Goal: Task Accomplishment & Management: Use online tool/utility

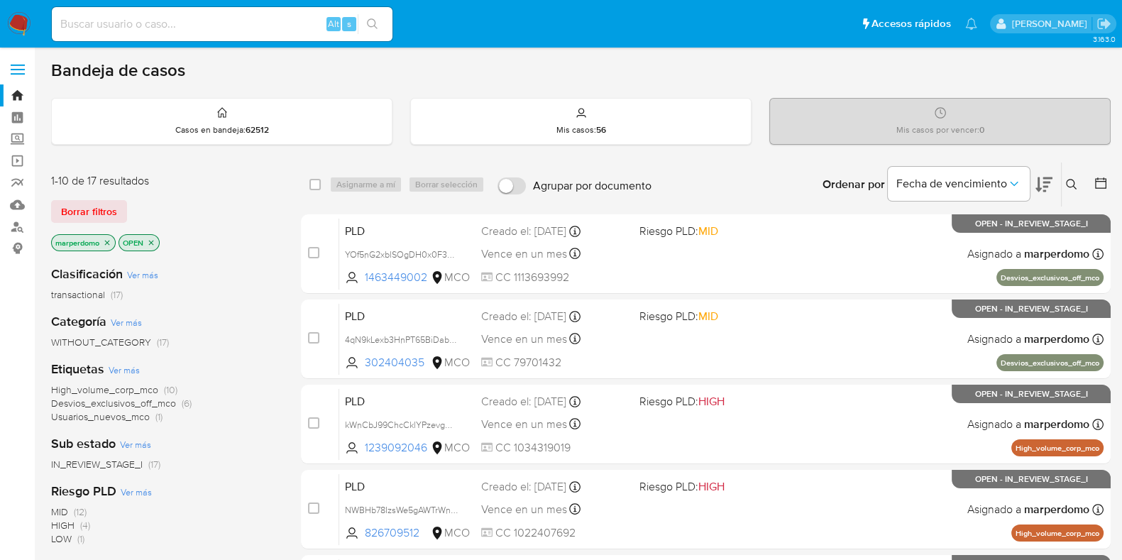
click at [107, 240] on icon "close-filter" at bounding box center [107, 242] width 9 height 9
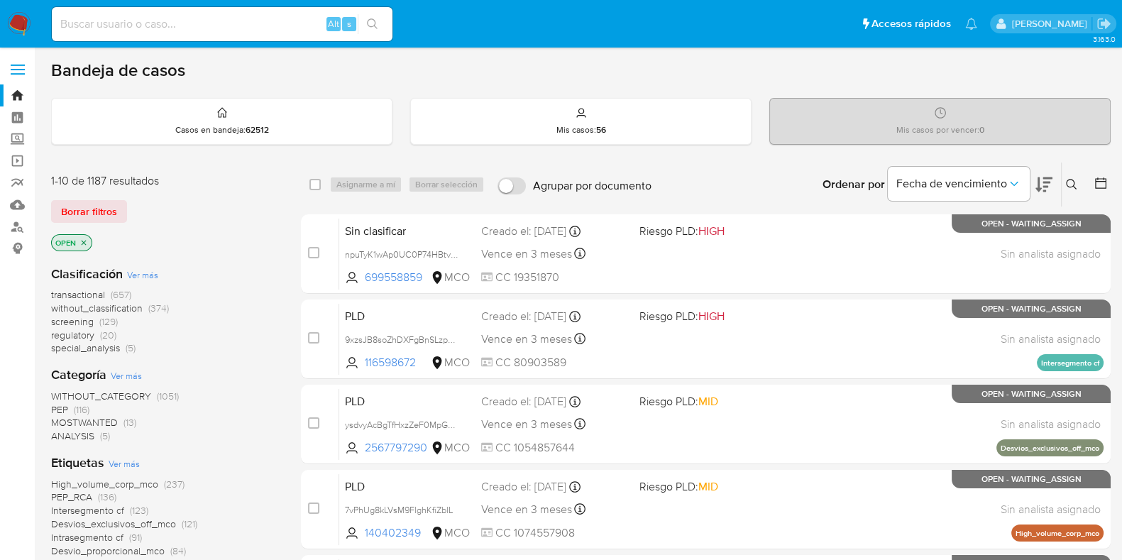
click at [82, 296] on span "transactional" at bounding box center [78, 294] width 54 height 14
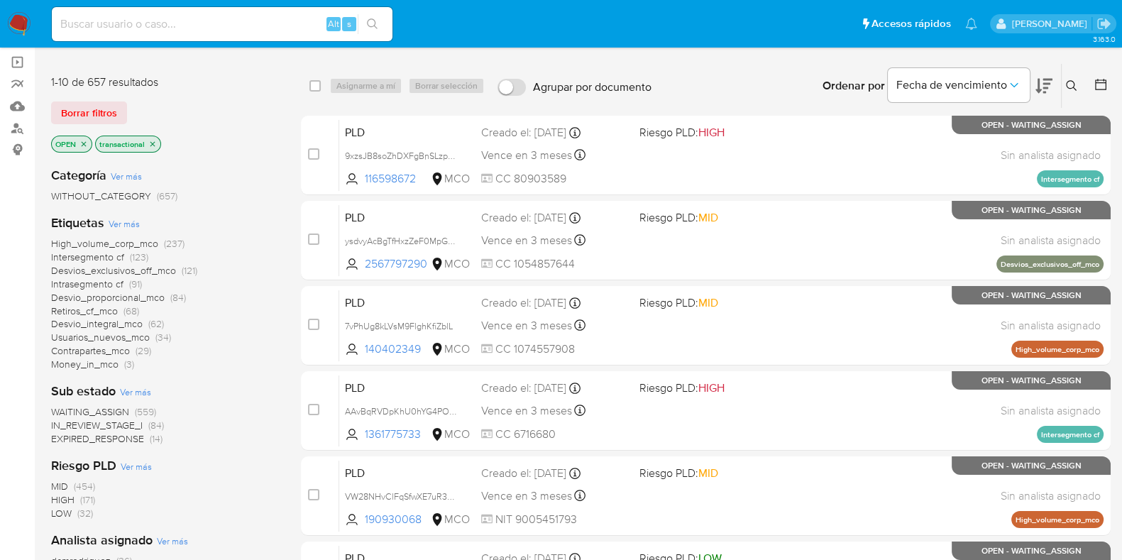
scroll to position [99, 0]
click at [92, 412] on span "WAITING_ASSIGN" at bounding box center [90, 411] width 78 height 14
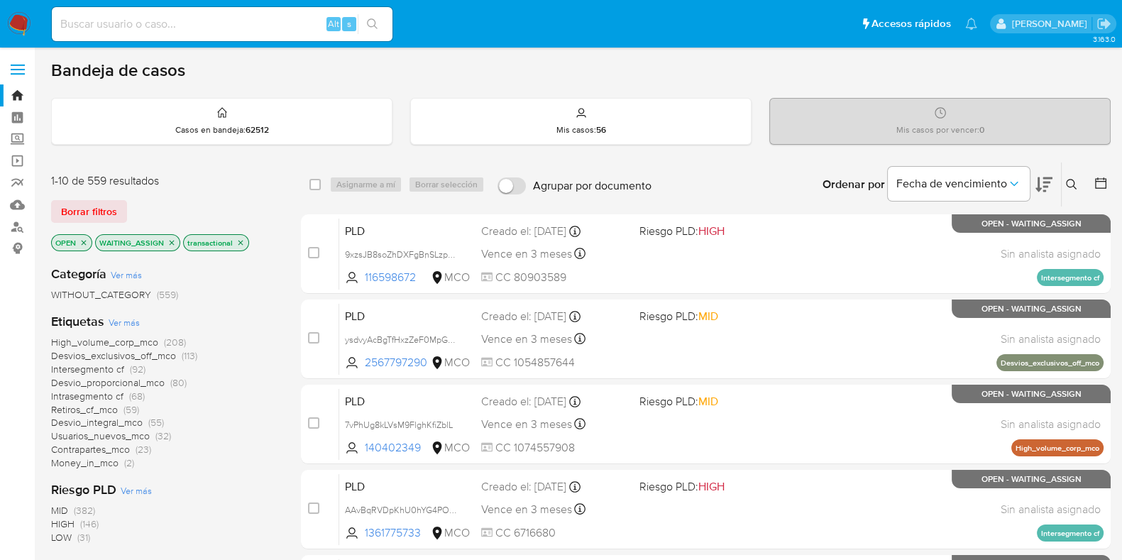
click at [1107, 179] on icon at bounding box center [1100, 183] width 14 height 14
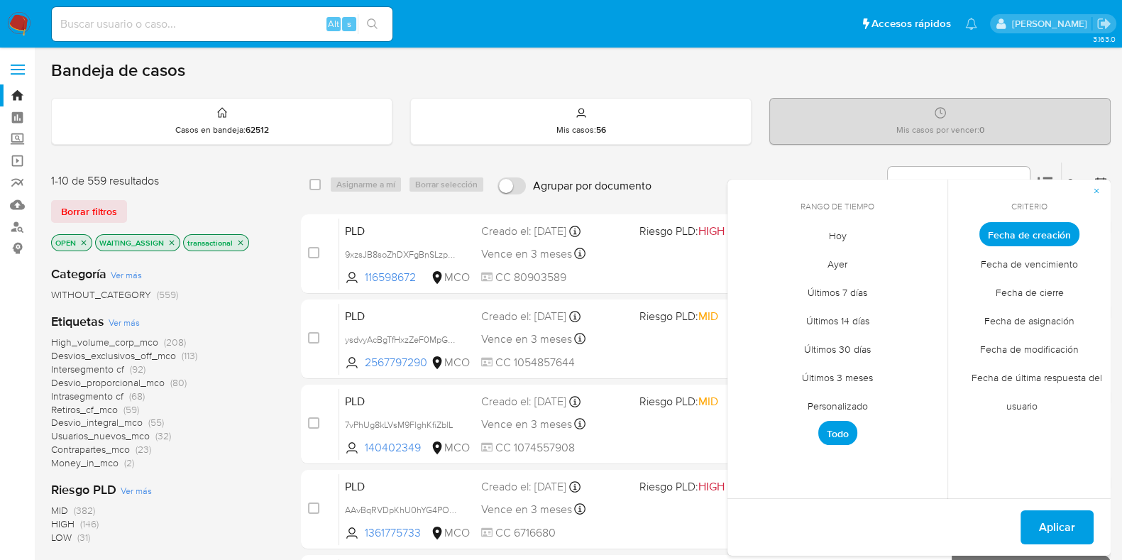
click at [856, 406] on span "Personalizado" at bounding box center [838, 405] width 90 height 29
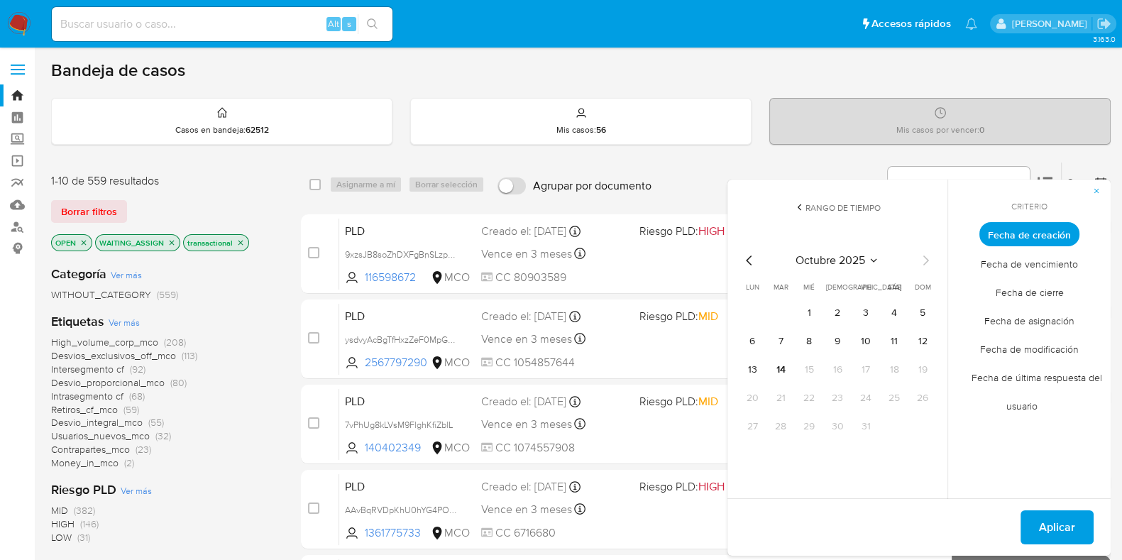
click at [747, 258] on icon "Mes anterior" at bounding box center [749, 260] width 6 height 10
click at [746, 257] on icon "Mes anterior" at bounding box center [749, 260] width 17 height 17
drag, startPoint x: 751, startPoint y: 367, endPoint x: 800, endPoint y: 367, distance: 49.0
click at [800, 366] on tr "11 12 13 14 15 16 17" at bounding box center [837, 369] width 193 height 23
click at [806, 368] on button "13" at bounding box center [809, 369] width 23 height 23
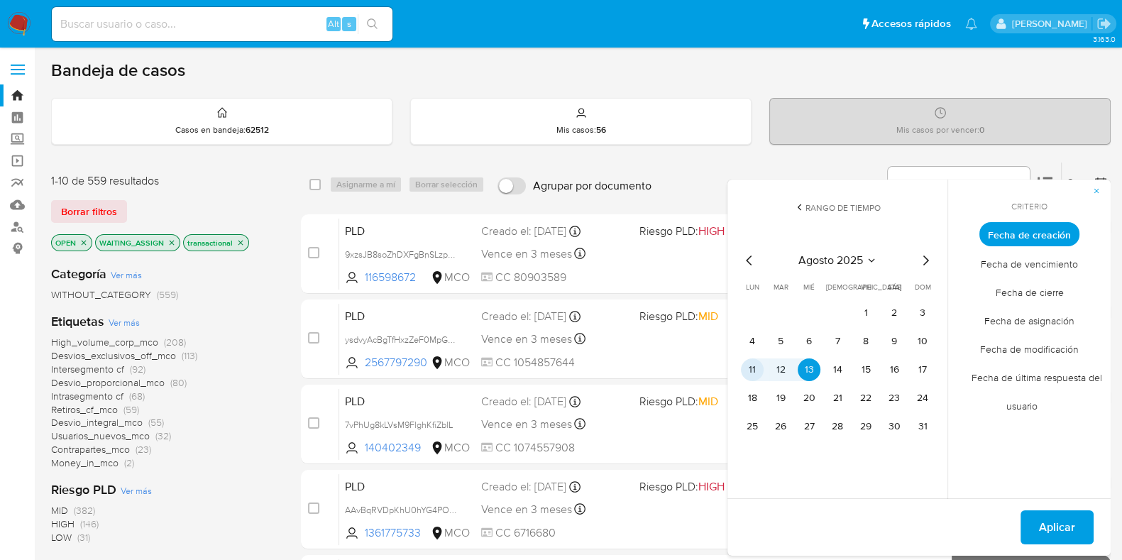
click at [754, 363] on button "11" at bounding box center [752, 369] width 23 height 23
click at [1049, 529] on span "Aplicar" at bounding box center [1057, 527] width 36 height 31
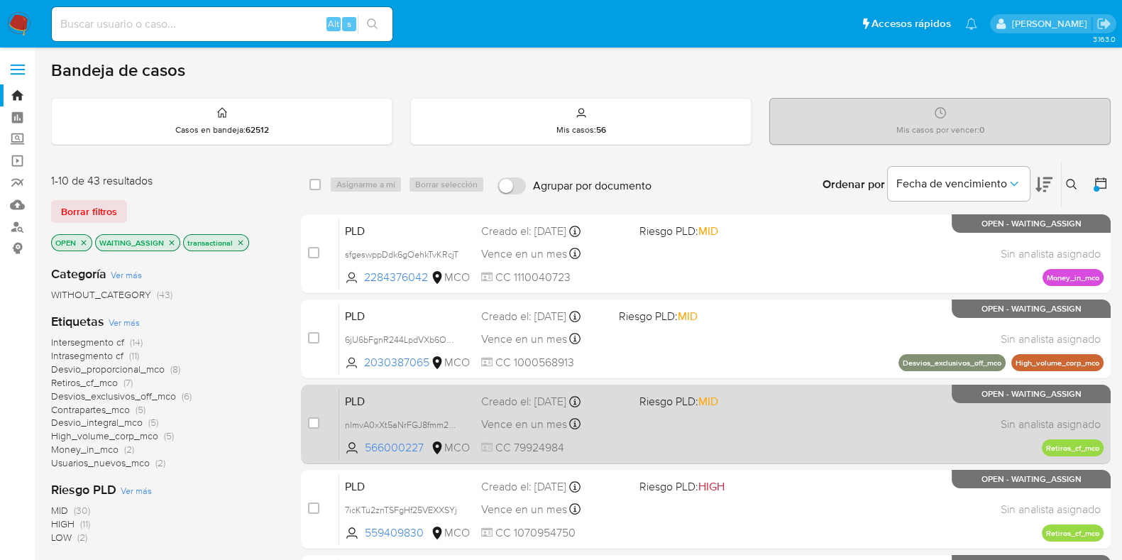
scroll to position [88, 0]
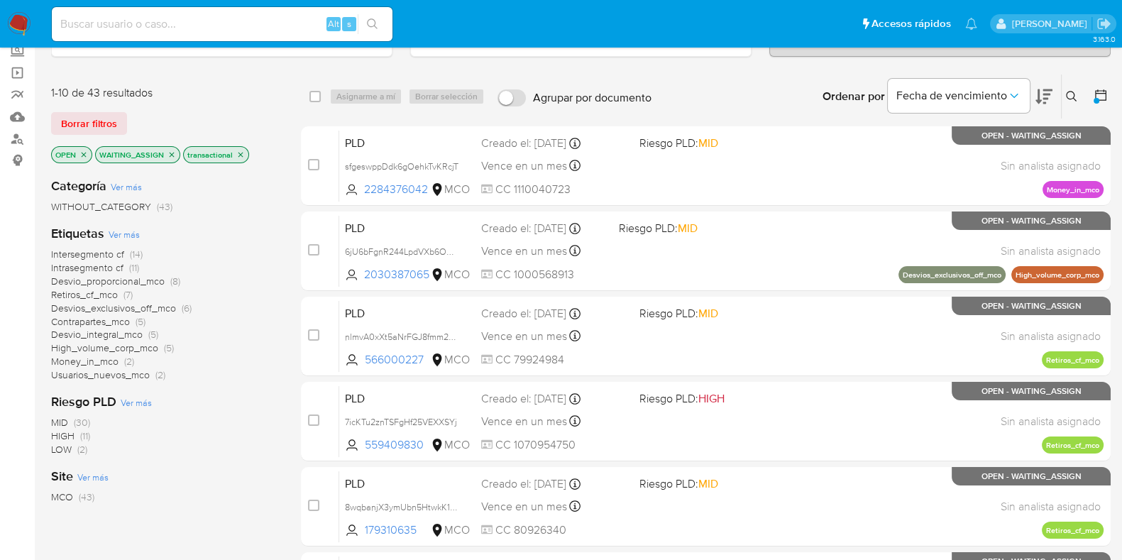
click at [168, 150] on icon "close-filter" at bounding box center [171, 154] width 9 height 9
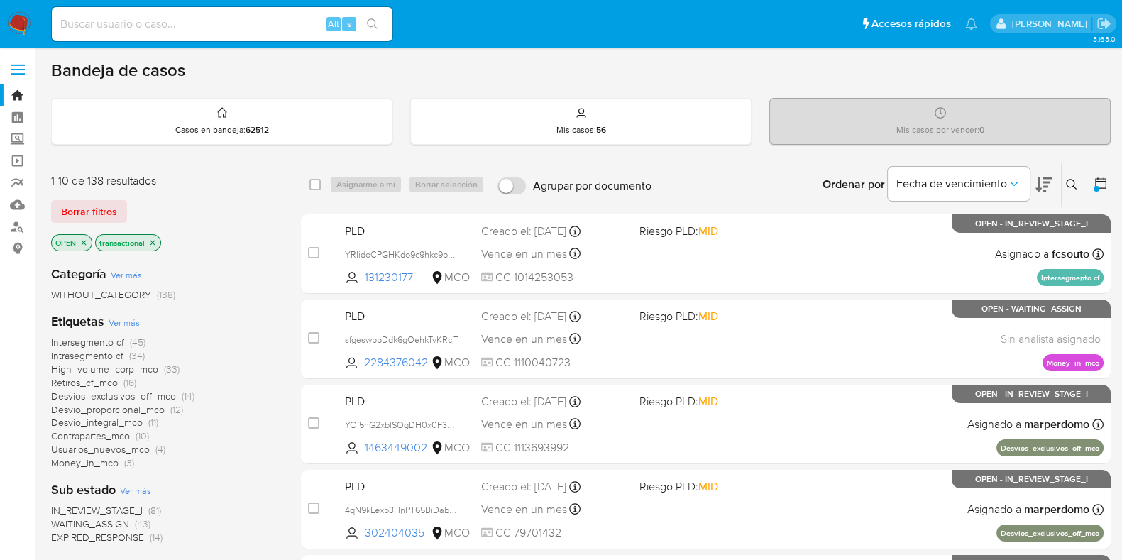
click at [1100, 184] on icon at bounding box center [1100, 183] width 14 height 14
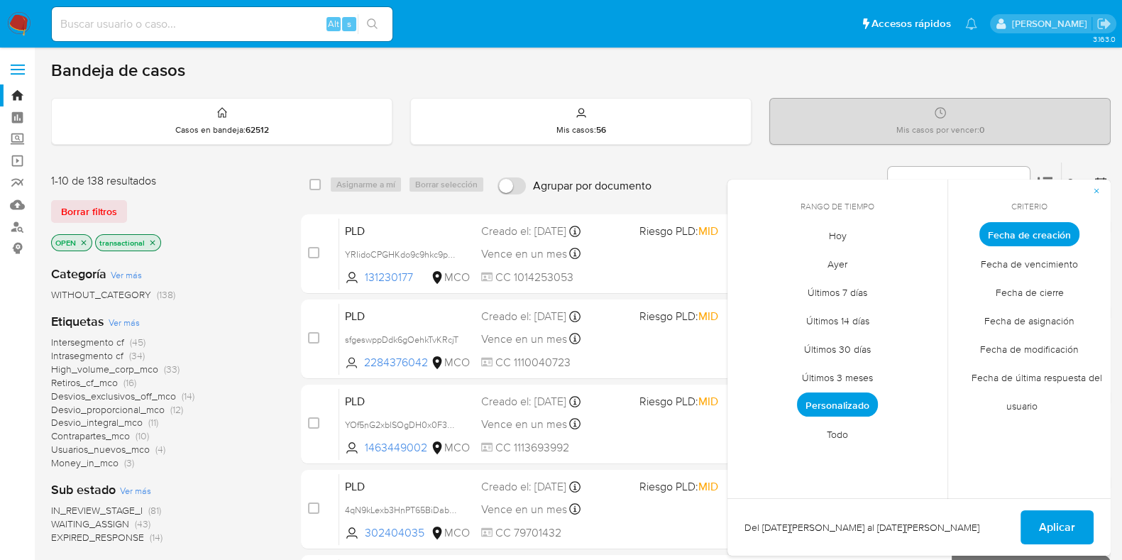
click at [834, 404] on span "Personalizado" at bounding box center [837, 404] width 81 height 24
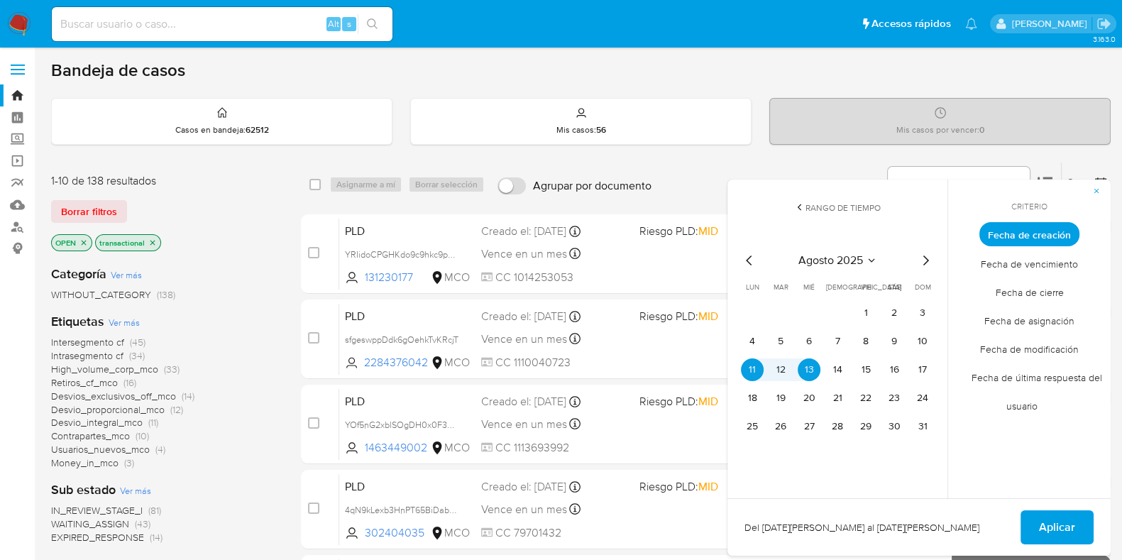
click at [1071, 523] on span "Aplicar" at bounding box center [1057, 527] width 36 height 31
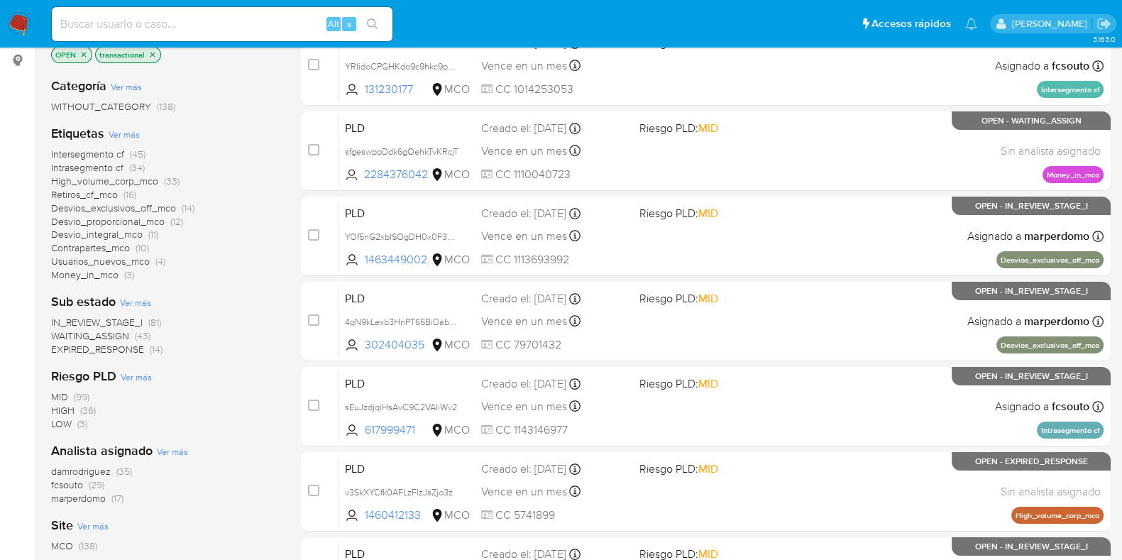
scroll to position [189, 0]
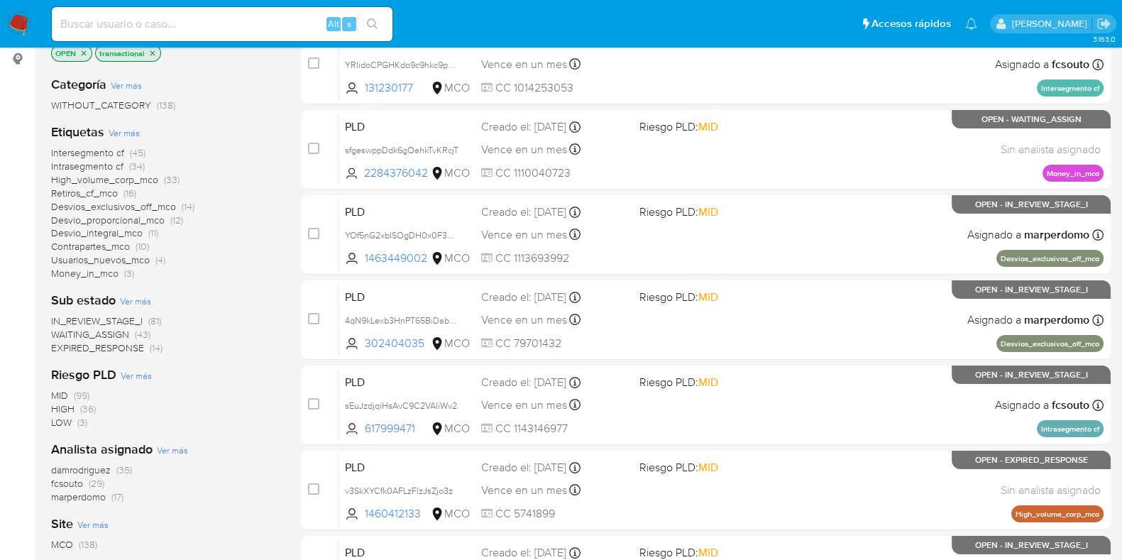
click at [113, 333] on span "WAITING_ASSIGN" at bounding box center [90, 334] width 78 height 14
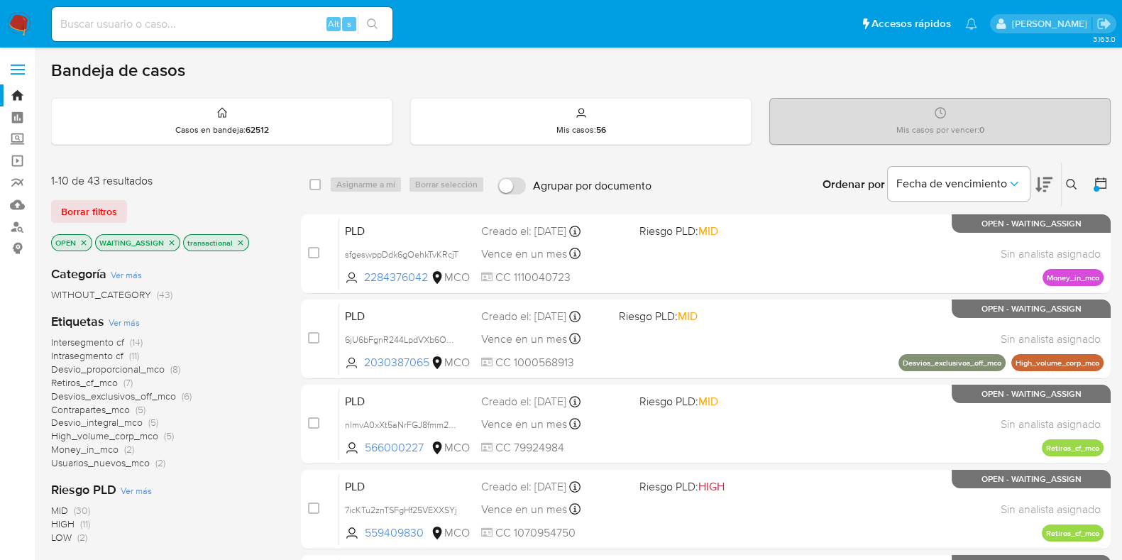
scroll to position [1, 0]
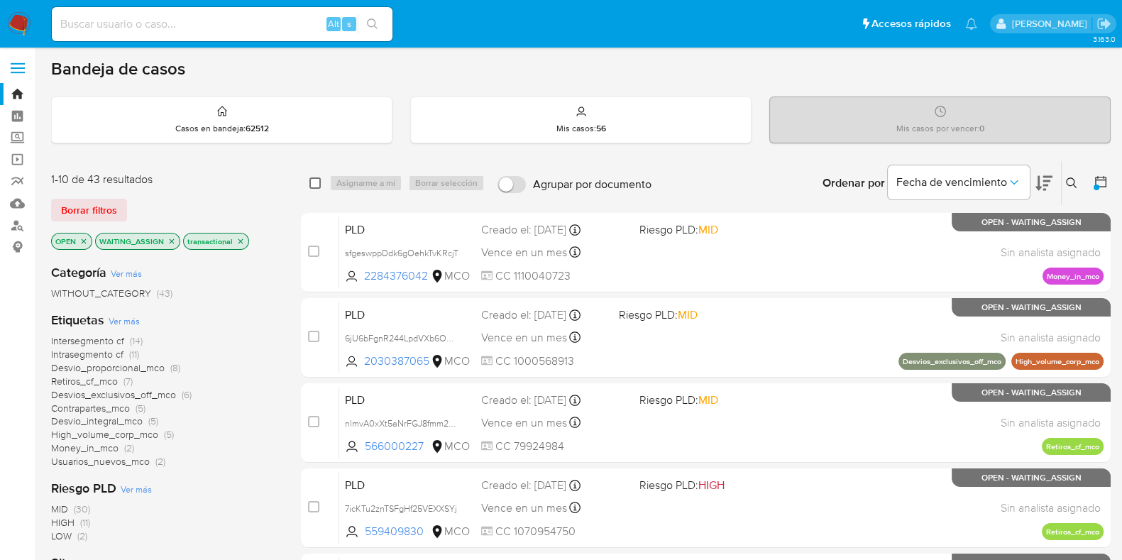
click at [312, 185] on input "checkbox" at bounding box center [314, 182] width 11 height 11
checkbox input "true"
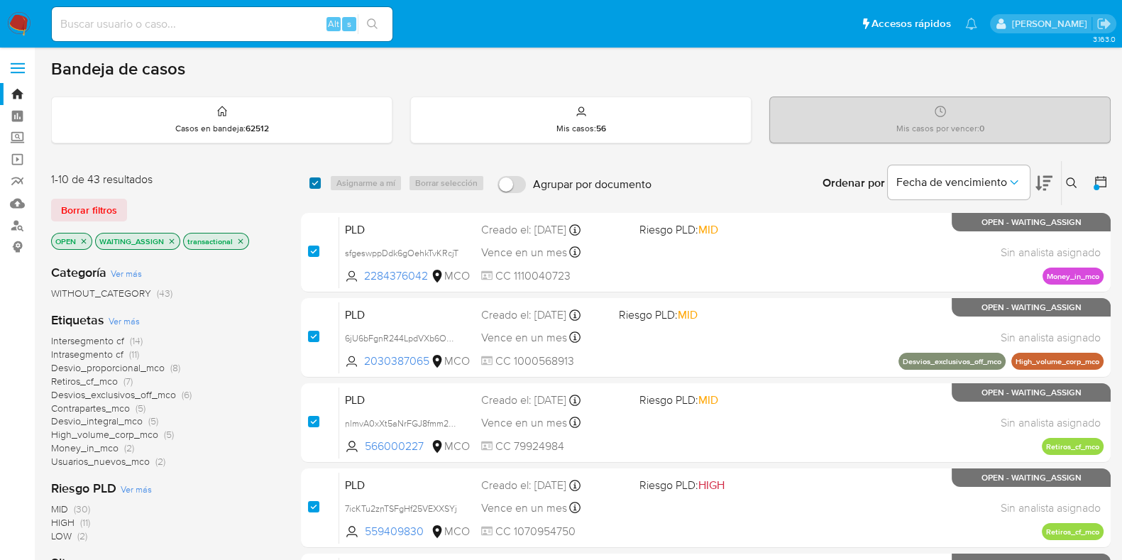
checkbox input "true"
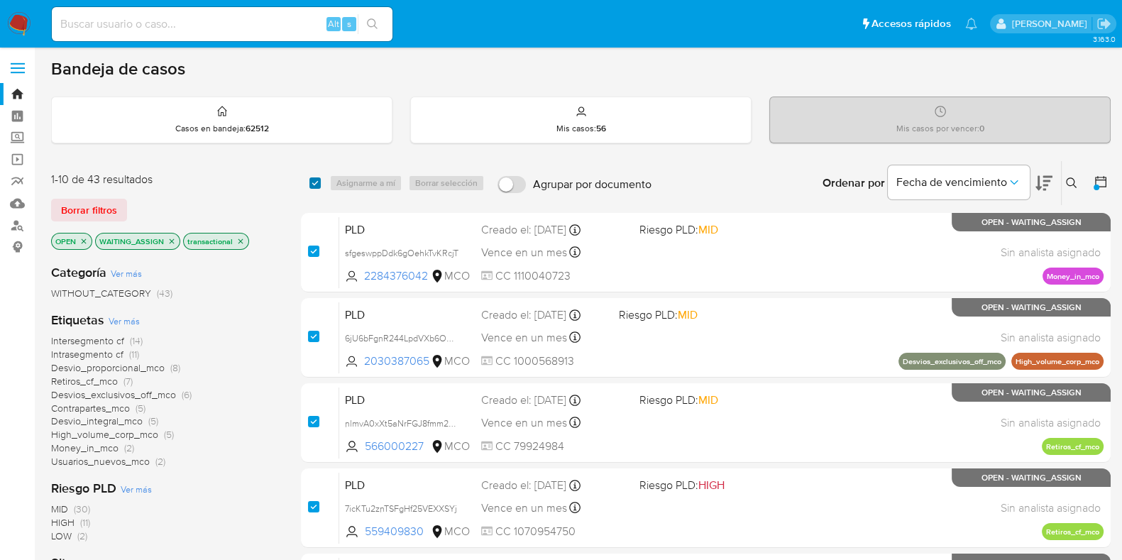
checkbox input "true"
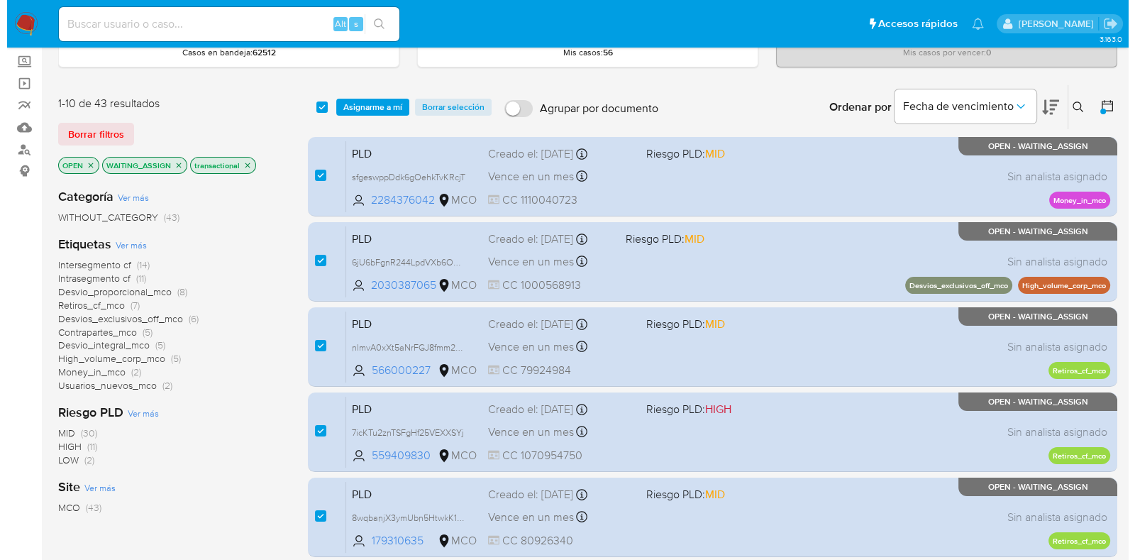
scroll to position [0, 0]
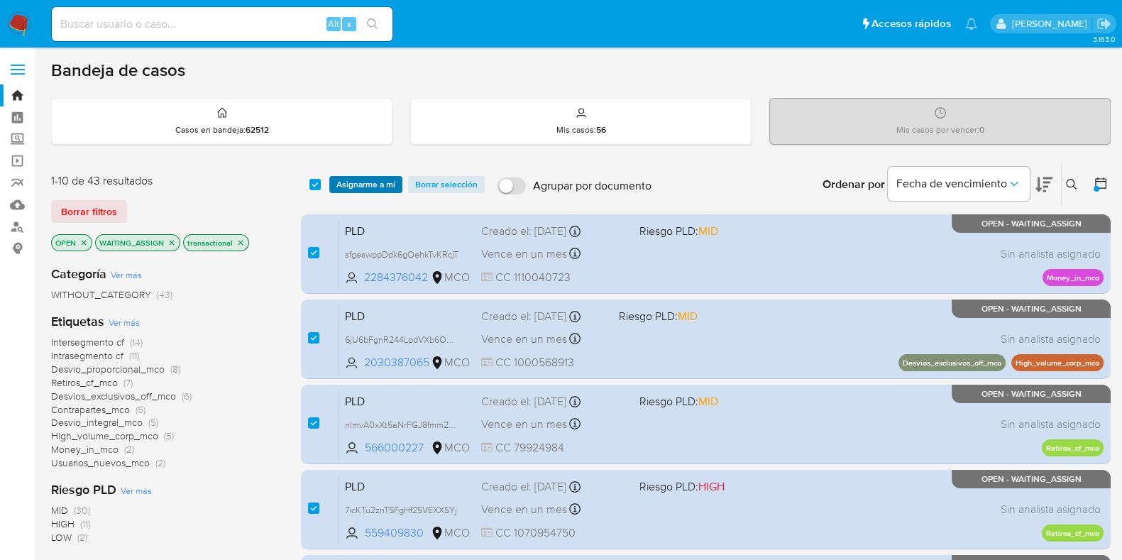
click at [383, 178] on span "Asignarme a mí" at bounding box center [365, 184] width 59 height 14
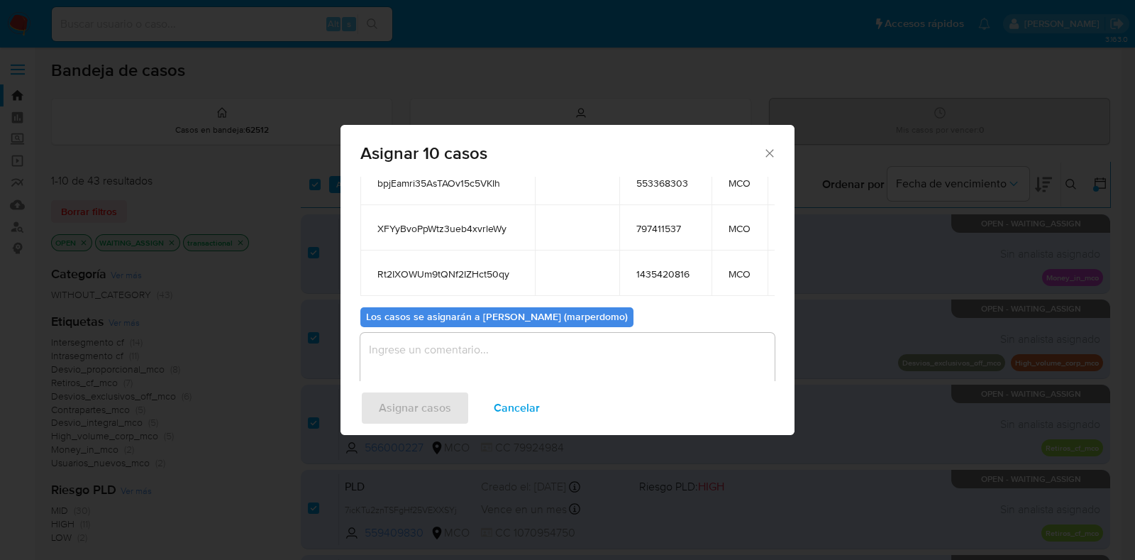
scroll to position [325, 0]
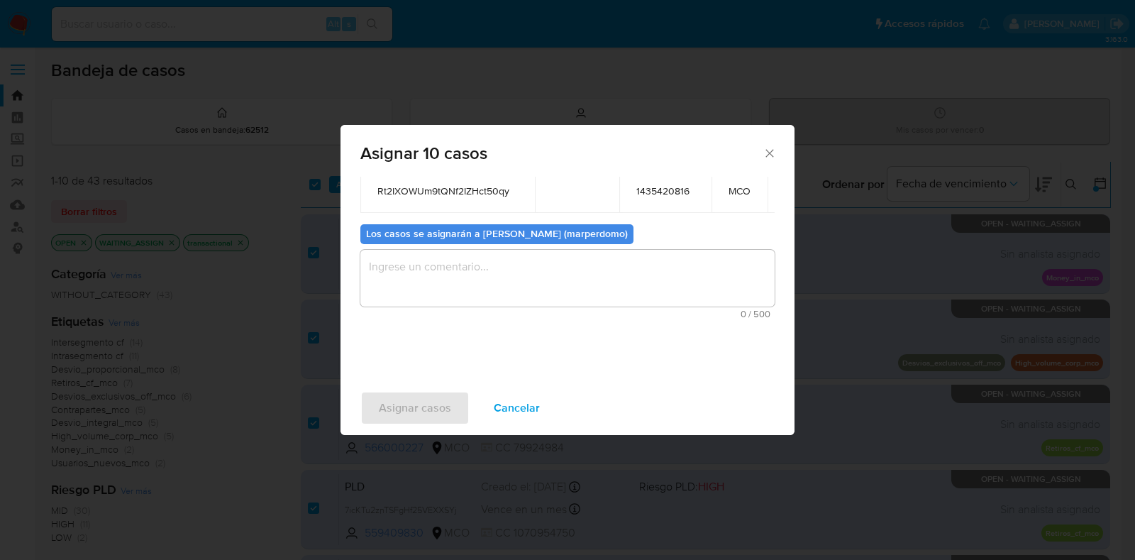
click at [639, 250] on textarea "assign-modal" at bounding box center [567, 278] width 414 height 57
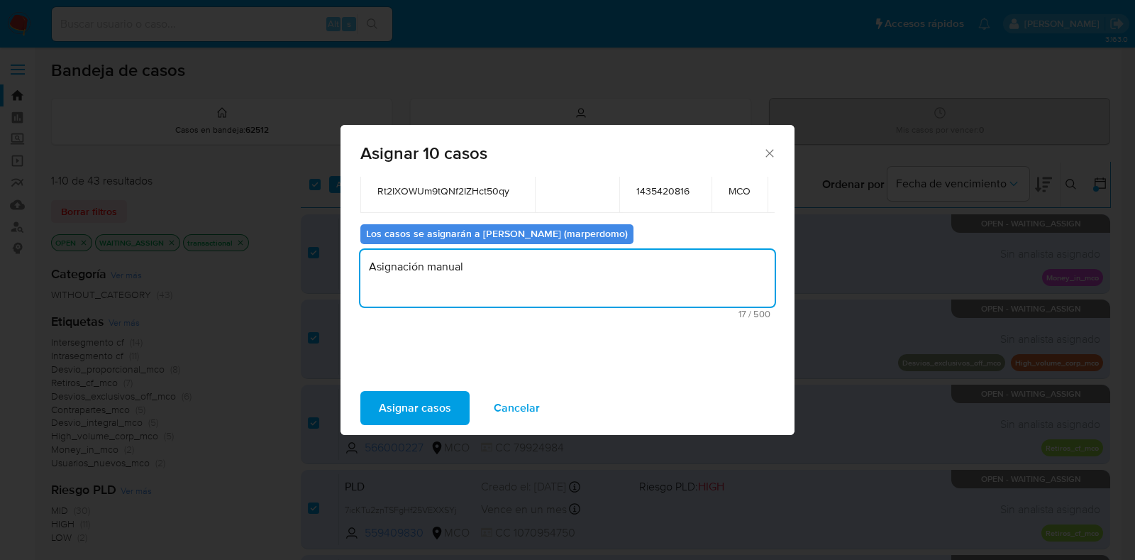
click at [423, 250] on textarea "Asignación manual" at bounding box center [567, 278] width 414 height 57
type textarea "Asignación manual"
click at [411, 420] on span "Asignar casos" at bounding box center [415, 407] width 72 height 31
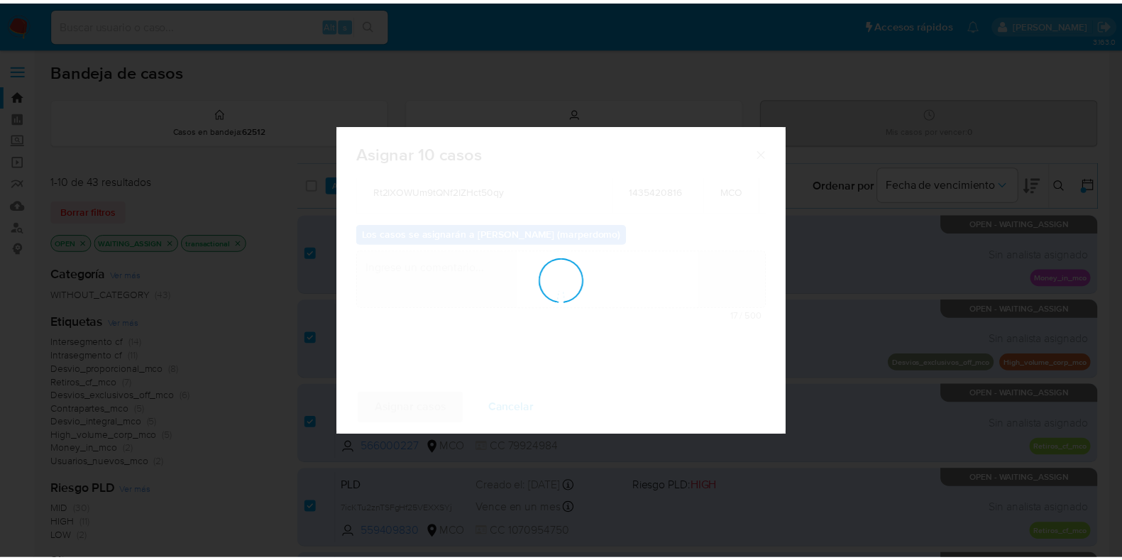
scroll to position [84, 0]
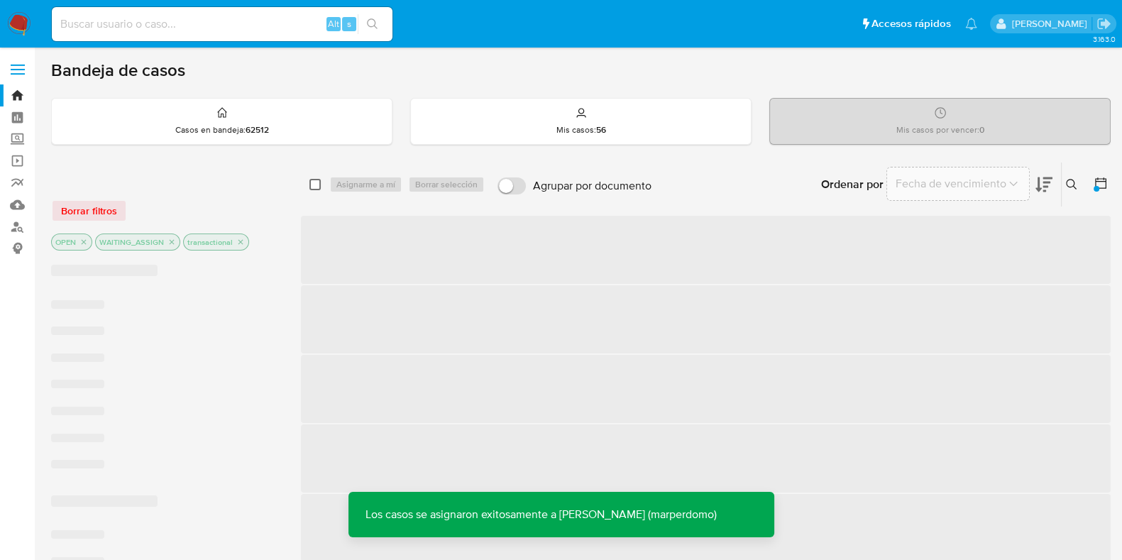
click at [313, 184] on input "checkbox" at bounding box center [314, 184] width 11 height 11
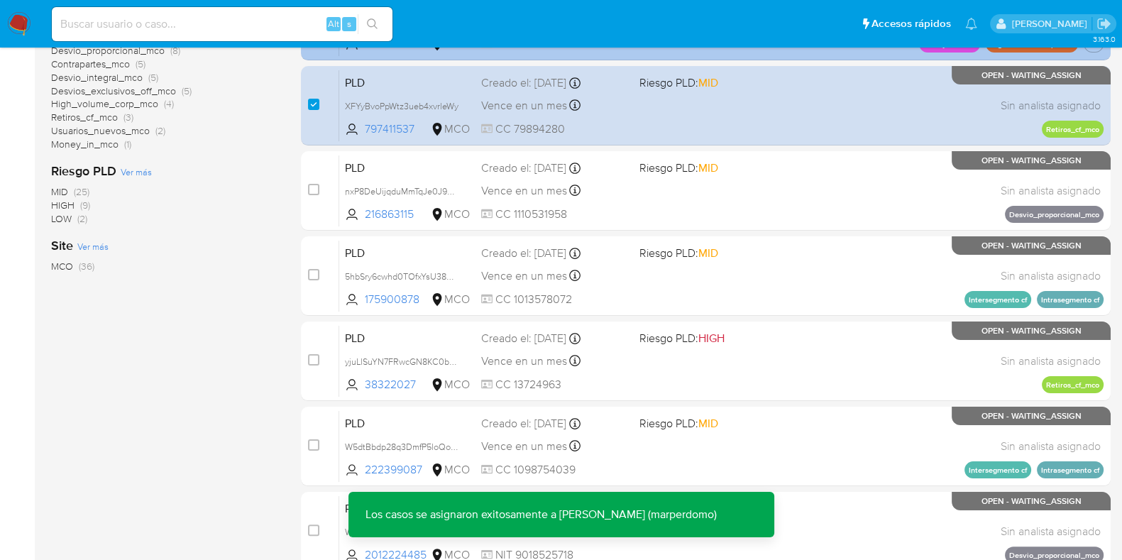
scroll to position [88, 0]
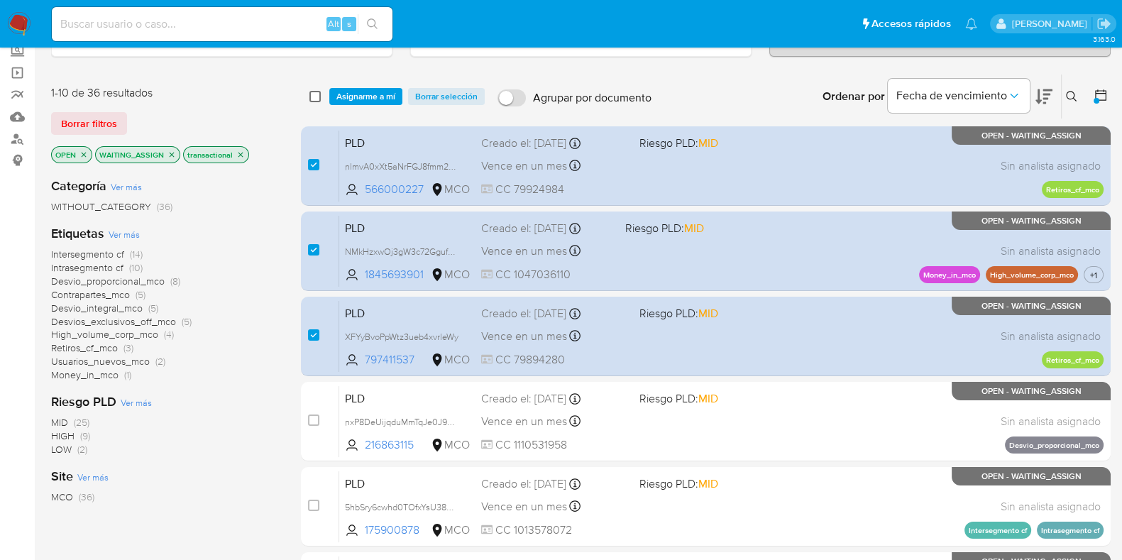
click at [312, 100] on input "checkbox" at bounding box center [314, 96] width 11 height 11
checkbox input "true"
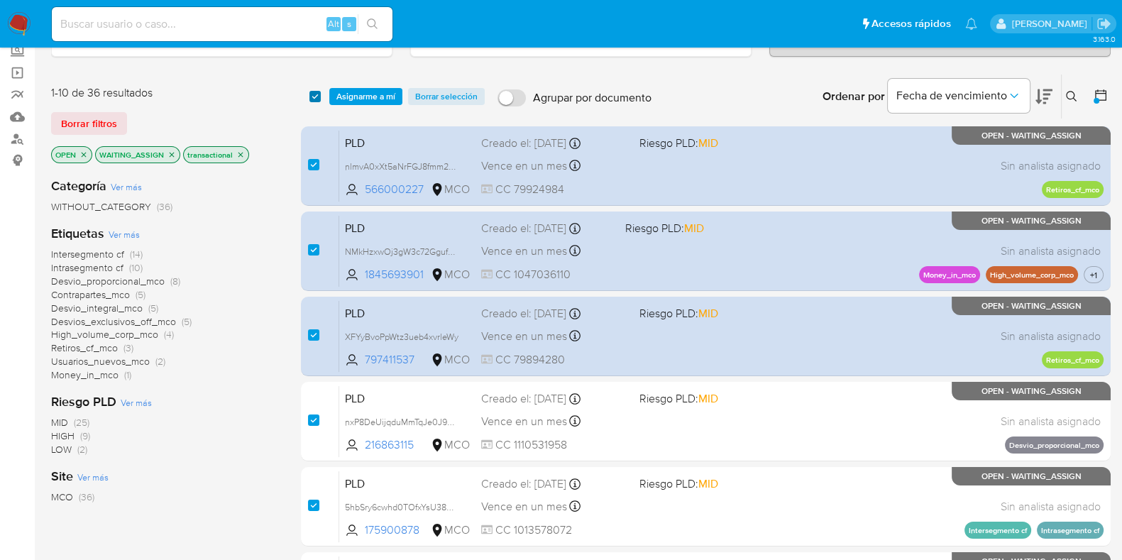
checkbox input "true"
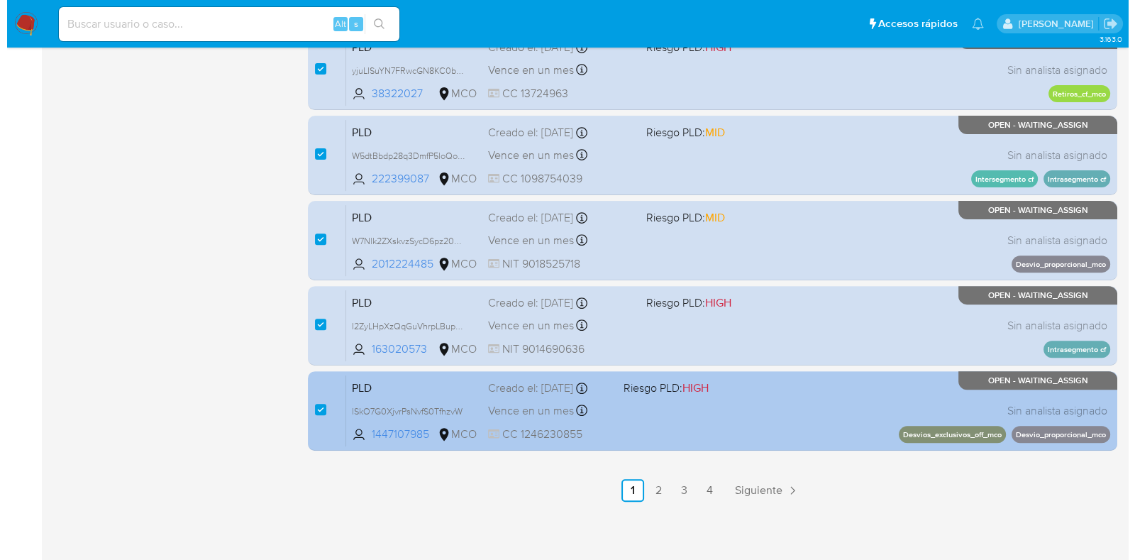
scroll to position [0, 0]
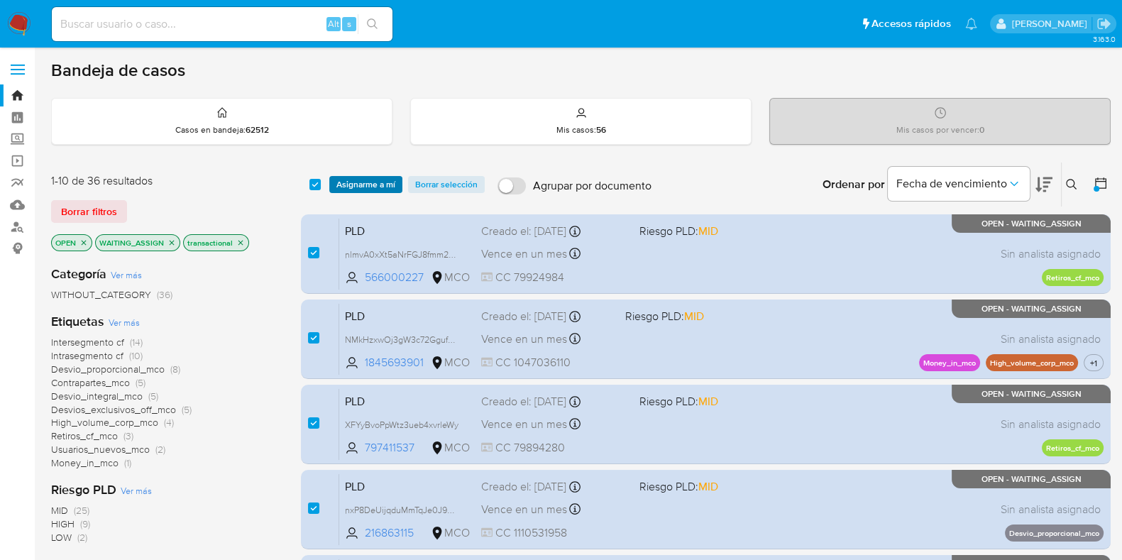
click at [378, 177] on span "Asignarme a mí" at bounding box center [365, 184] width 59 height 14
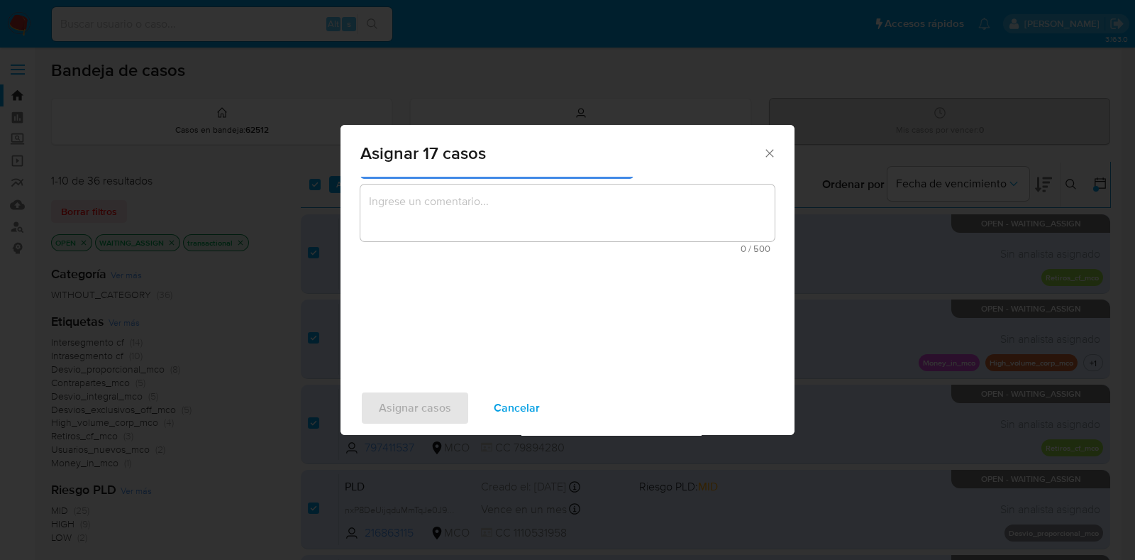
scroll to position [288, 0]
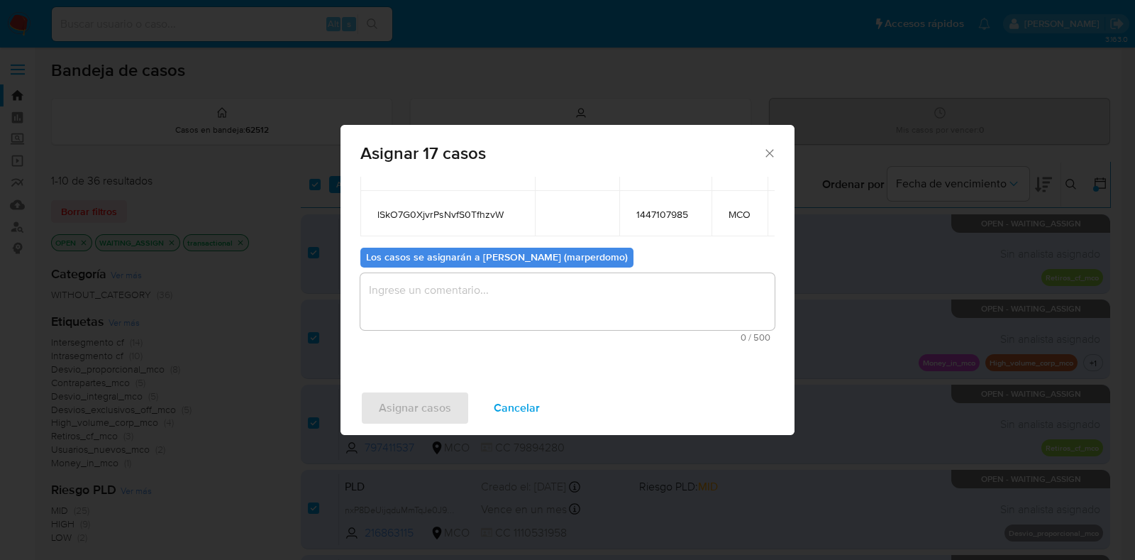
click at [441, 297] on textarea "assign-modal" at bounding box center [567, 301] width 414 height 57
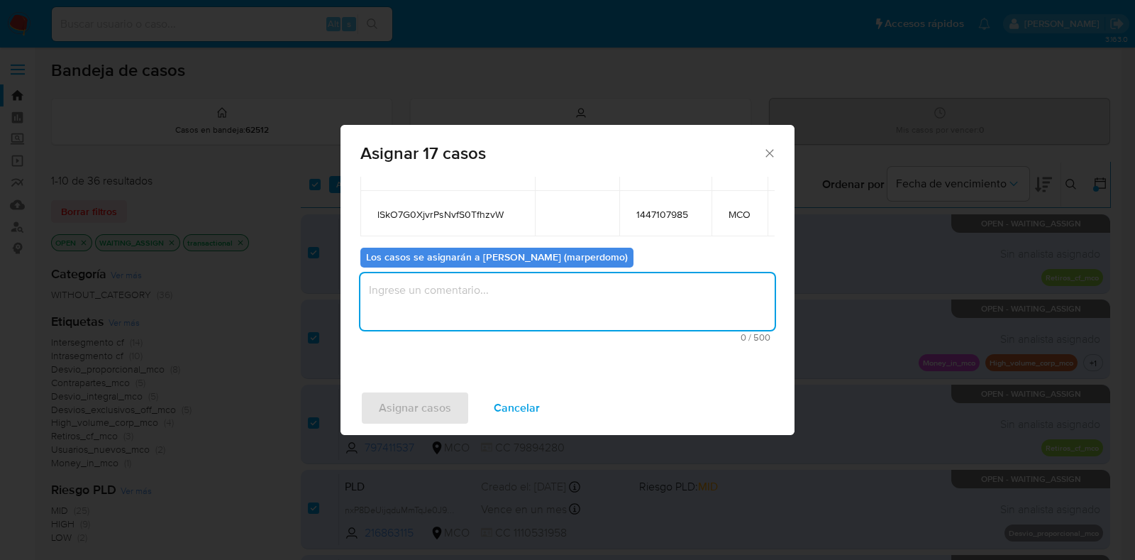
paste textarea "Asignación manual"
type textarea "Asignación manual"
click at [422, 402] on span "Asignar casos" at bounding box center [415, 407] width 72 height 31
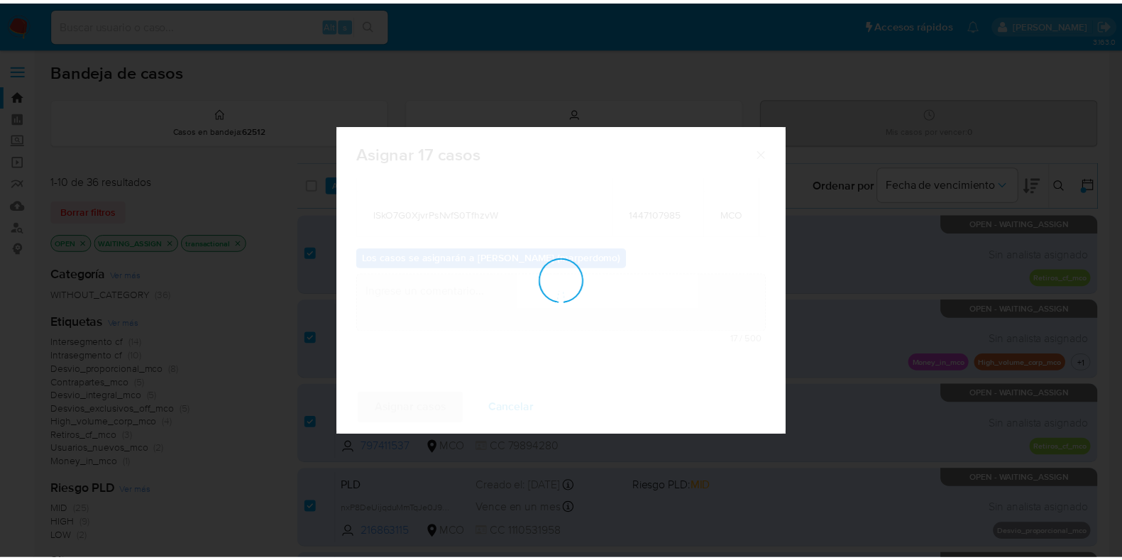
scroll to position [84, 0]
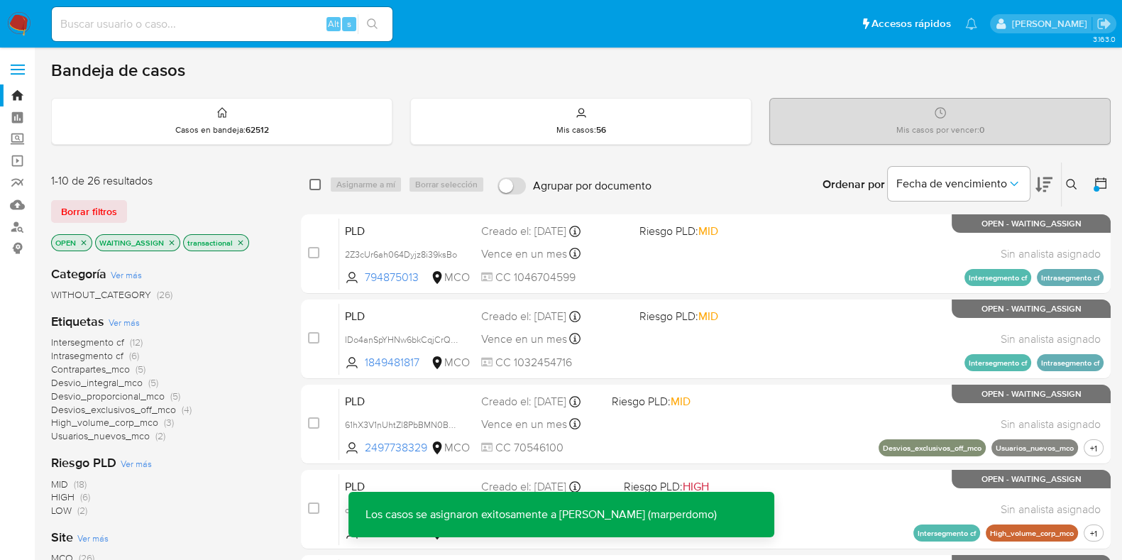
click at [314, 182] on input "checkbox" at bounding box center [314, 184] width 11 height 11
checkbox input "true"
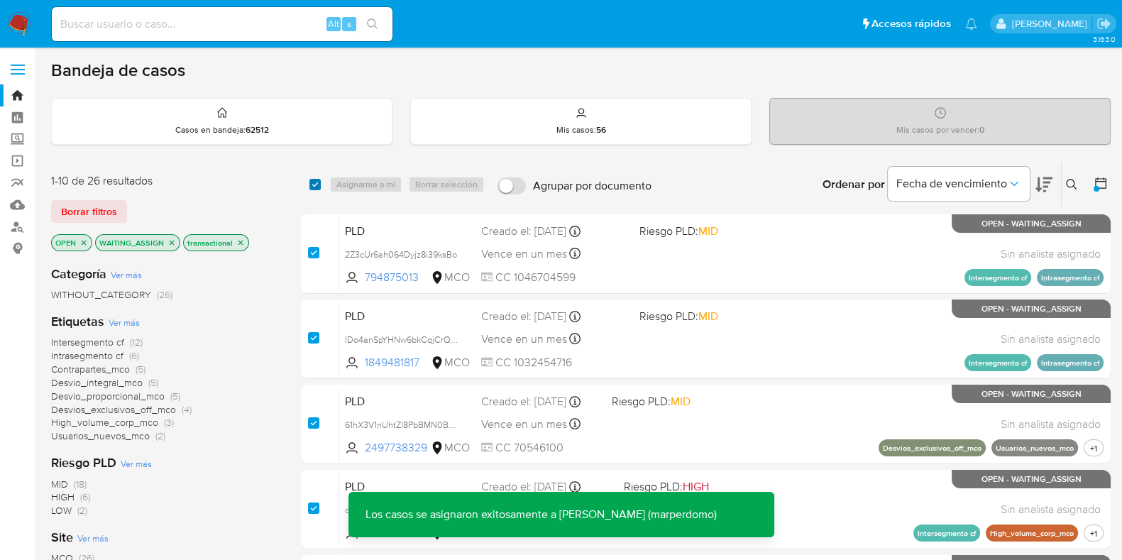
checkbox input "true"
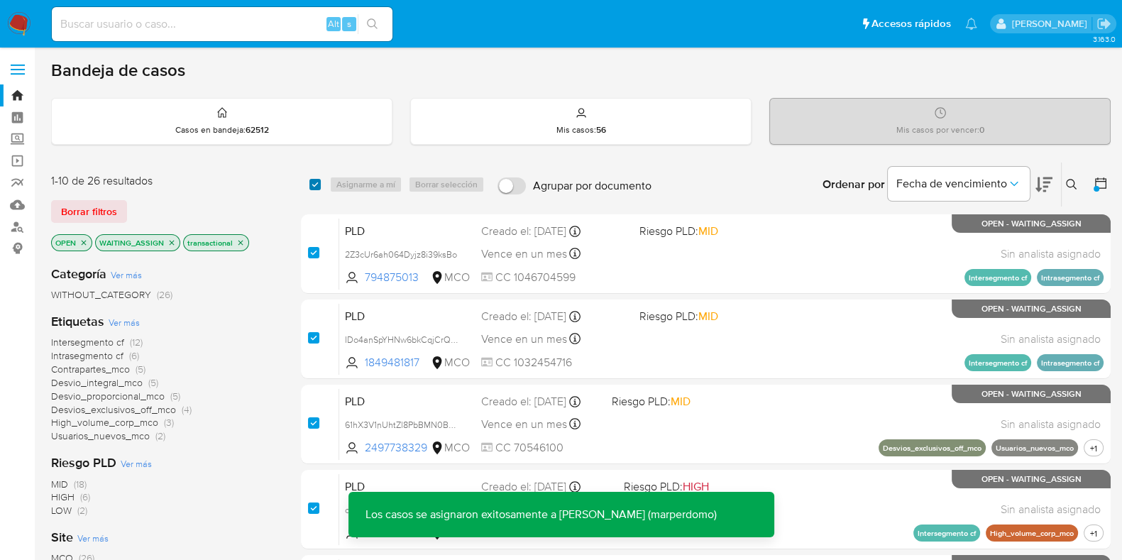
checkbox input "true"
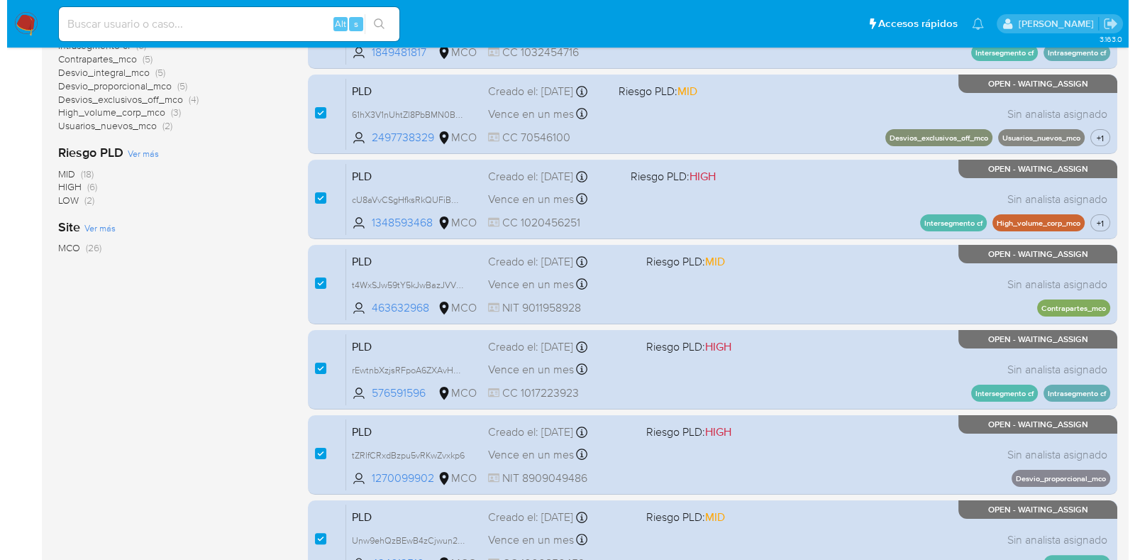
scroll to position [0, 0]
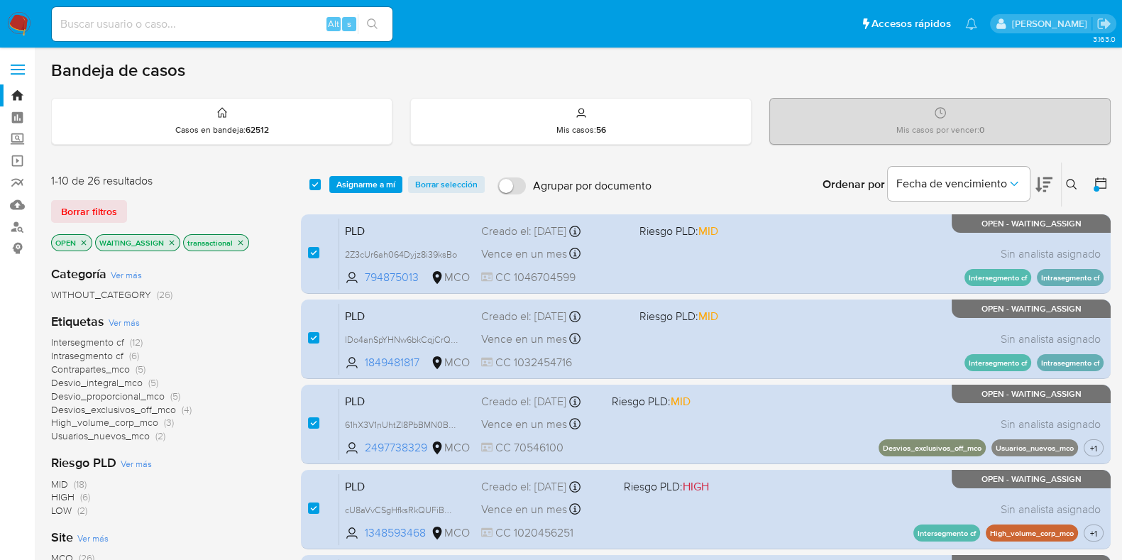
click at [340, 174] on div "select-all-cases-checkbox Asignarme a mí Borrar selección Agrupar por documento…" at bounding box center [706, 184] width 810 height 44
click at [352, 185] on span "Asignarme a mí" at bounding box center [365, 184] width 59 height 14
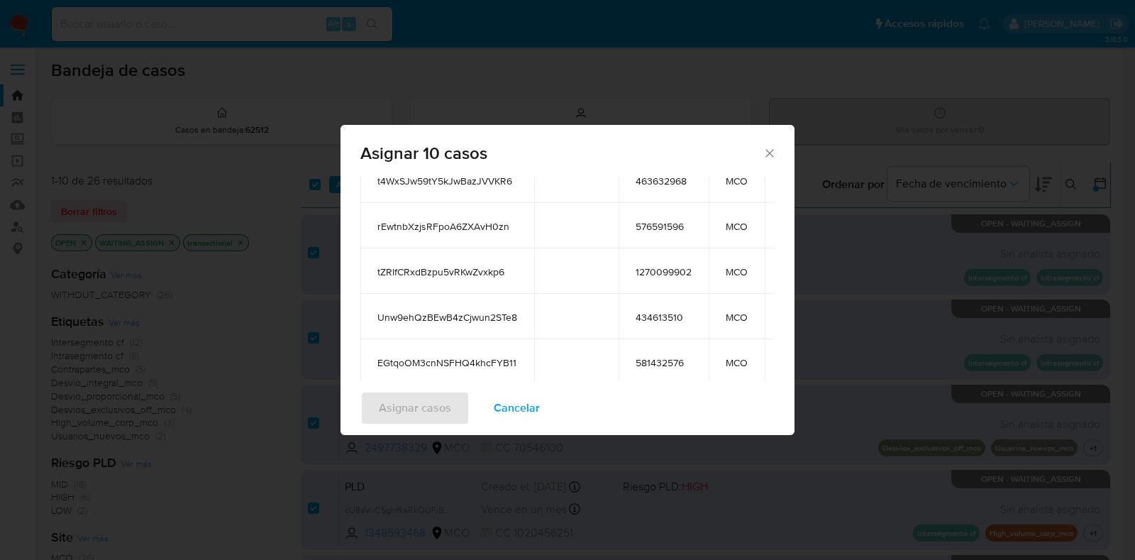
scroll to position [325, 0]
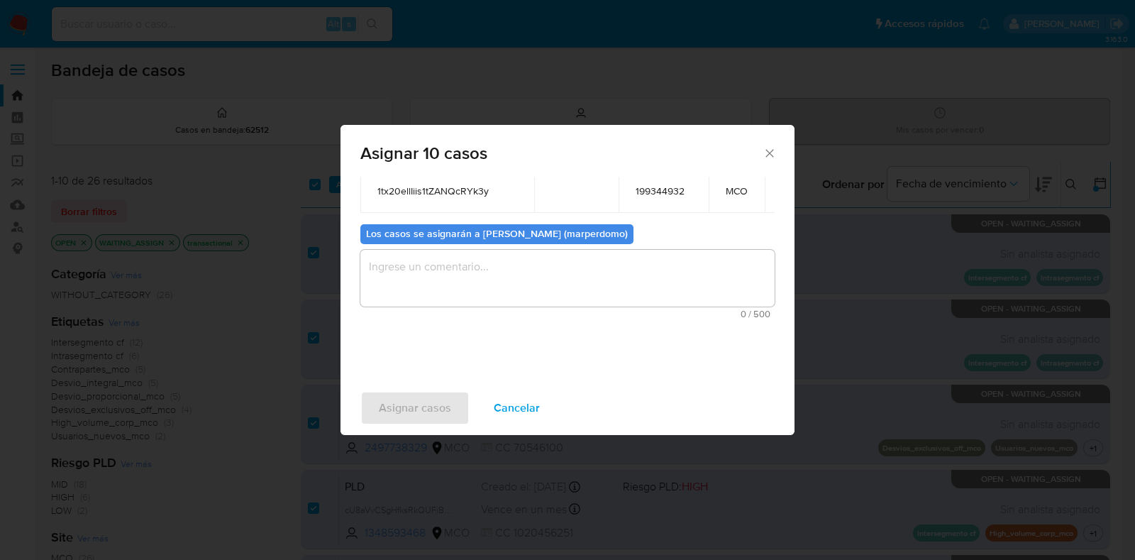
click at [575, 270] on textarea "assign-modal" at bounding box center [567, 278] width 414 height 57
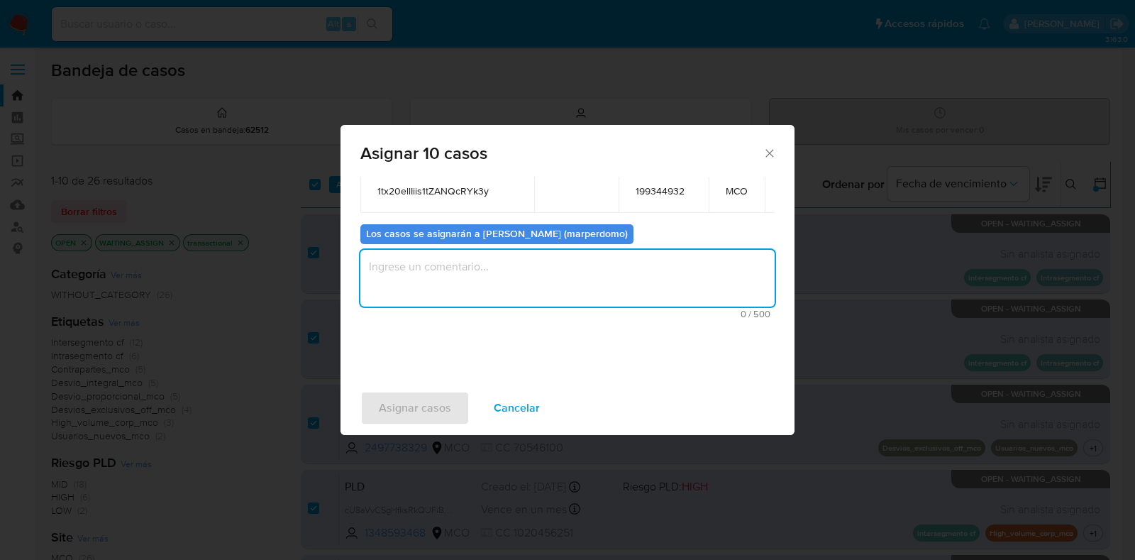
paste textarea "Asignación manual"
type textarea "Asignación manual"
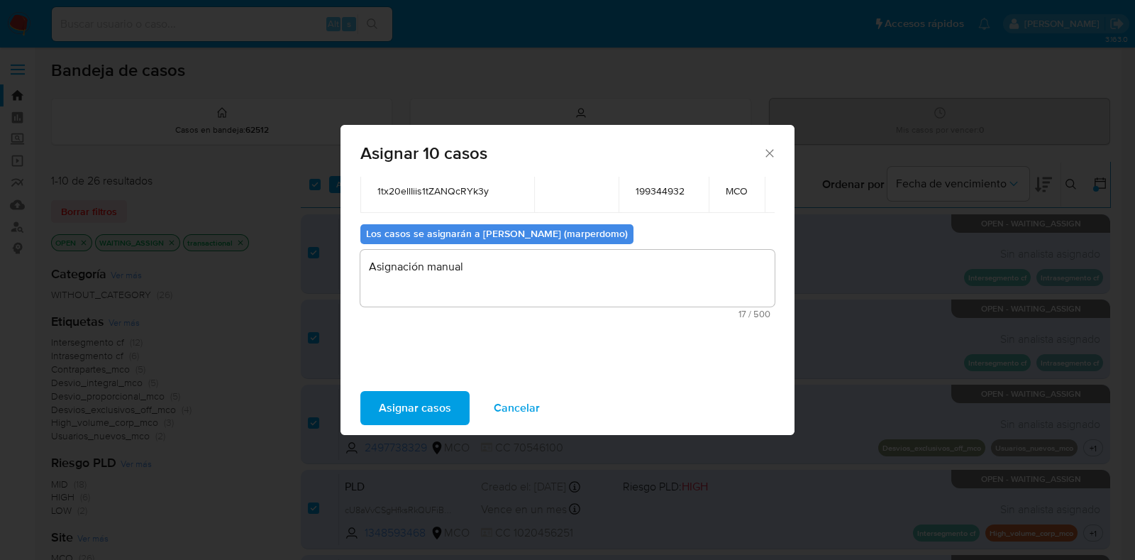
click at [426, 402] on span "Asignar casos" at bounding box center [415, 407] width 72 height 31
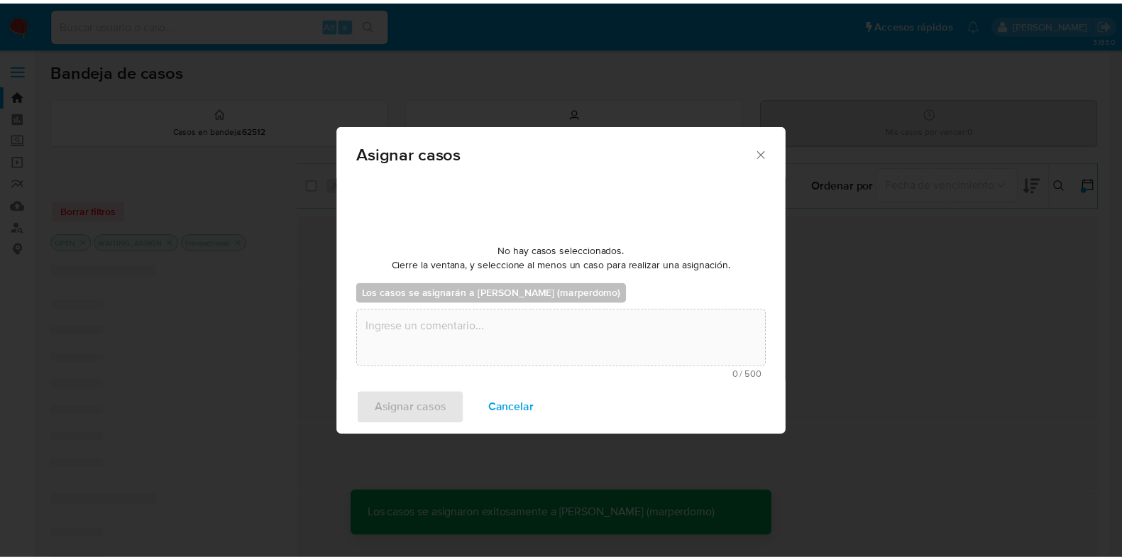
scroll to position [84, 0]
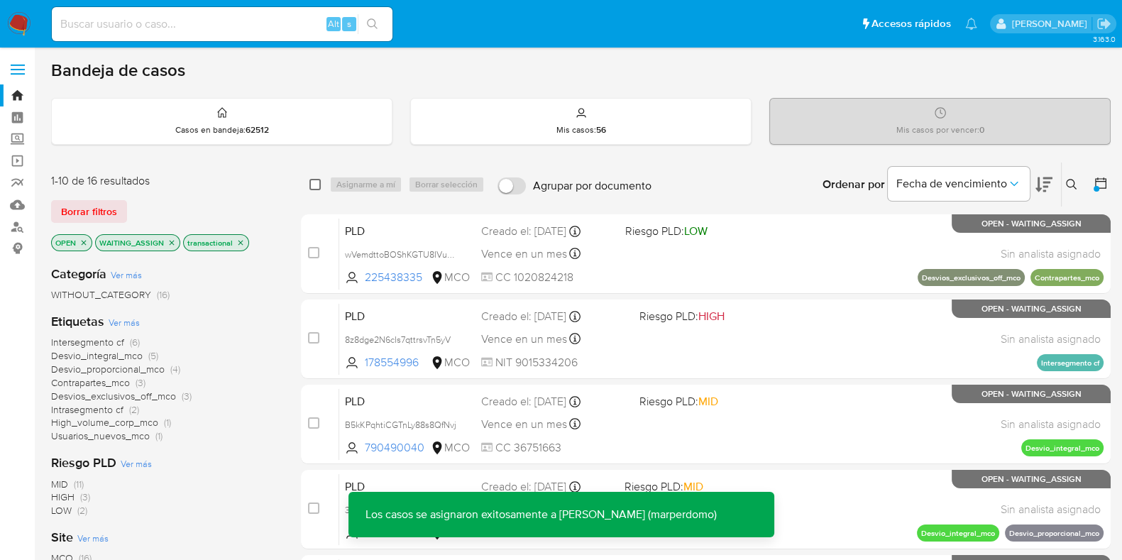
click at [316, 187] on input "checkbox" at bounding box center [314, 184] width 11 height 11
checkbox input "true"
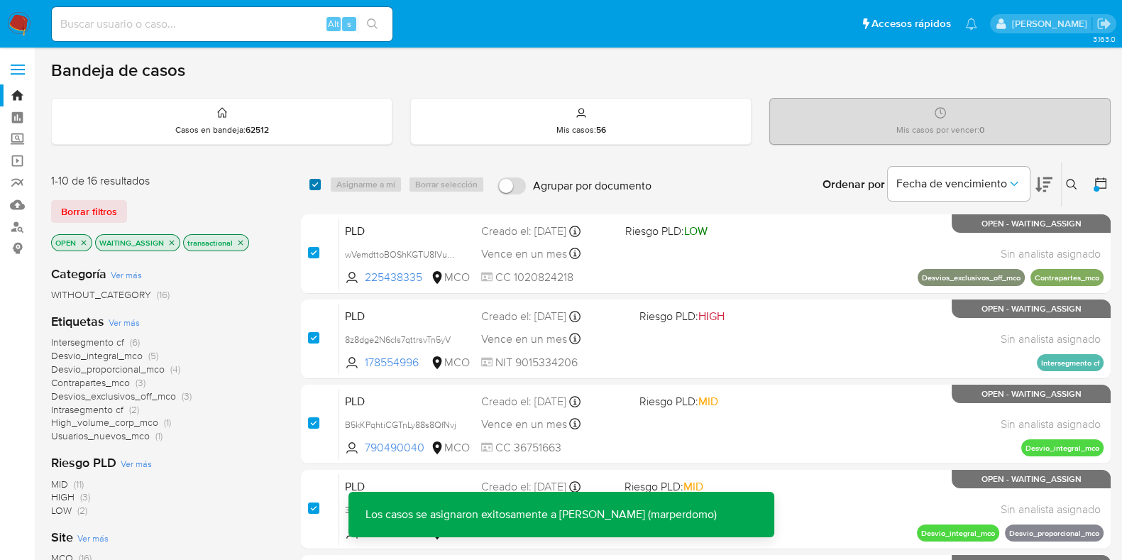
checkbox input "true"
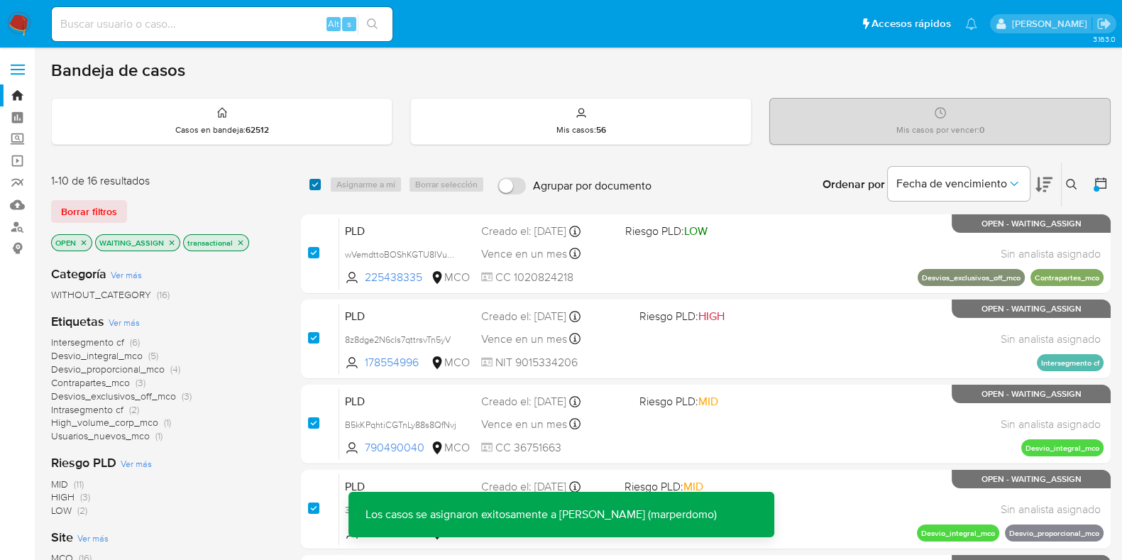
checkbox input "true"
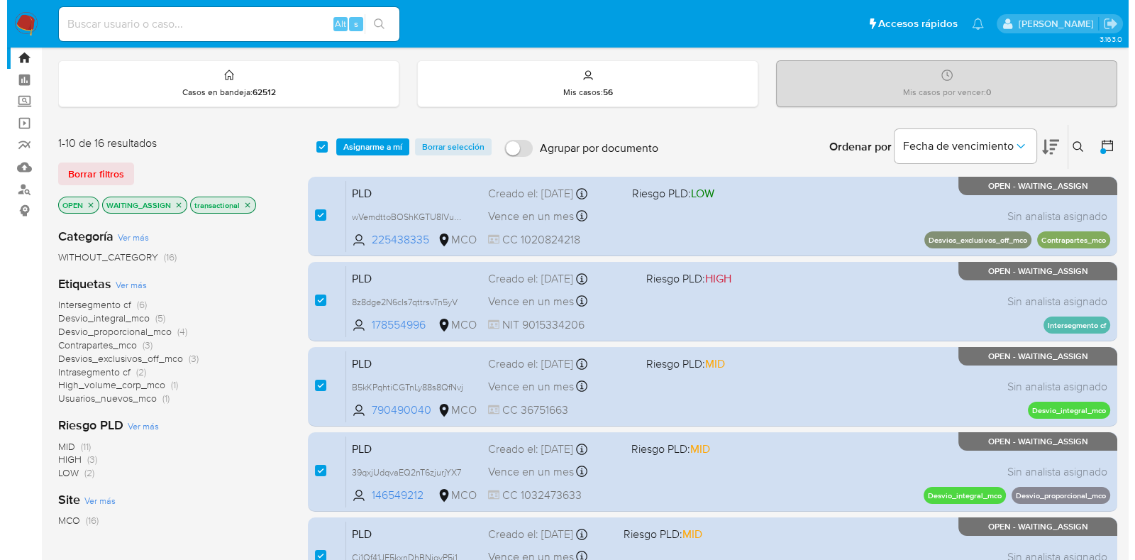
scroll to position [0, 0]
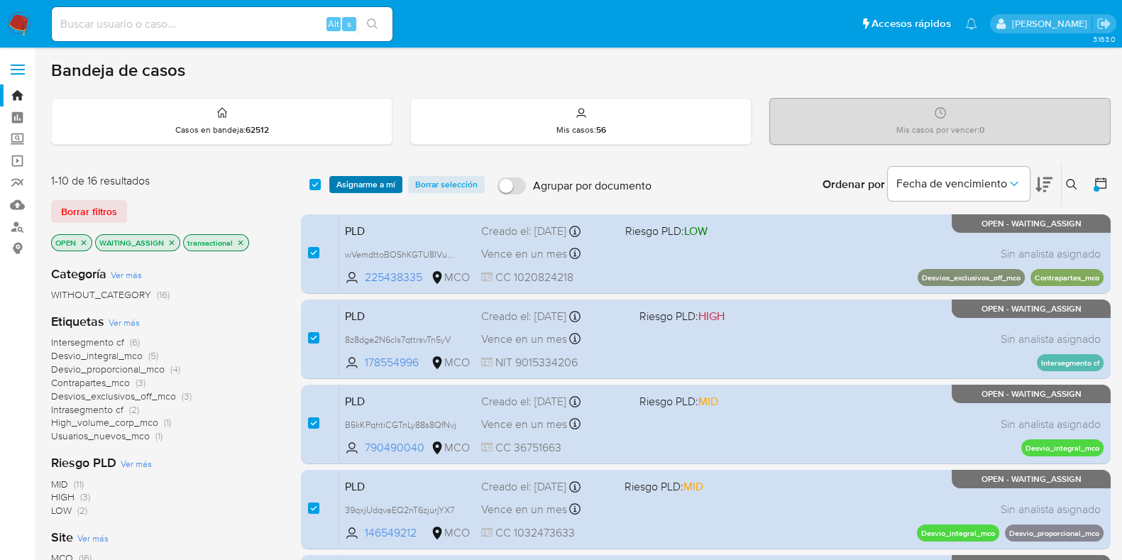
click at [382, 184] on span "Asignarme a mí" at bounding box center [365, 184] width 59 height 14
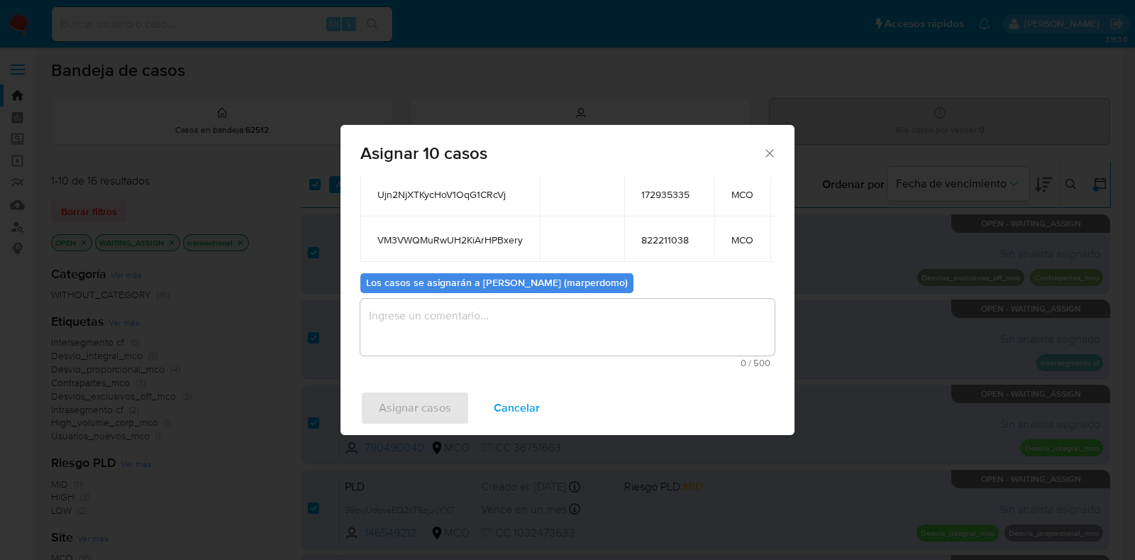
scroll to position [325, 0]
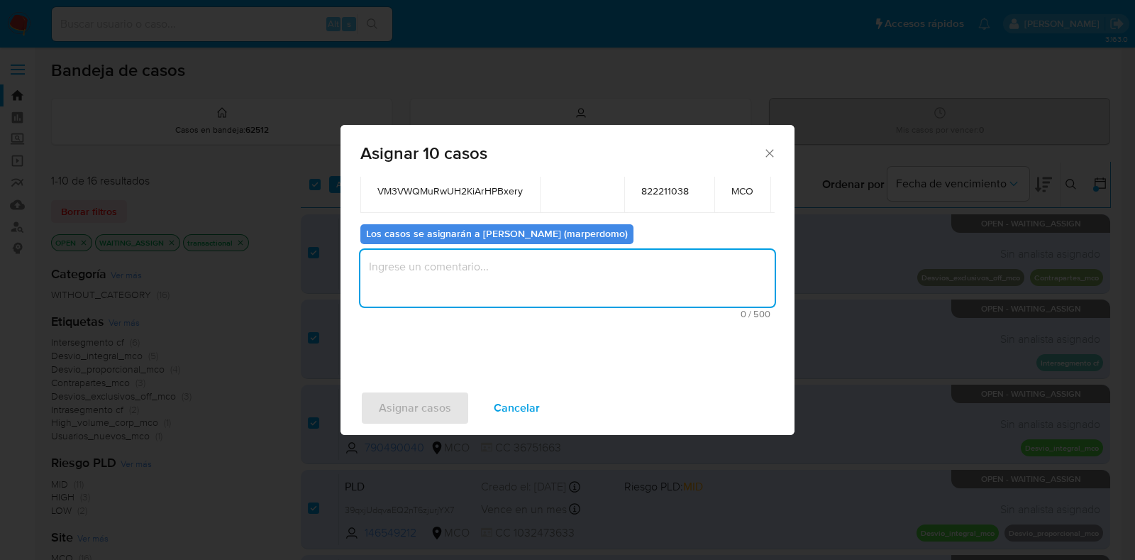
click at [512, 263] on textarea "assign-modal" at bounding box center [567, 278] width 414 height 57
paste textarea "Asignación manual"
type textarea "Asignación manual"
click at [431, 398] on span "Asignar casos" at bounding box center [415, 407] width 72 height 31
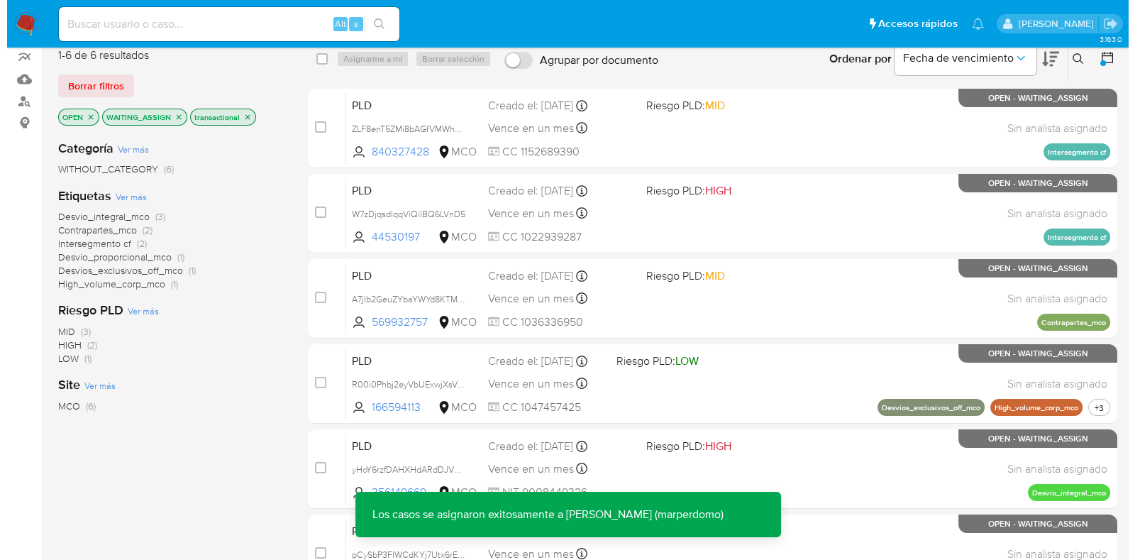
scroll to position [0, 0]
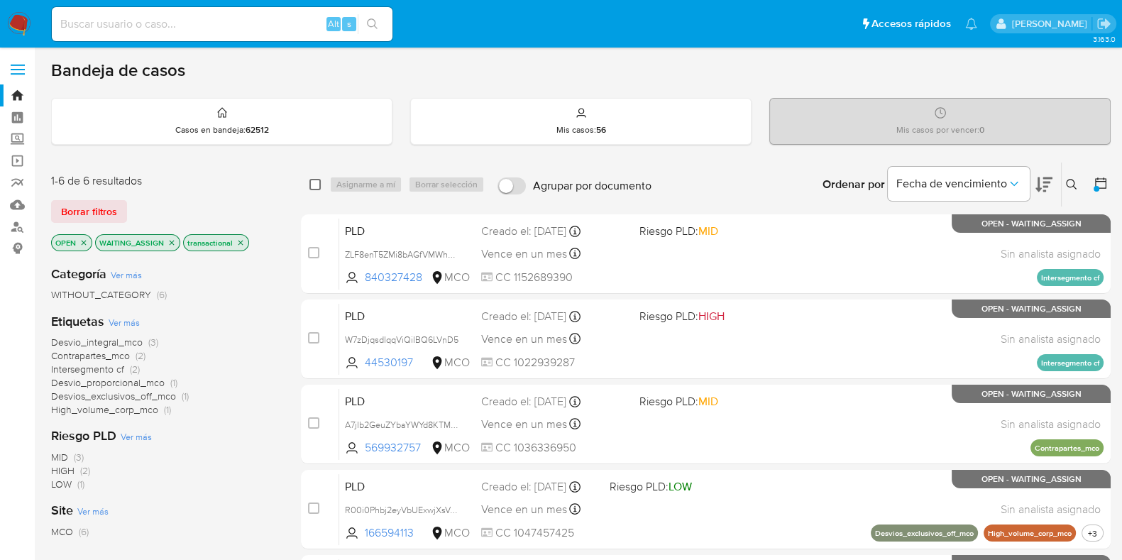
click at [314, 182] on input "checkbox" at bounding box center [314, 184] width 11 height 11
checkbox input "true"
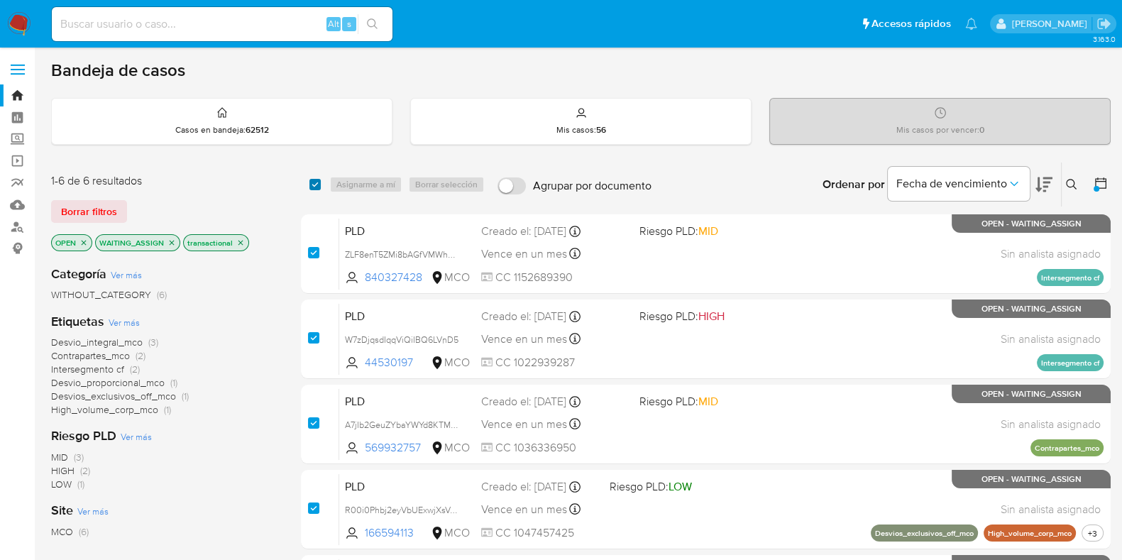
checkbox input "true"
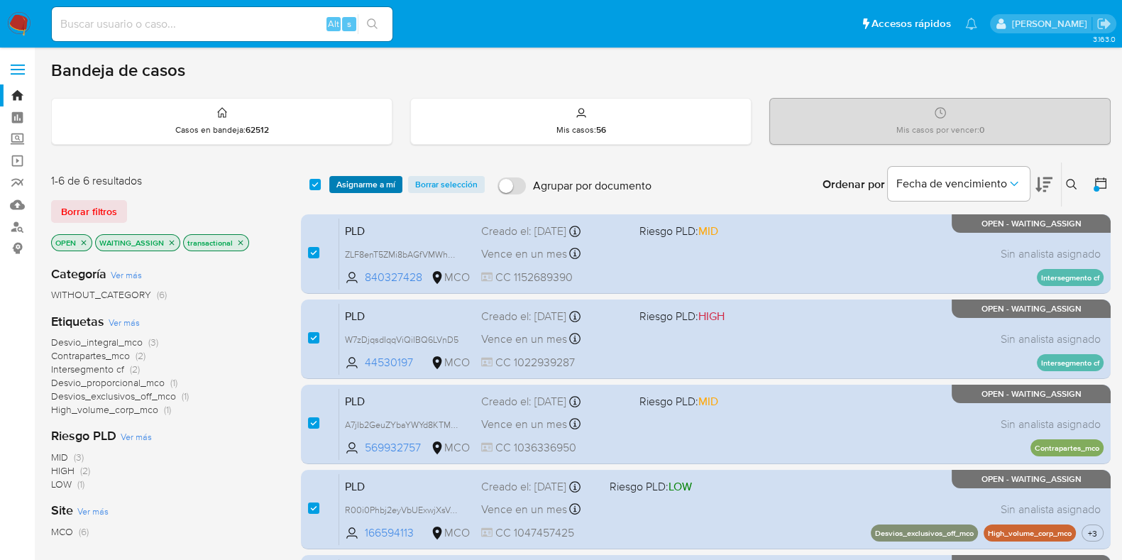
click at [358, 186] on span "Asignarme a mí" at bounding box center [365, 184] width 59 height 14
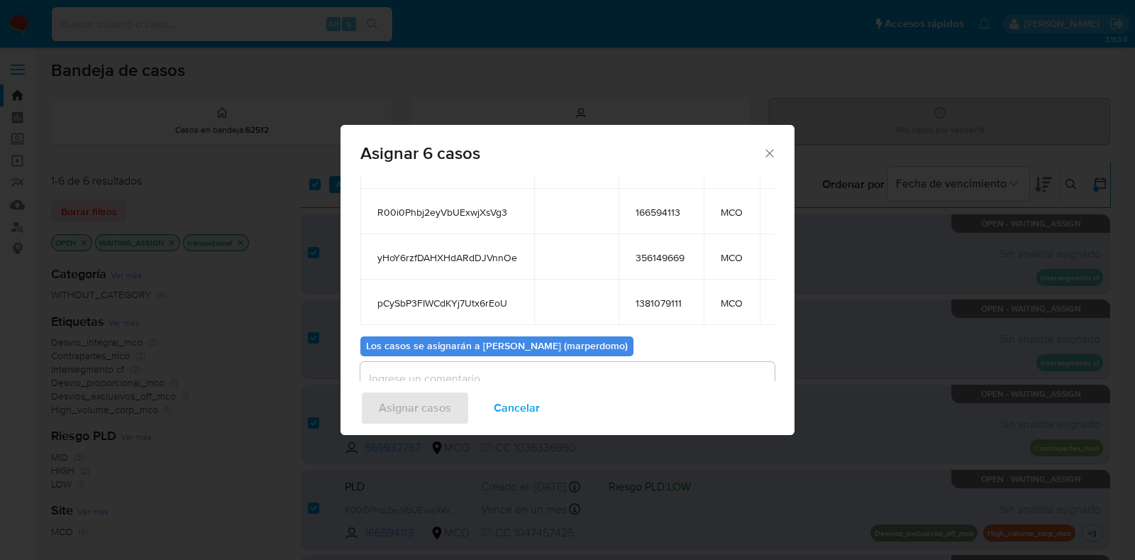
scroll to position [250, 0]
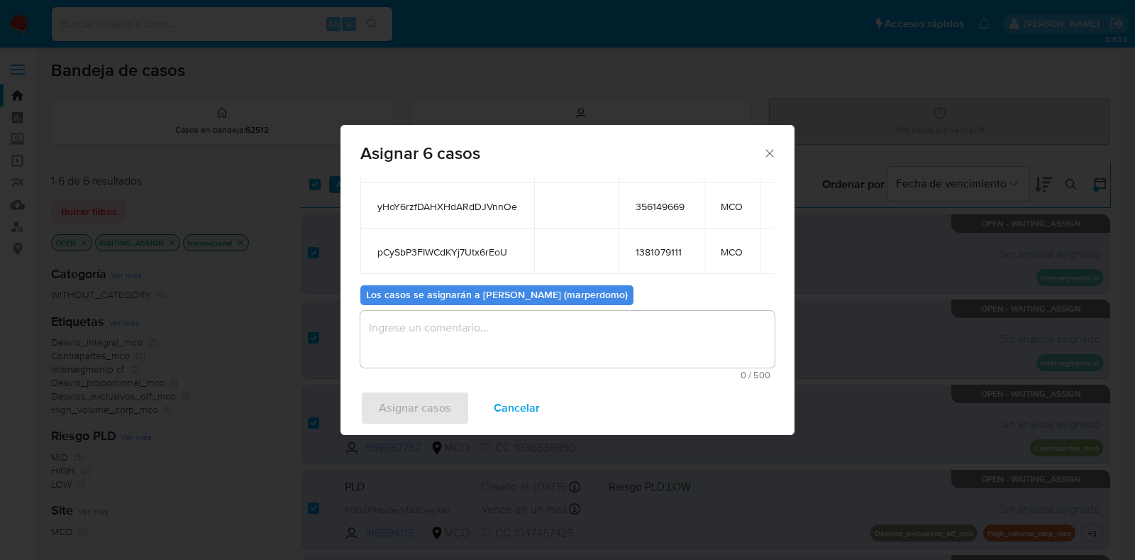
click at [492, 328] on textarea "assign-modal" at bounding box center [567, 339] width 414 height 57
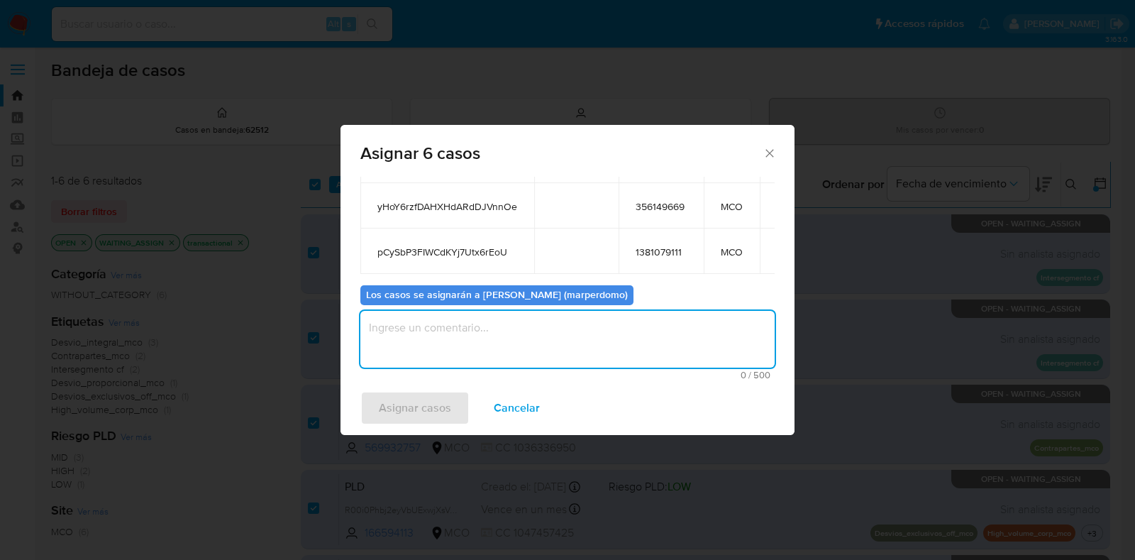
paste textarea "Asignación manual"
type textarea "Asignación manual"
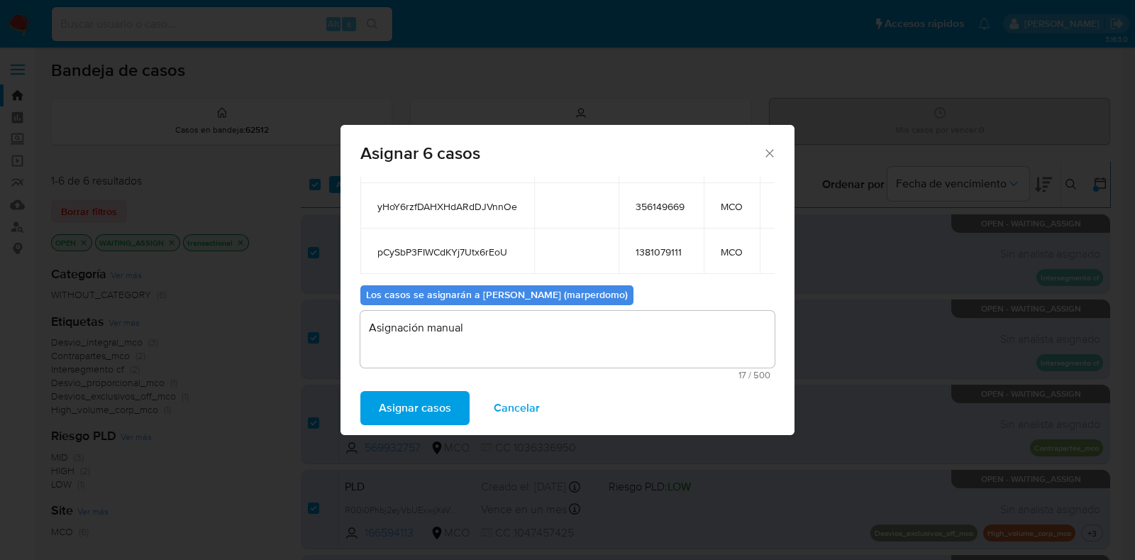
click at [402, 402] on span "Asignar casos" at bounding box center [415, 407] width 72 height 31
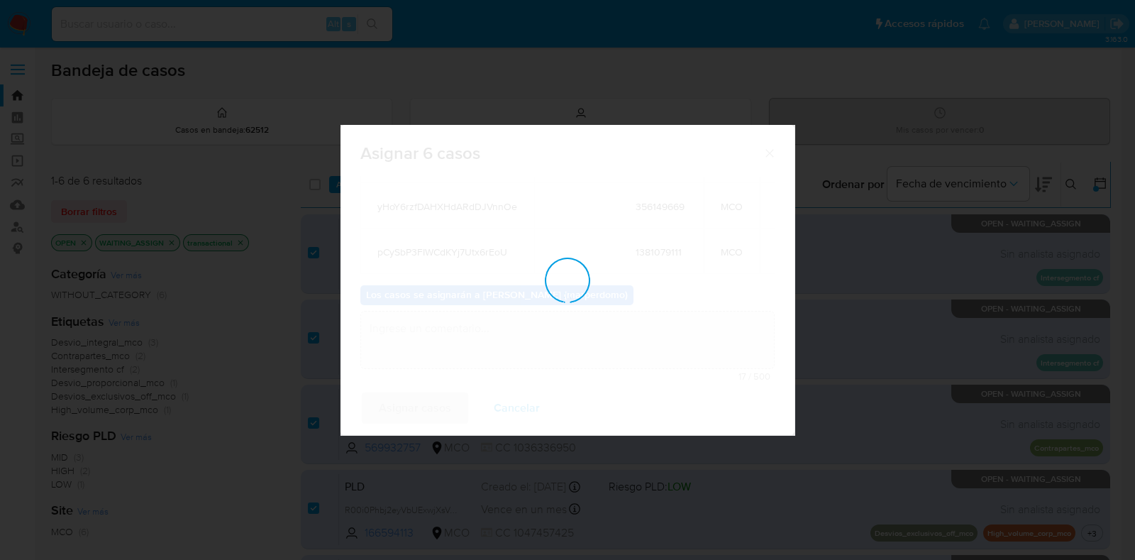
checkbox input "false"
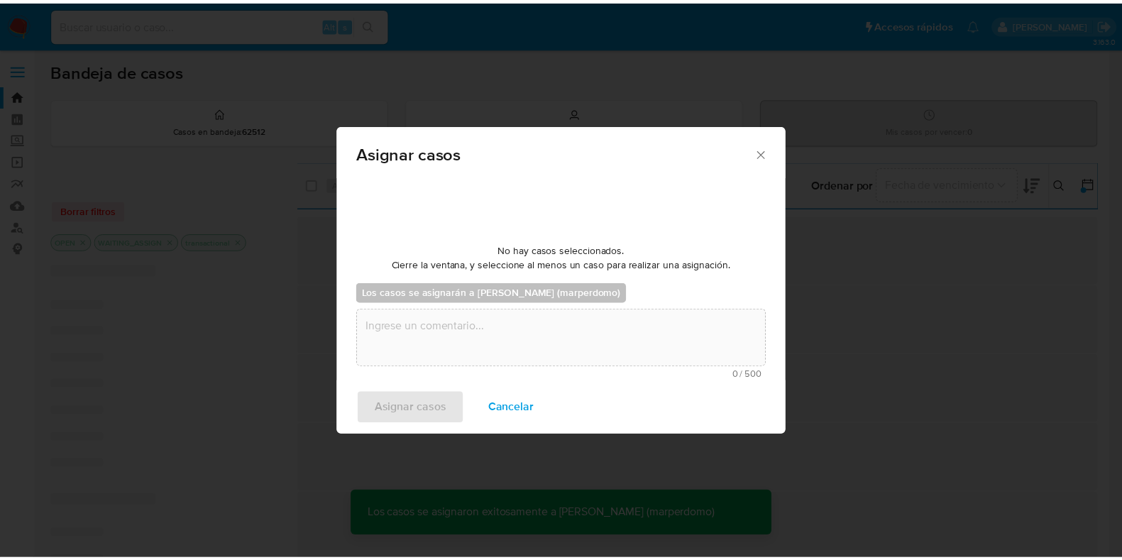
scroll to position [84, 0]
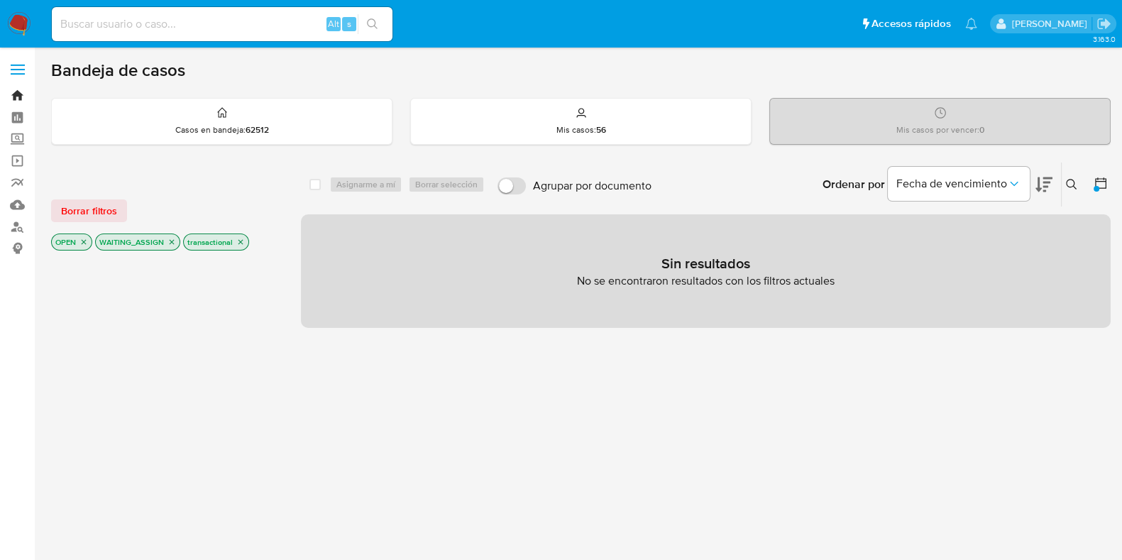
click at [10, 89] on link "Bandeja" at bounding box center [84, 95] width 169 height 22
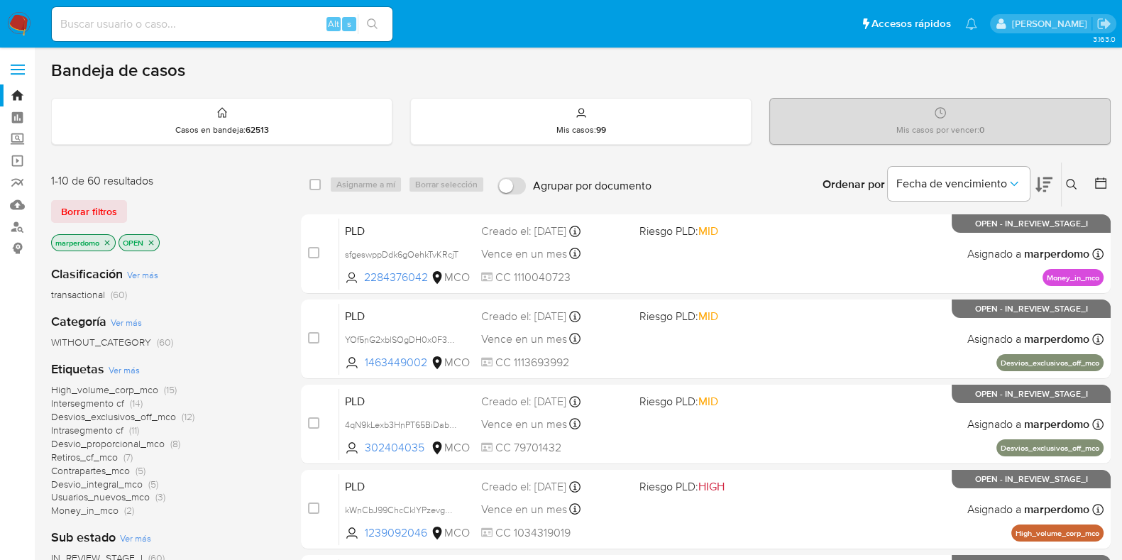
click at [89, 292] on span "transactional" at bounding box center [78, 294] width 54 height 14
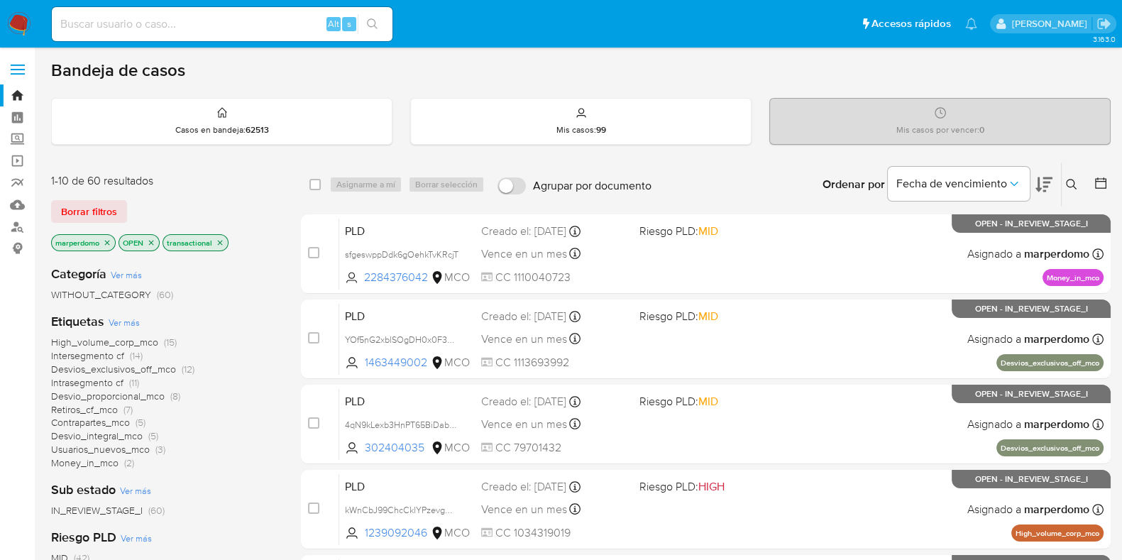
click at [1048, 180] on icon at bounding box center [1043, 184] width 17 height 15
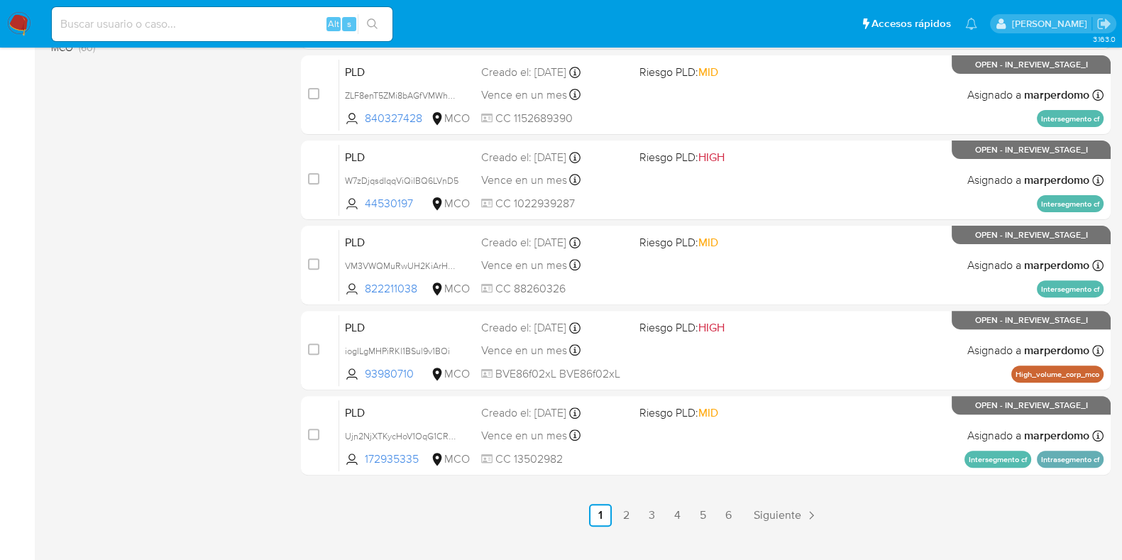
scroll to position [610, 0]
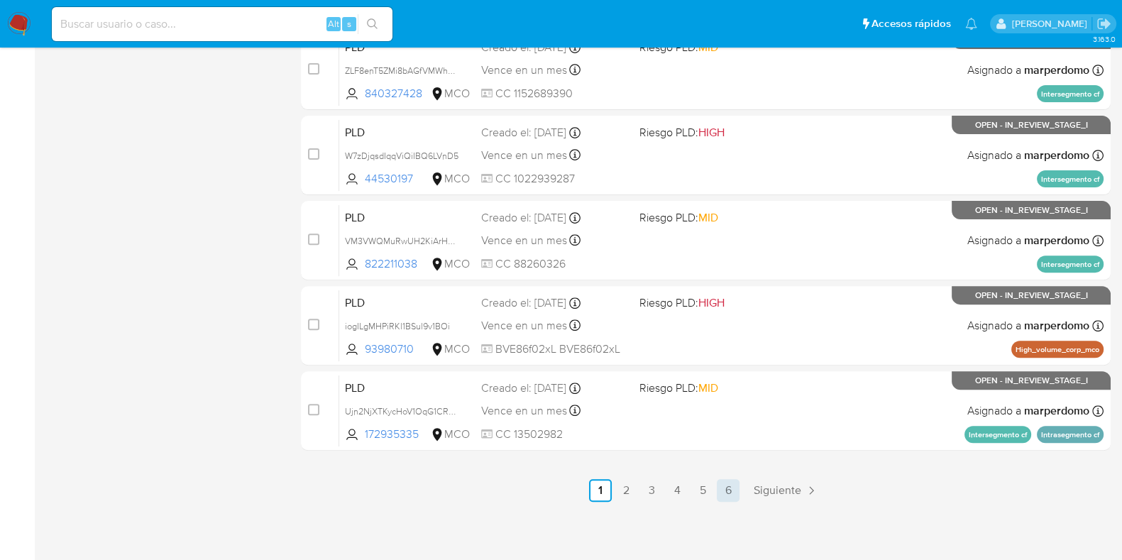
click at [727, 486] on link "6" at bounding box center [728, 490] width 23 height 23
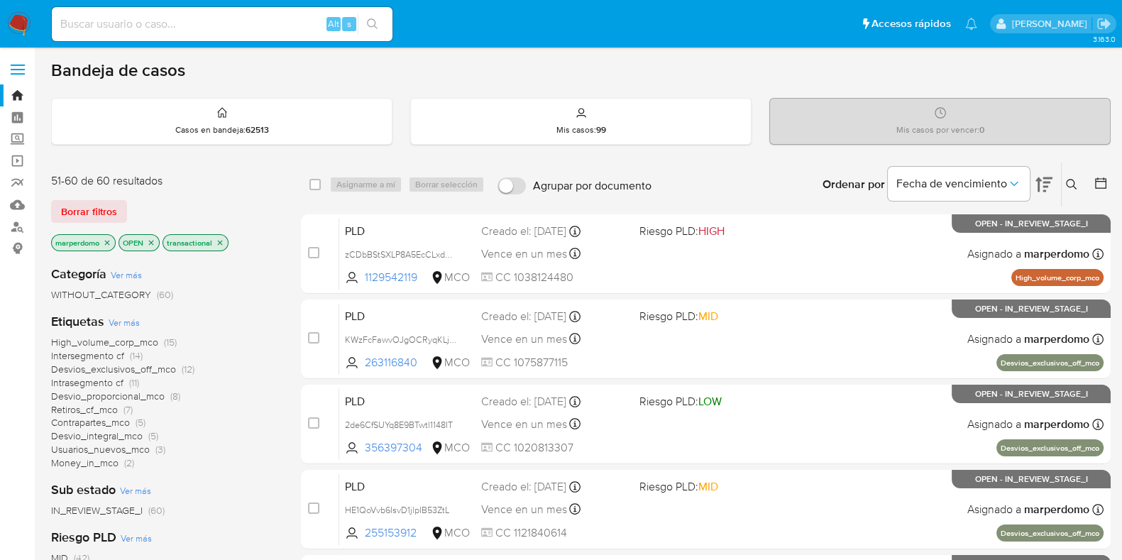
scroll to position [610, 0]
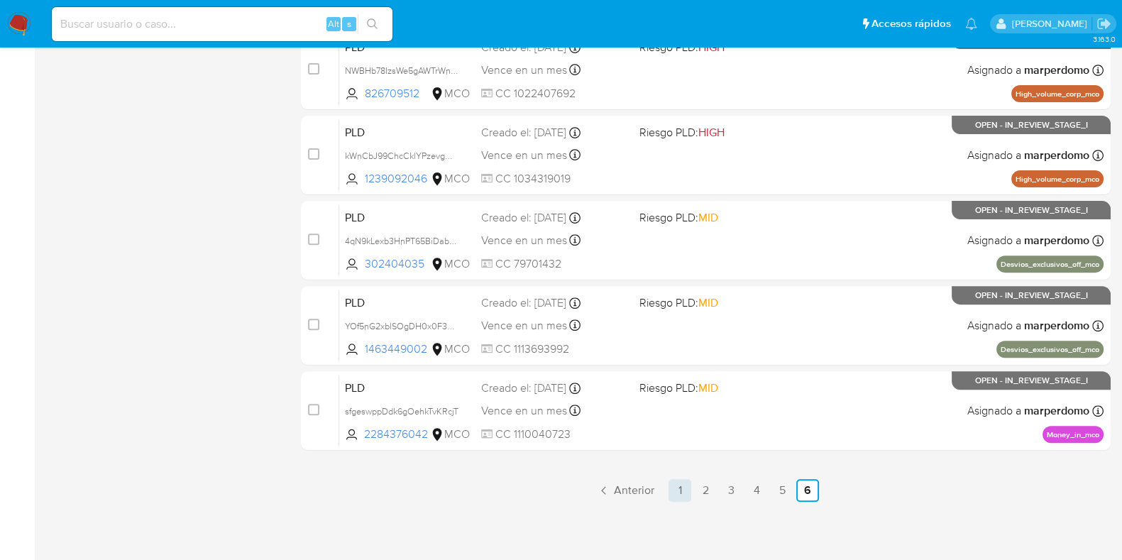
click at [685, 488] on link "1" at bounding box center [679, 490] width 23 height 23
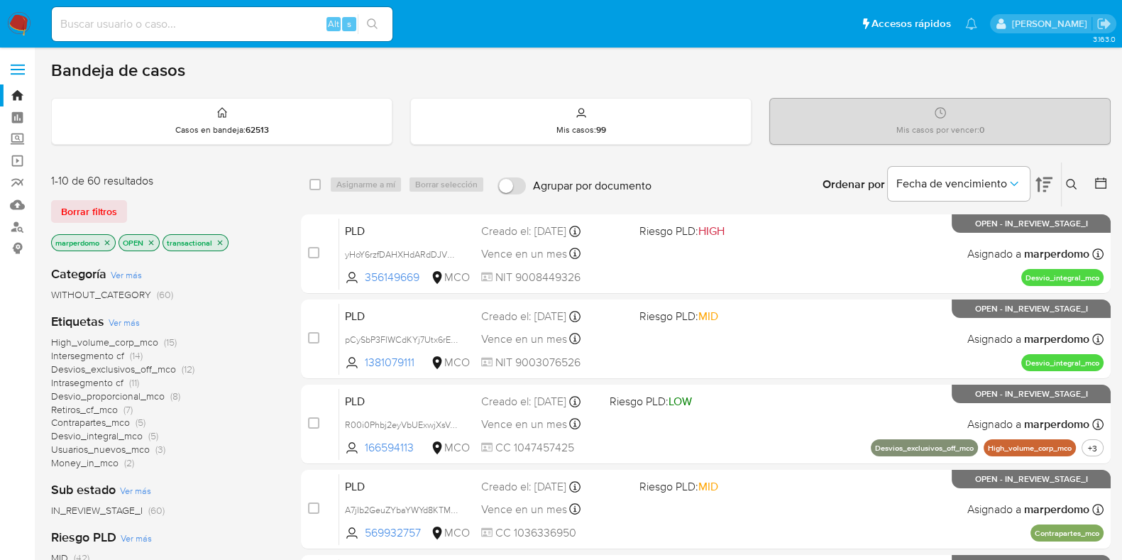
click at [155, 343] on span "High_volume_corp_mco" at bounding box center [104, 342] width 107 height 14
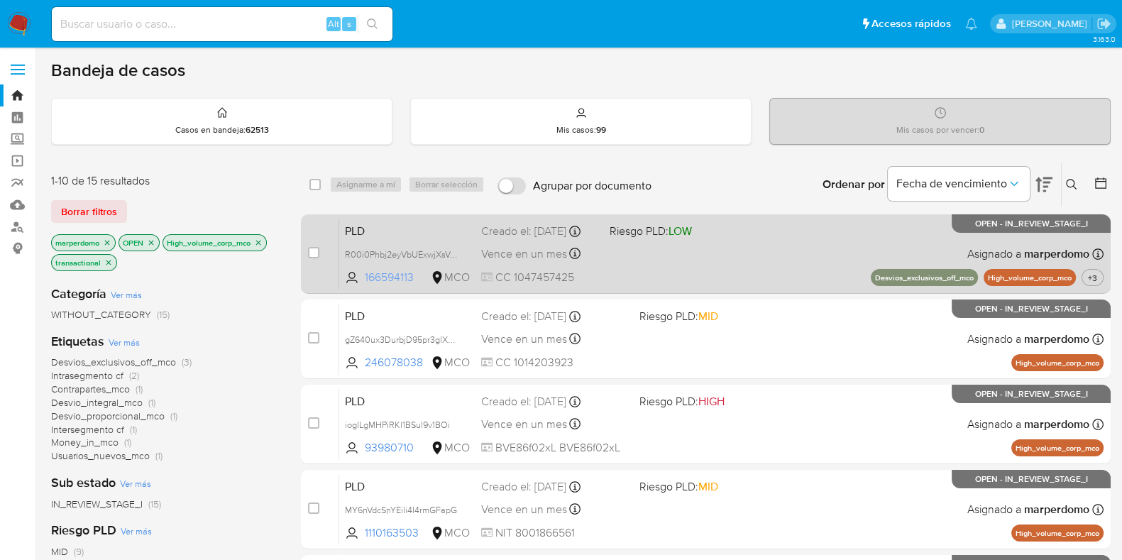
click at [378, 282] on span "166594113" at bounding box center [396, 278] width 63 height 16
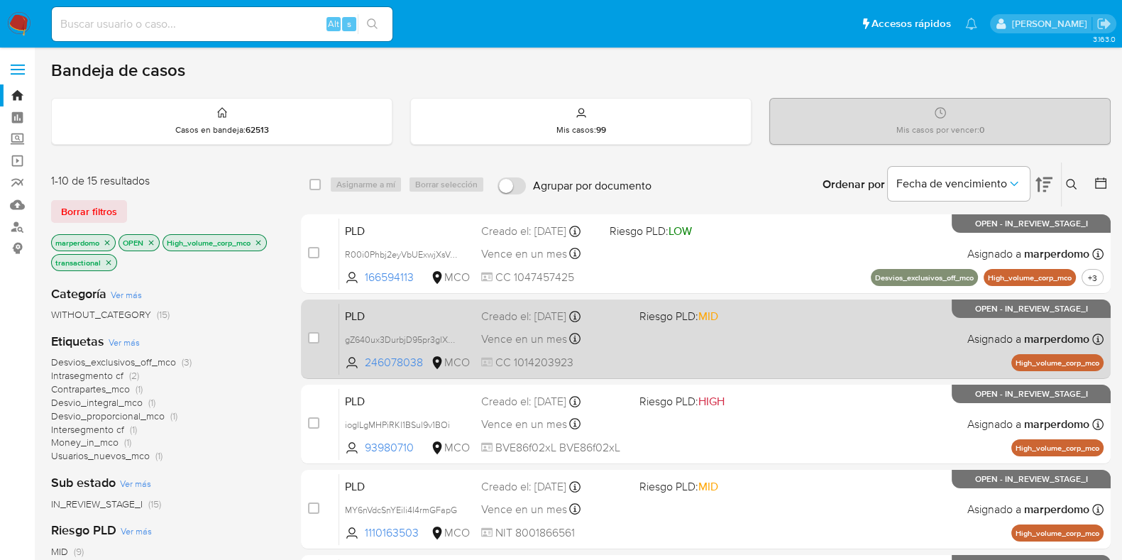
click at [392, 350] on div "PLD gZ640ux3DurbjD95pr3glXDA 246078038 MCO Riesgo PLD: MID Creado el: 12/08/202…" at bounding box center [721, 339] width 764 height 72
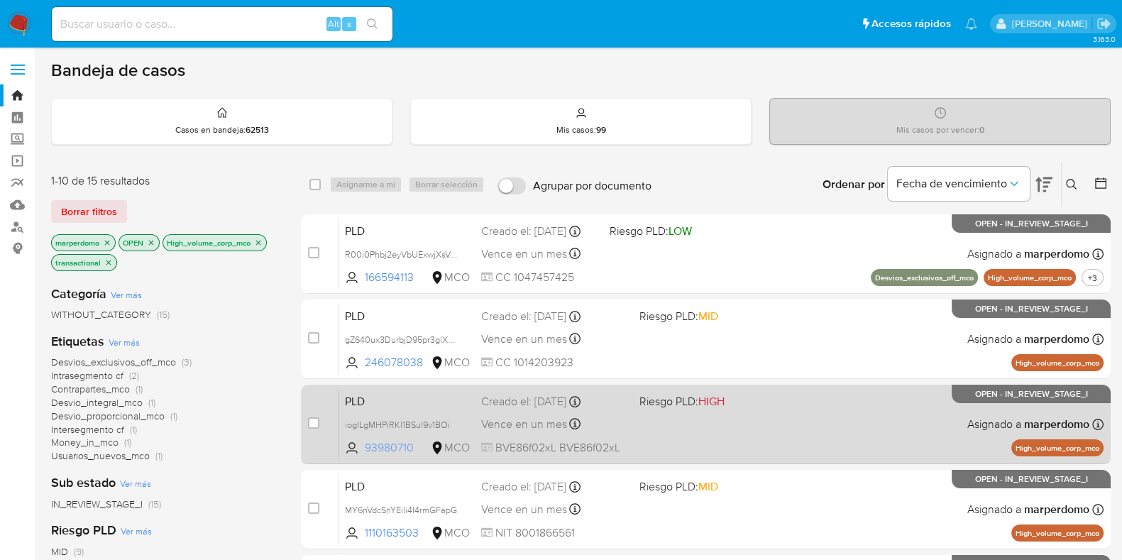
click at [382, 448] on span "93980710" at bounding box center [396, 448] width 63 height 16
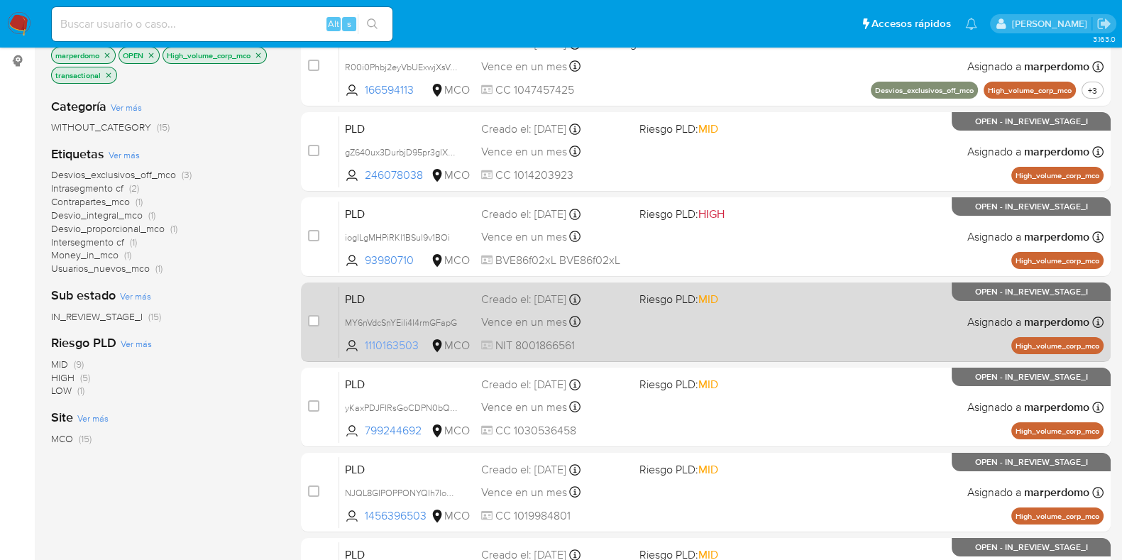
scroll to position [188, 0]
click at [400, 346] on span "1110163503" at bounding box center [396, 345] width 63 height 16
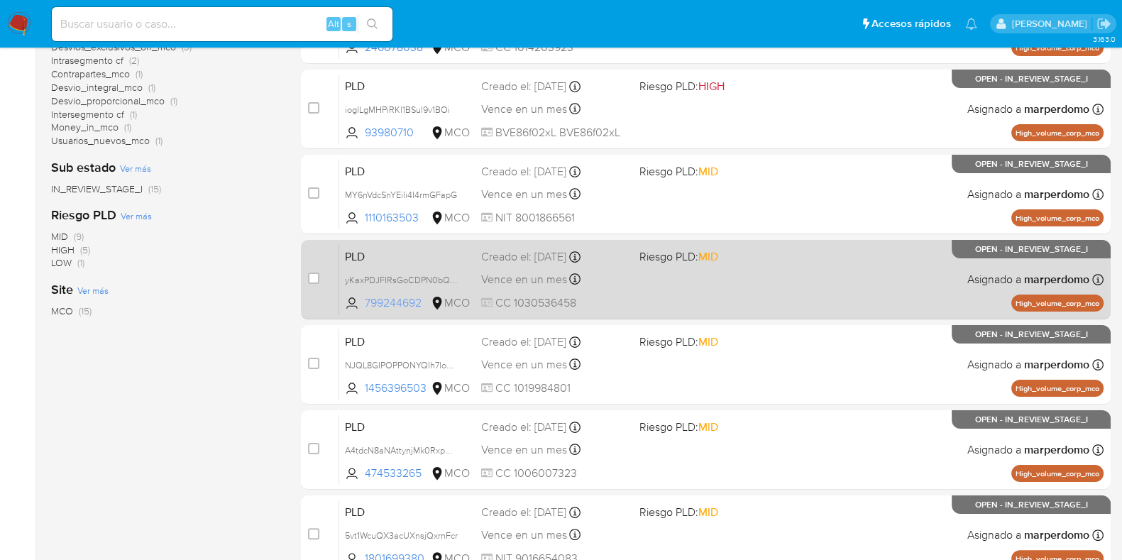
scroll to position [336, 0]
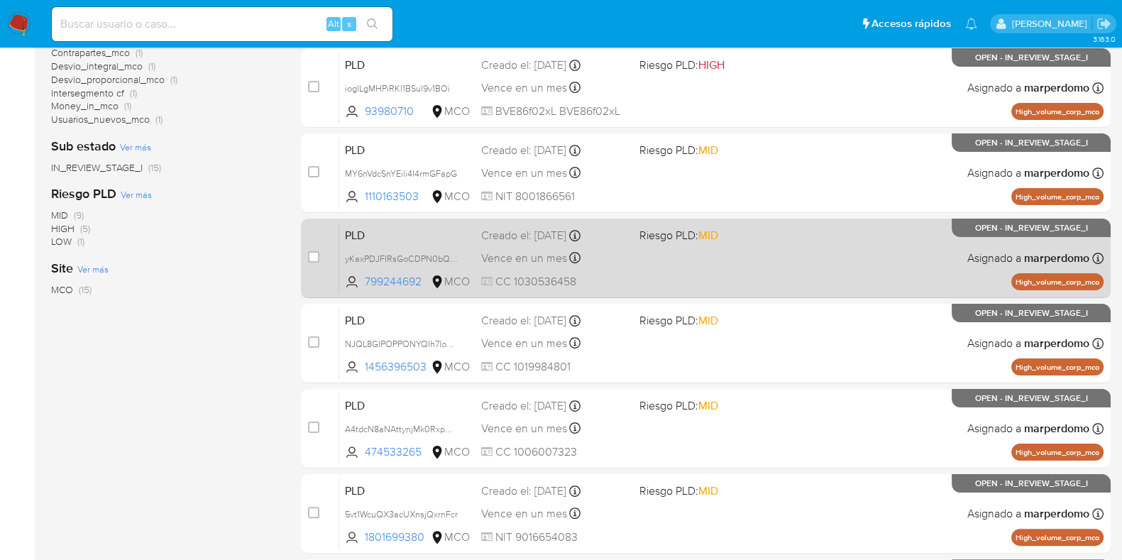
click at [415, 238] on span "PLD" at bounding box center [407, 234] width 125 height 18
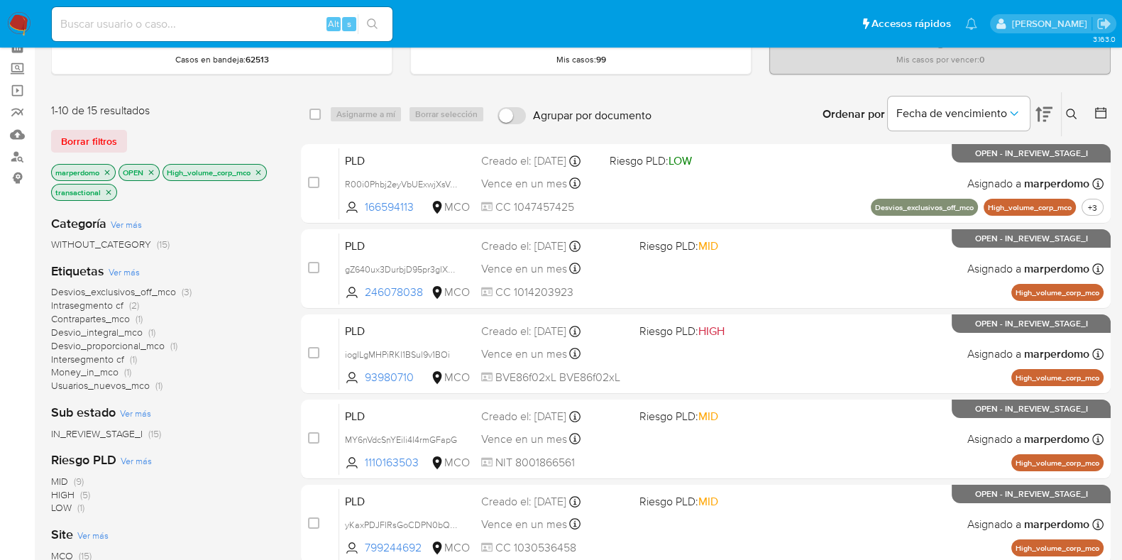
scroll to position [0, 0]
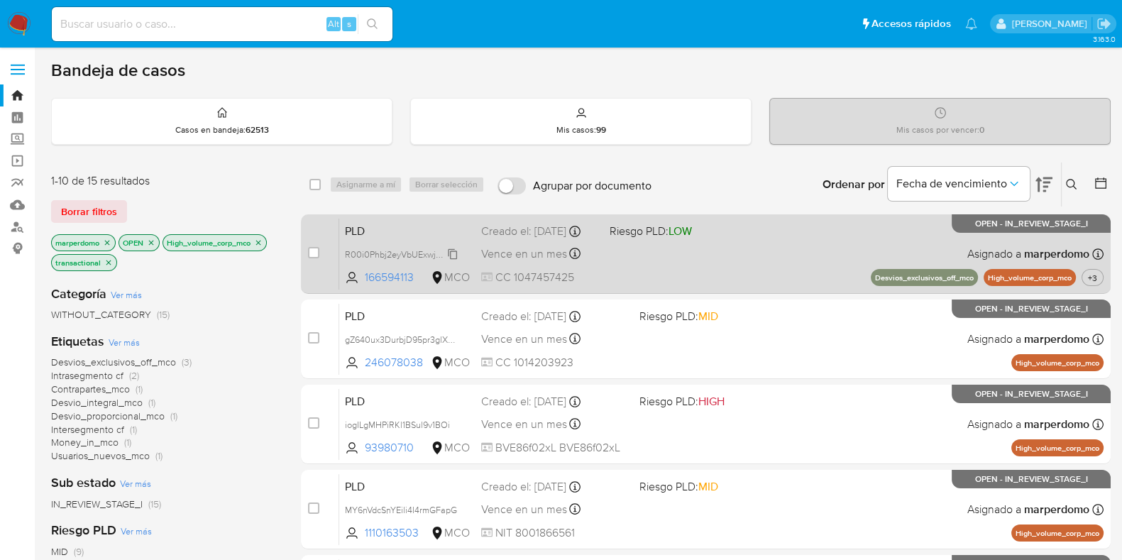
click at [452, 259] on span "R00i0Phbj2eyVbUExwjXsVg3" at bounding box center [402, 254] width 115 height 16
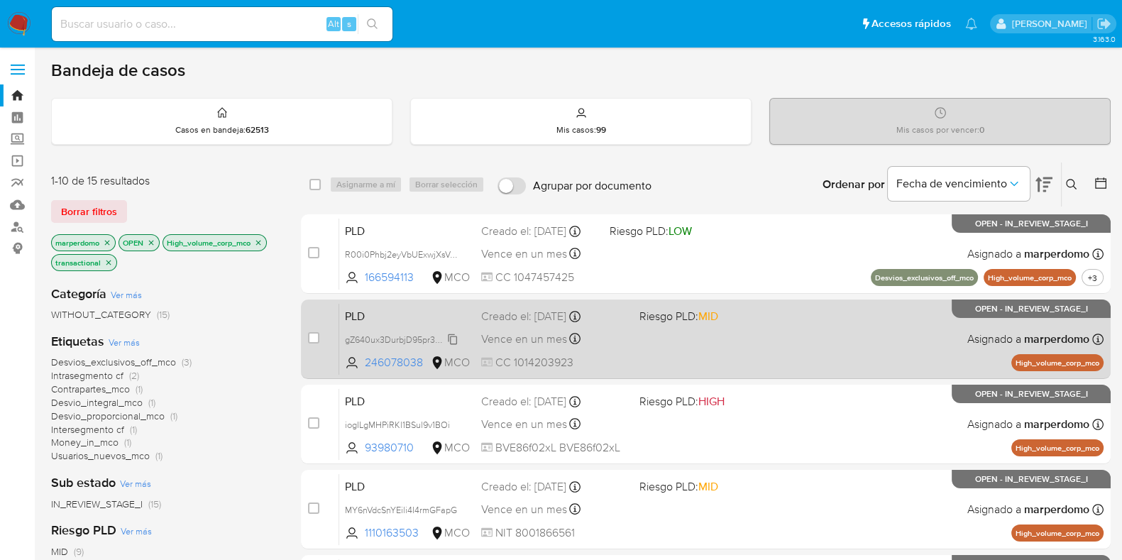
click at [454, 331] on span "gZ640ux3DurbjD95pr3glXDA" at bounding box center [402, 339] width 115 height 16
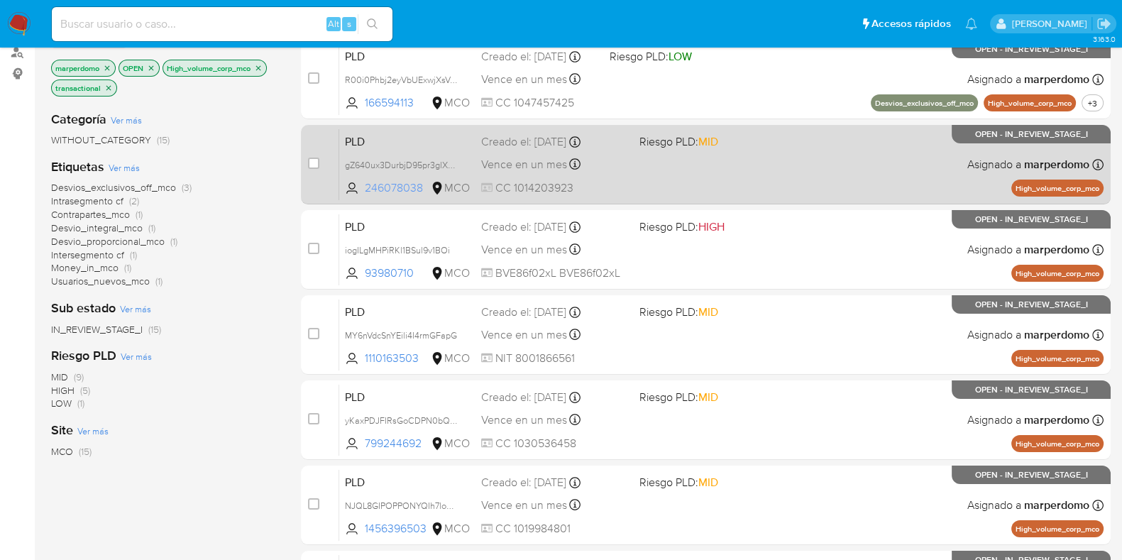
scroll to position [177, 0]
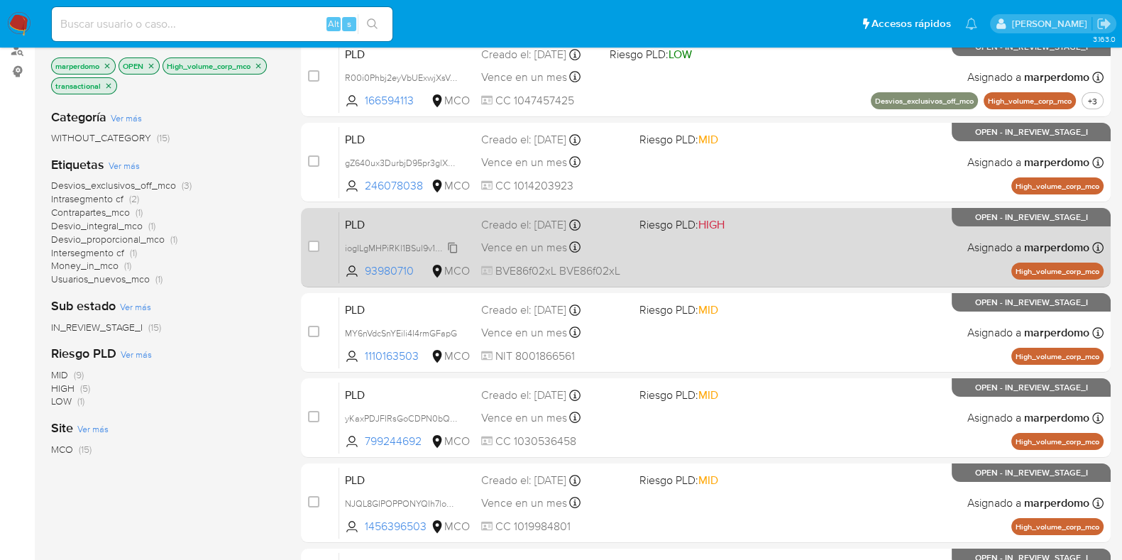
click at [455, 246] on icon at bounding box center [452, 247] width 11 height 11
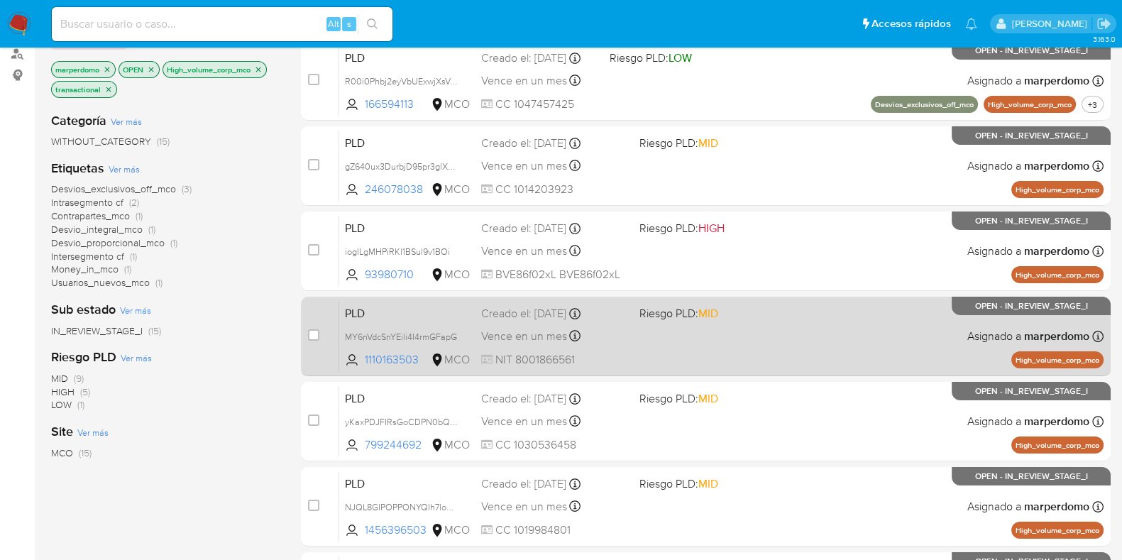
scroll to position [178, 0]
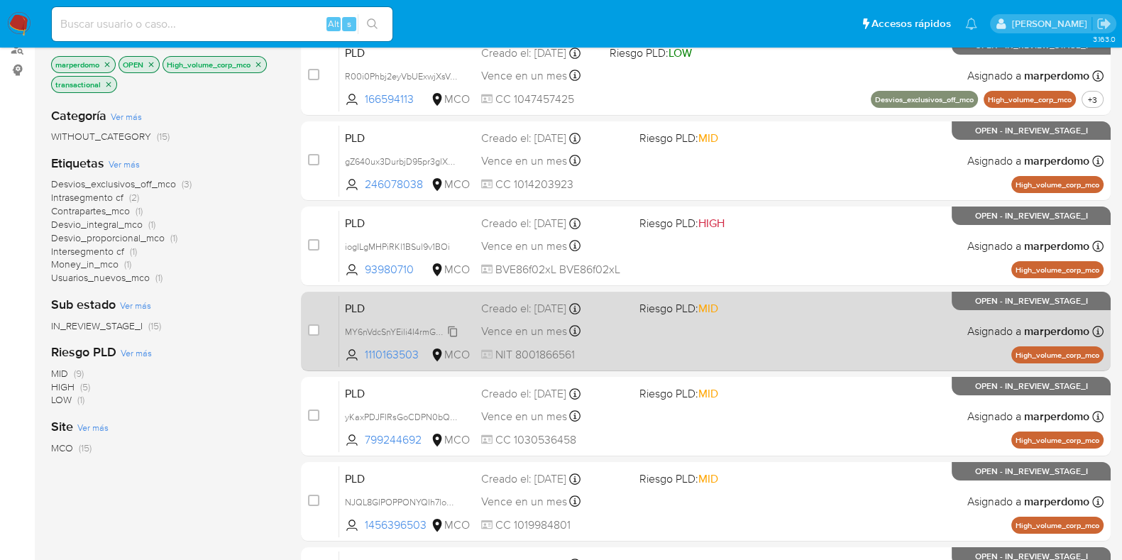
click at [454, 331] on span "MY6nVdcSnYEili4I4rmGFapG" at bounding box center [401, 331] width 112 height 16
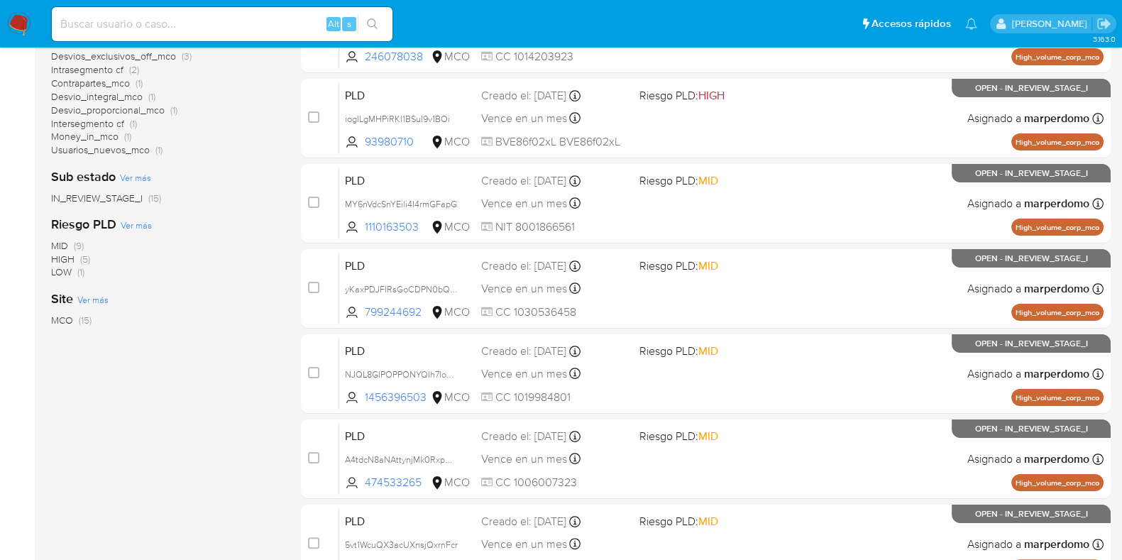
scroll to position [307, 0]
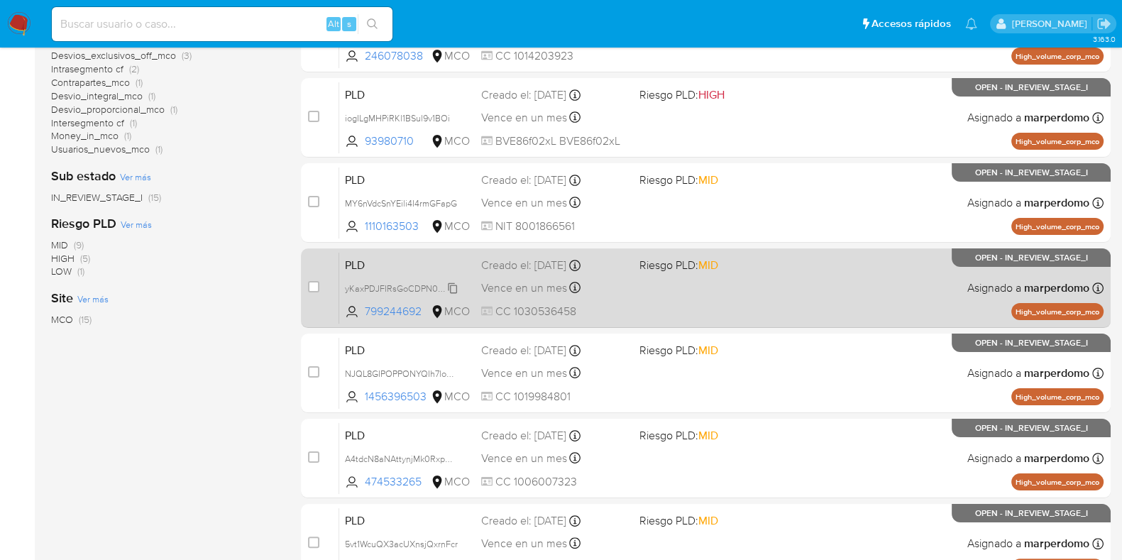
click at [458, 282] on span "yKaxPDJFIRsGoCDPN0bQ5hmZ" at bounding box center [408, 288] width 127 height 16
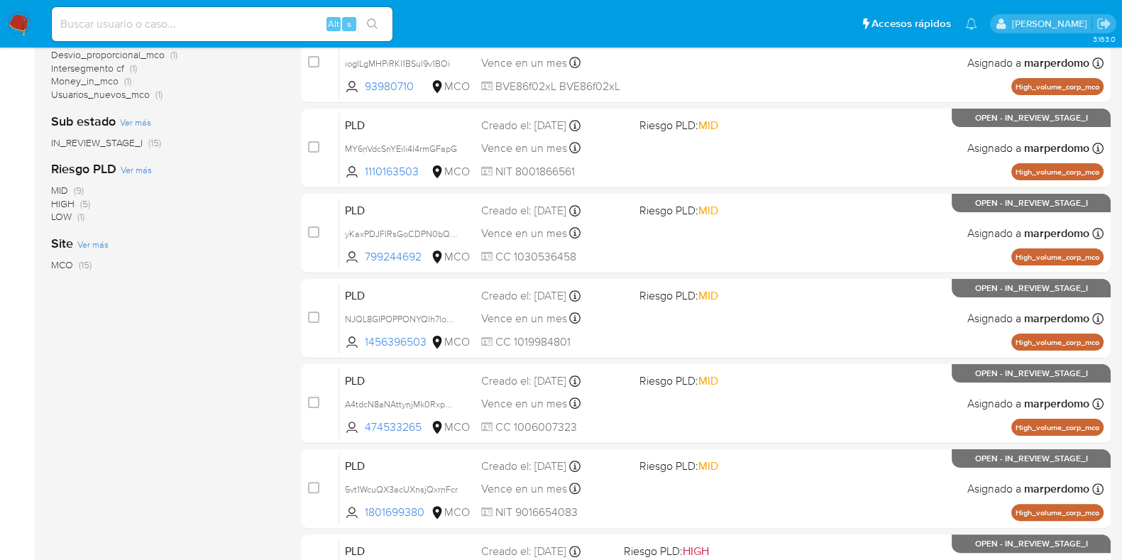
scroll to position [366, 0]
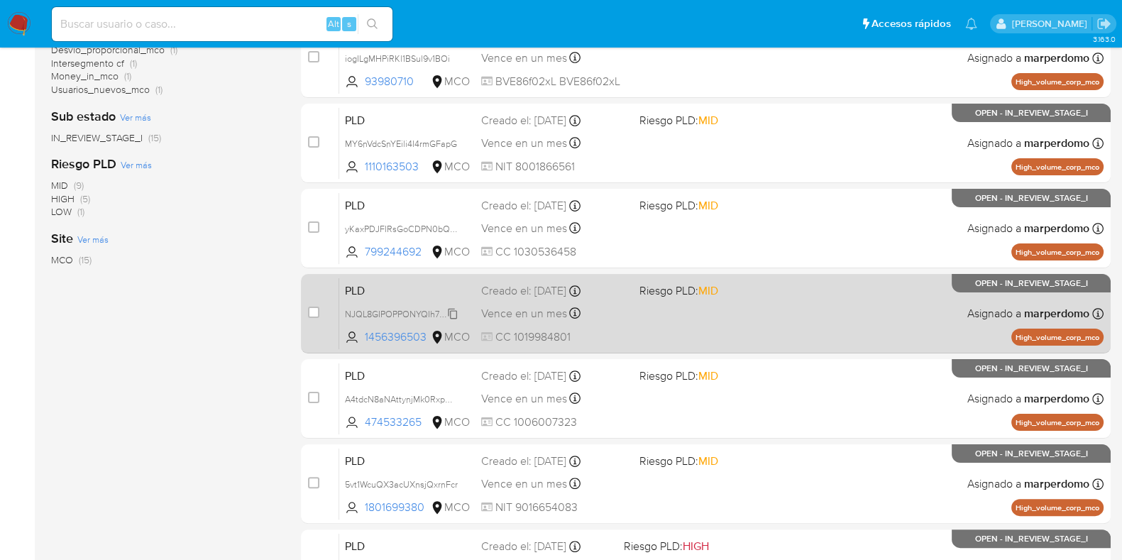
click at [453, 309] on span "NJQL8GIPOPPONYQIh7loCfdb" at bounding box center [405, 313] width 120 height 16
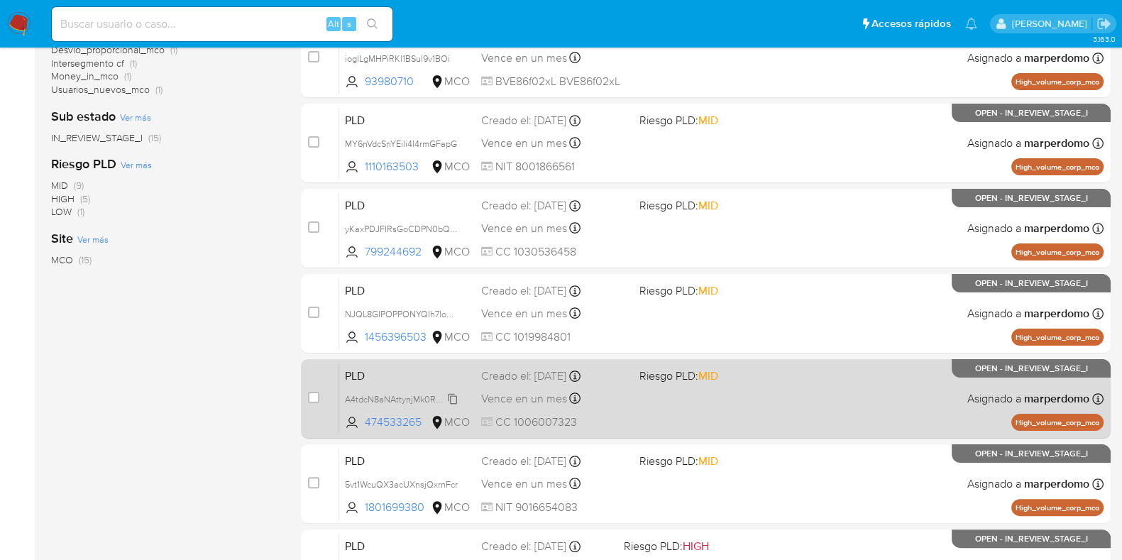
click at [452, 395] on span "A4tdcN8aNAttynjMk0RxpHX6" at bounding box center [403, 398] width 117 height 16
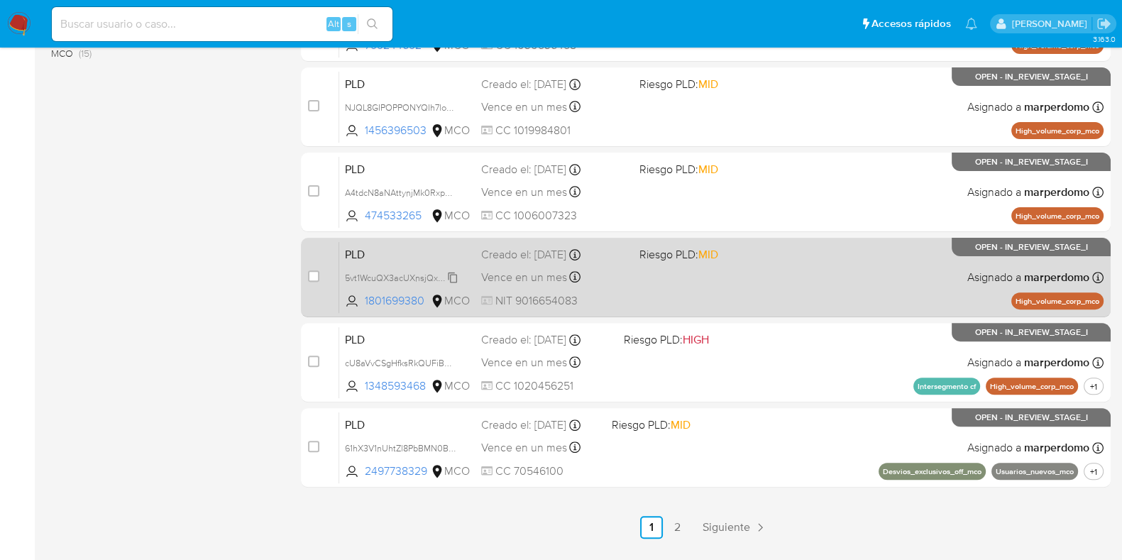
scroll to position [574, 0]
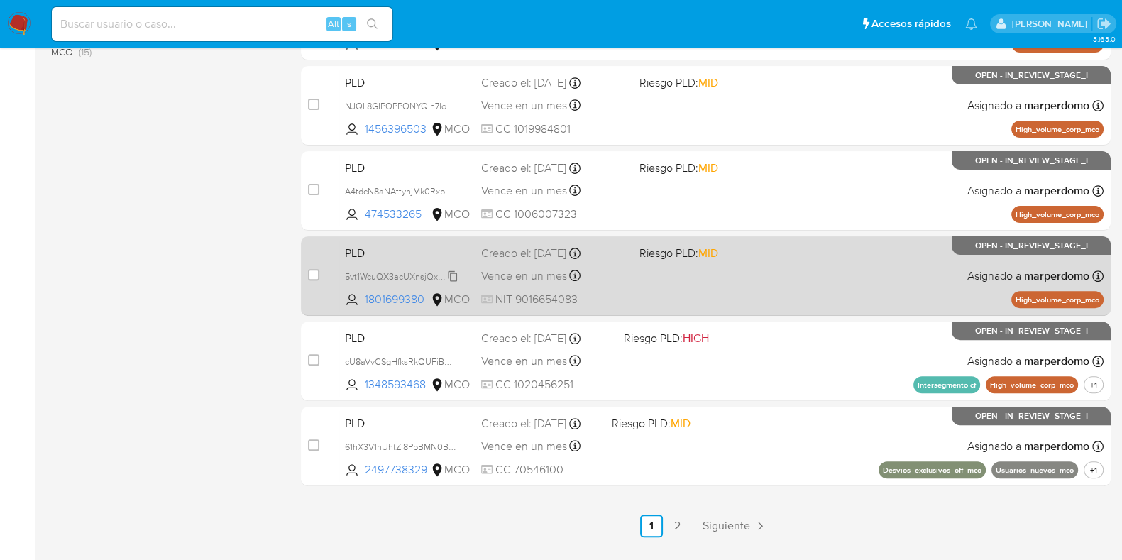
click at [454, 275] on span "5vt1WcuQX3acUXnsjQxrnFcr" at bounding box center [401, 276] width 113 height 16
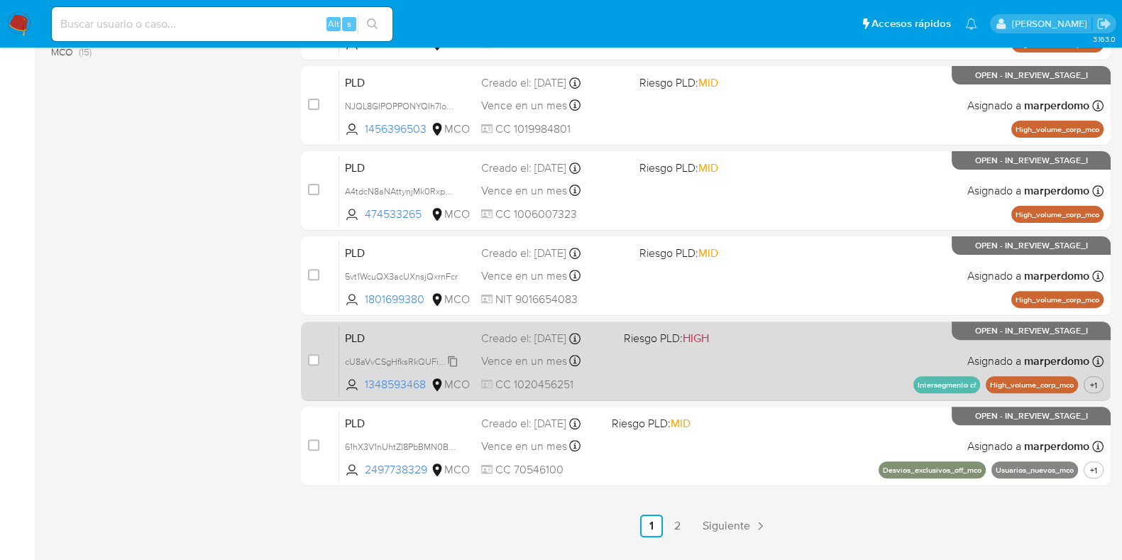
click at [453, 359] on span "cU8aVvCSgHfksRkQUFiBQMLe" at bounding box center [406, 361] width 123 height 16
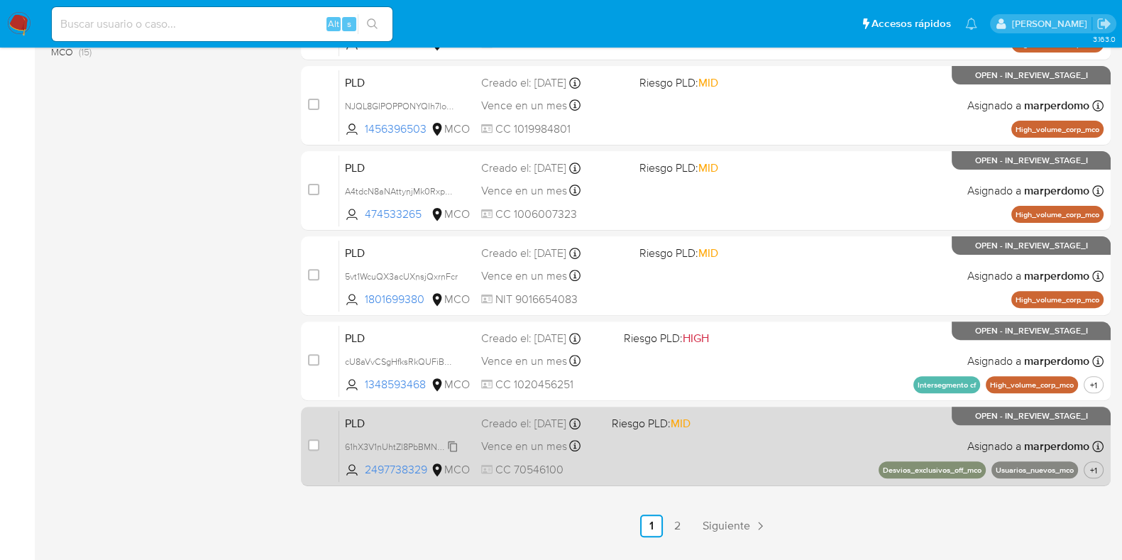
click at [456, 450] on span "61hX3V1nUhtZl8PbBMN0BZwr" at bounding box center [404, 446] width 118 height 16
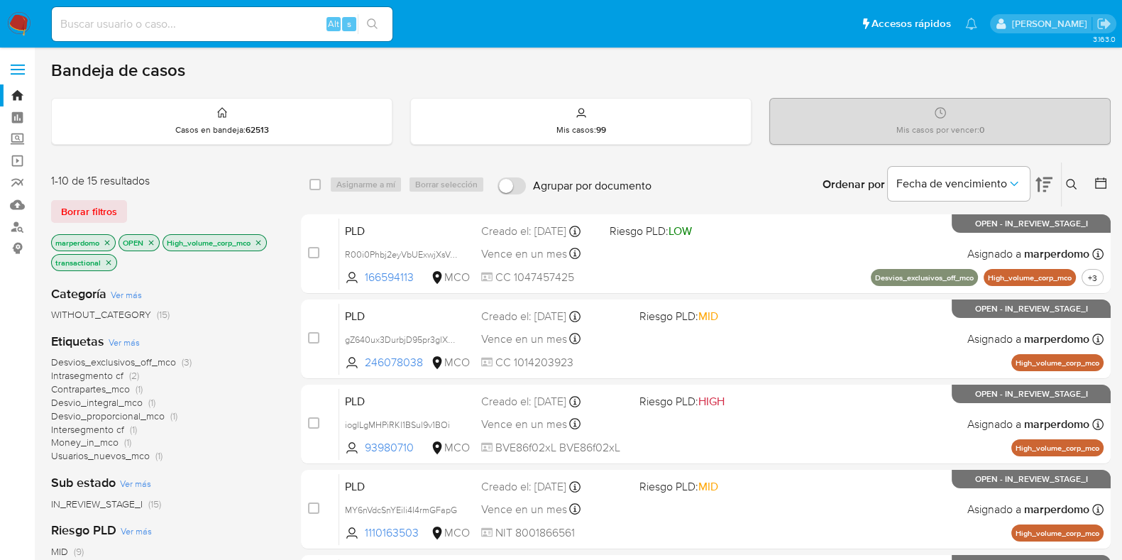
scroll to position [0, 0]
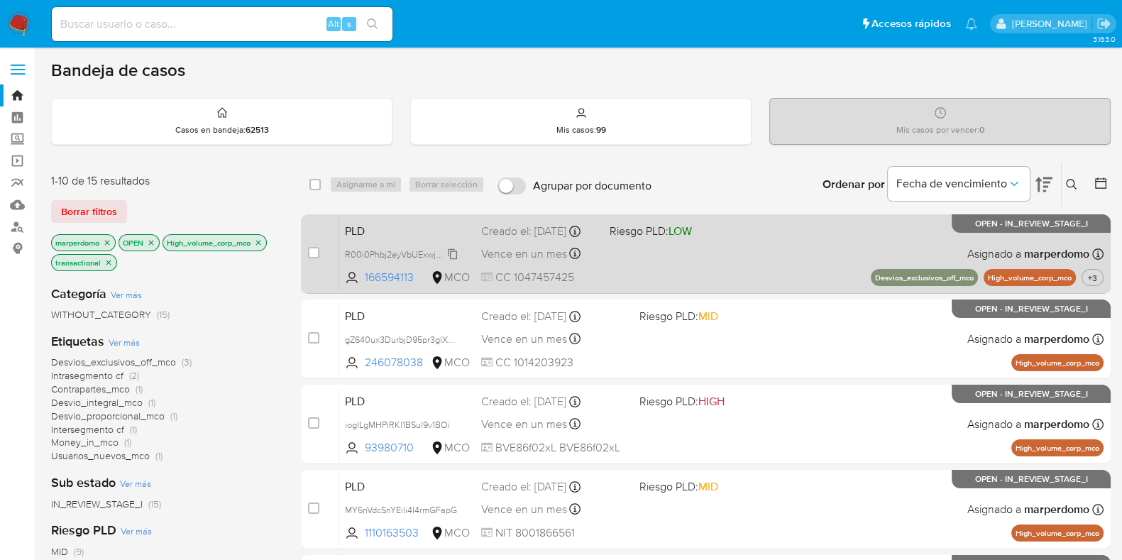
click at [404, 256] on span "R00i0Phbj2eyVbUExwjXsVg3" at bounding box center [402, 254] width 115 height 16
click at [409, 236] on span "PLD" at bounding box center [407, 230] width 125 height 18
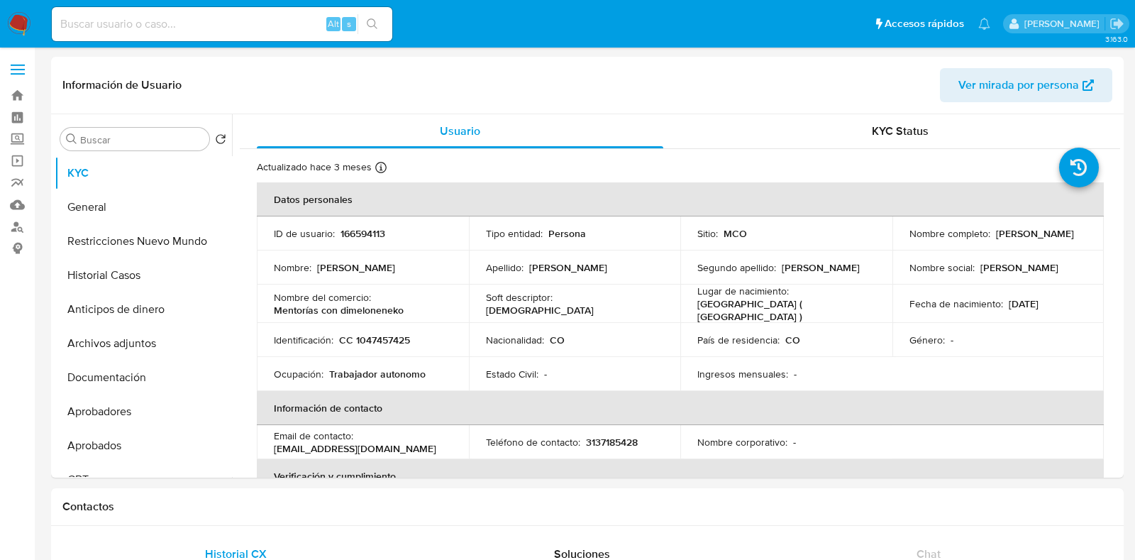
select select "10"
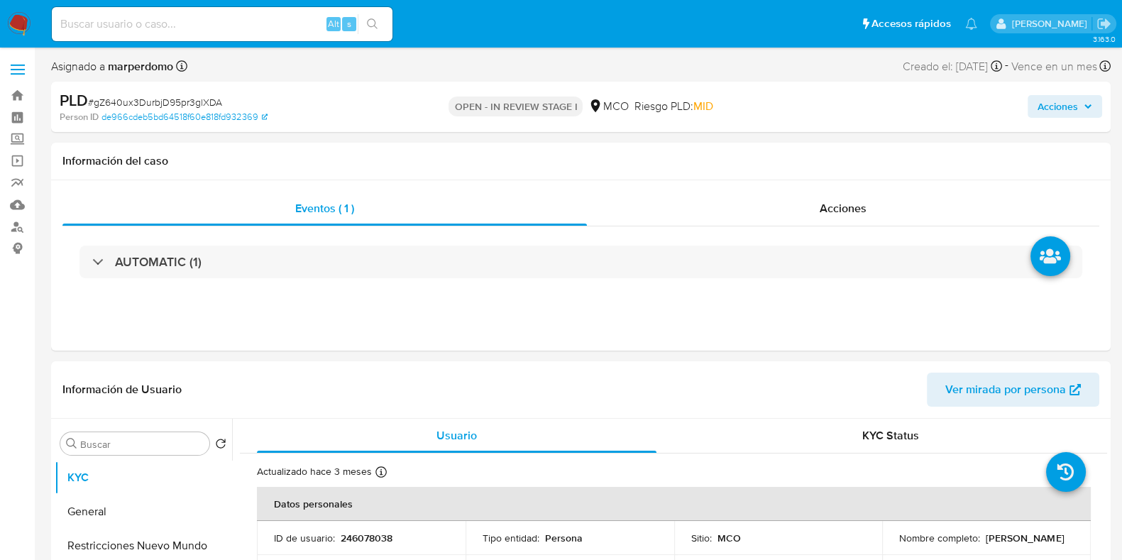
select select "10"
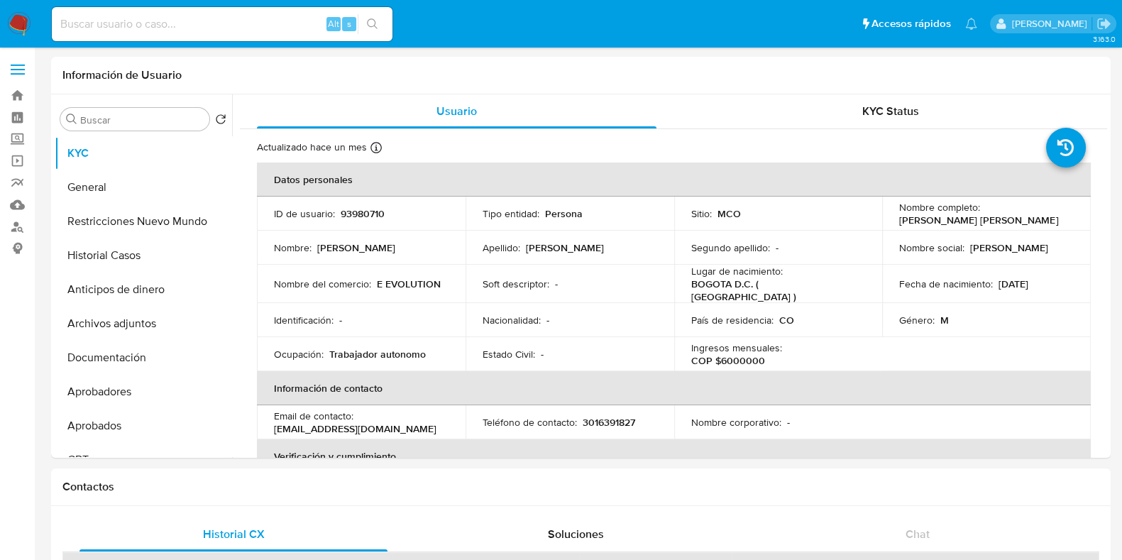
select select "10"
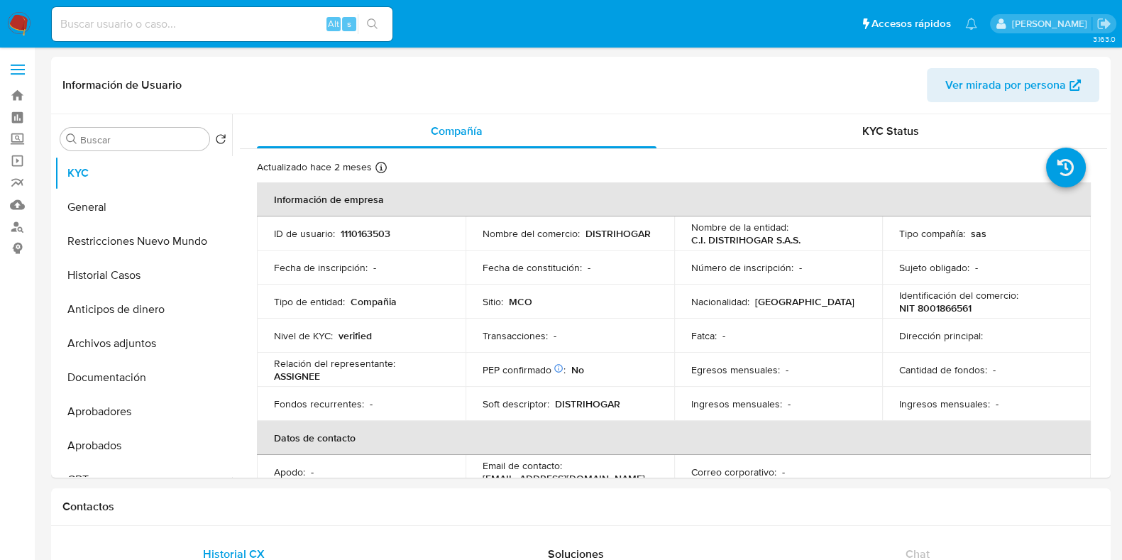
select select "10"
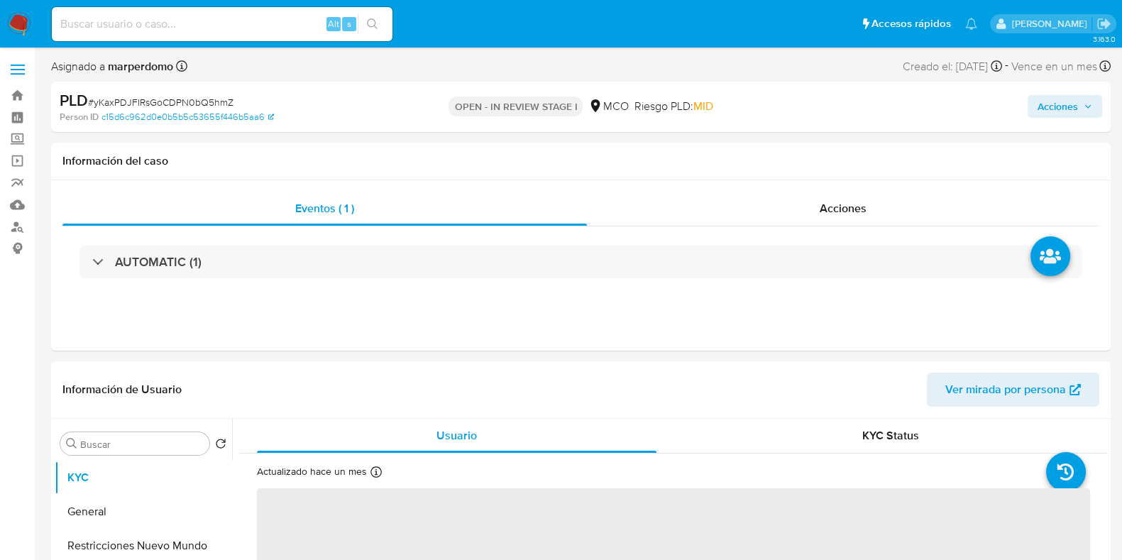
select select "10"
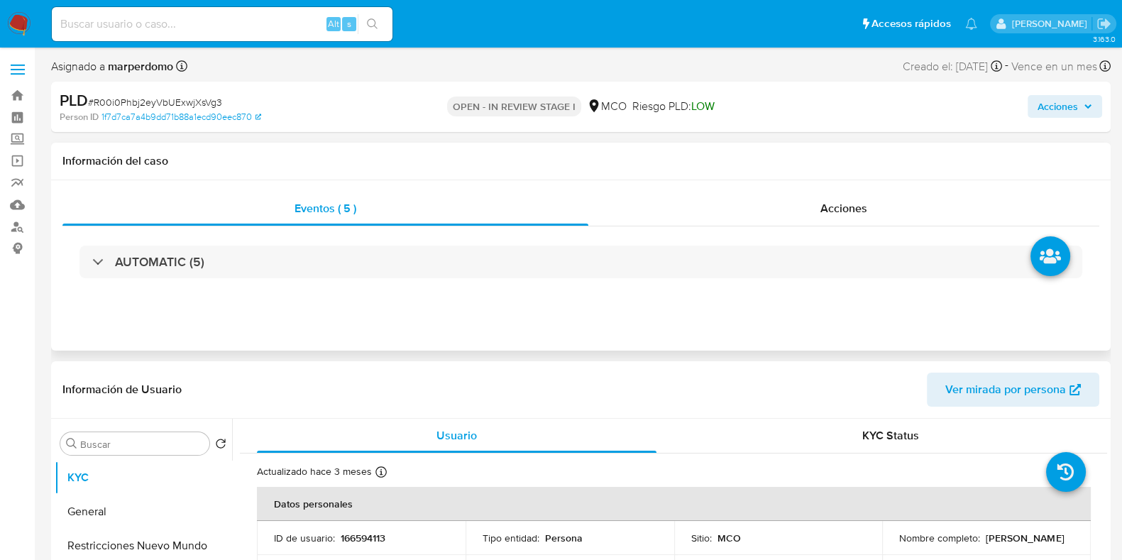
click at [401, 150] on div "Información del caso" at bounding box center [580, 162] width 1059 height 38
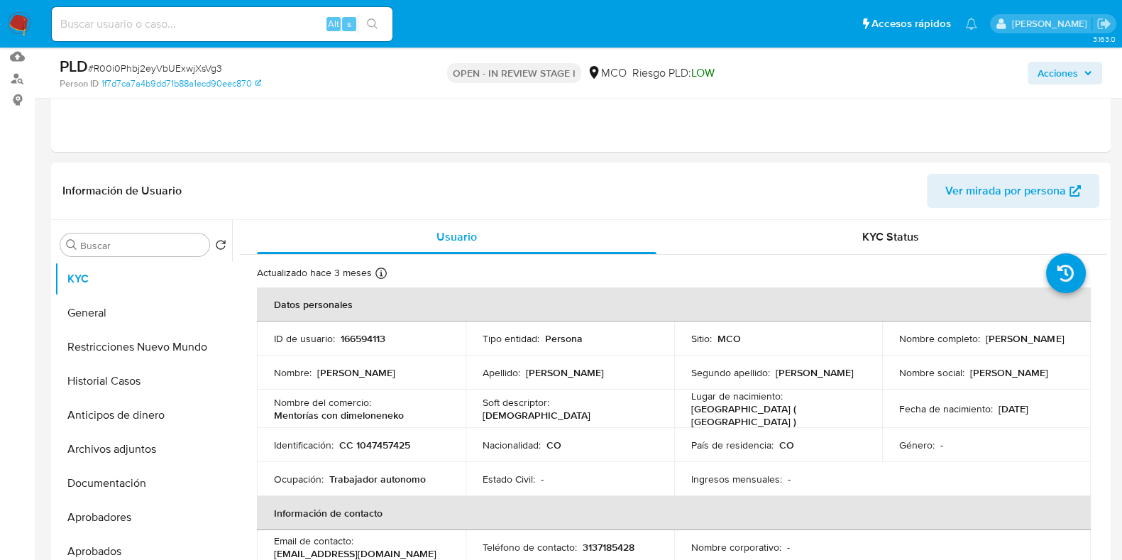
scroll to position [177, 0]
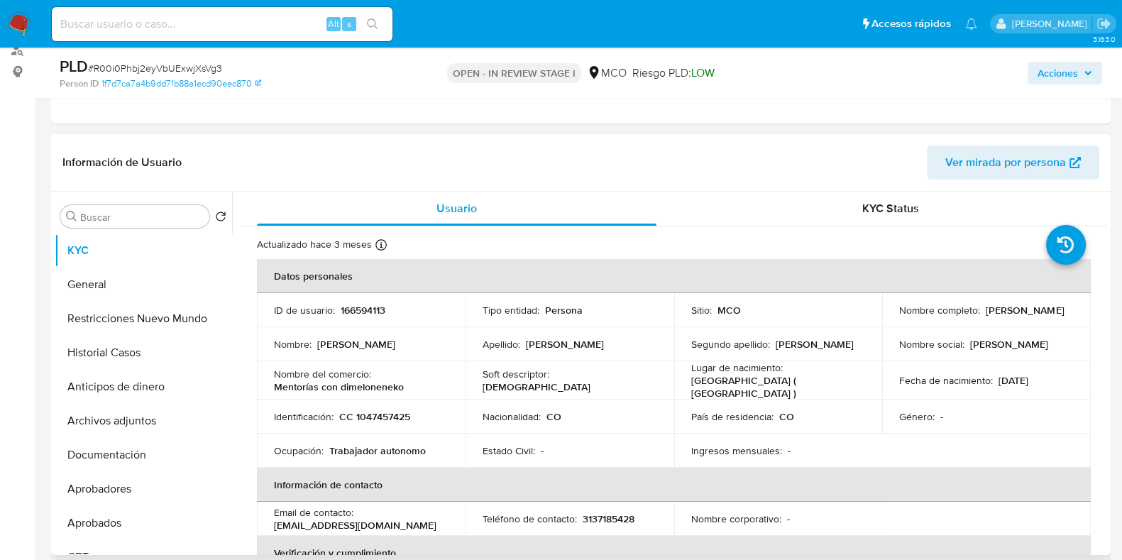
click at [365, 307] on p "166594113" at bounding box center [363, 310] width 45 height 13
copy p "166594113"
click at [368, 313] on p "166594113" at bounding box center [363, 310] width 45 height 13
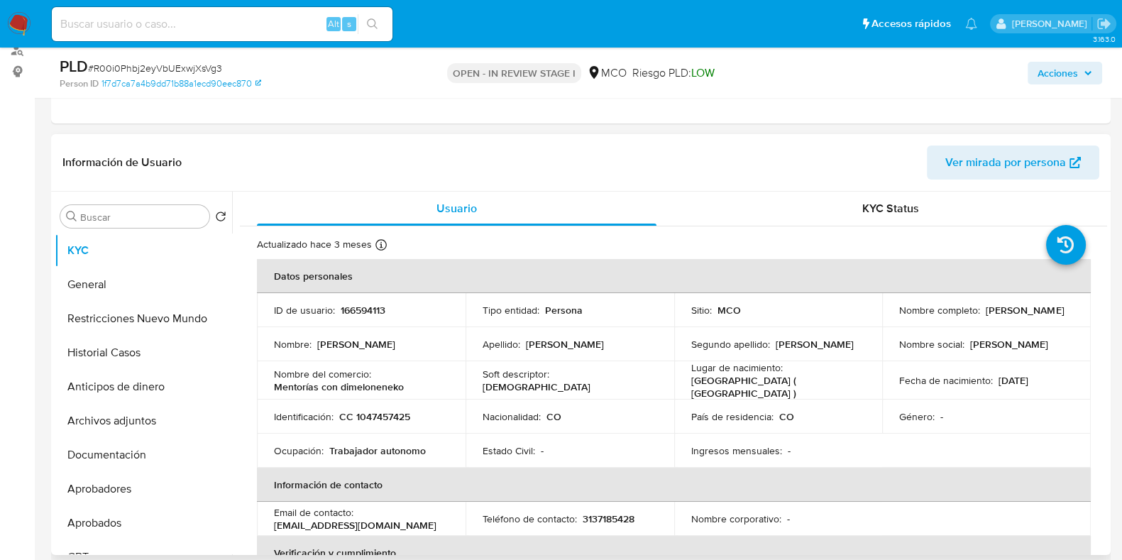
click at [425, 324] on td "ID de usuario : 166594113" at bounding box center [361, 310] width 209 height 34
click at [364, 309] on p "166594113" at bounding box center [363, 310] width 45 height 13
copy p "166594113"
click at [107, 357] on button "Historial Casos" at bounding box center [138, 353] width 166 height 34
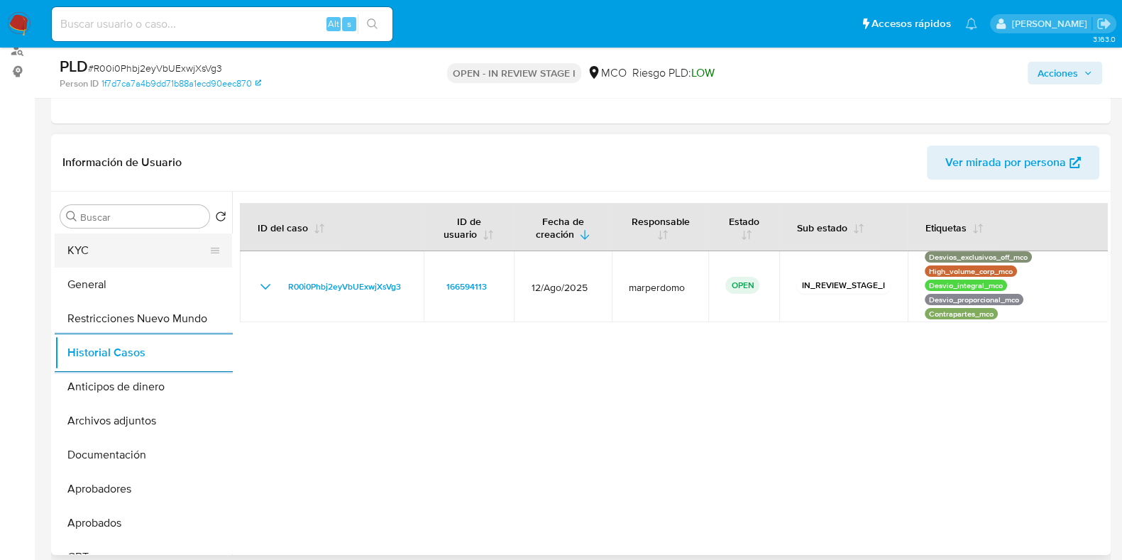
click at [114, 258] on button "KYC" at bounding box center [138, 250] width 166 height 34
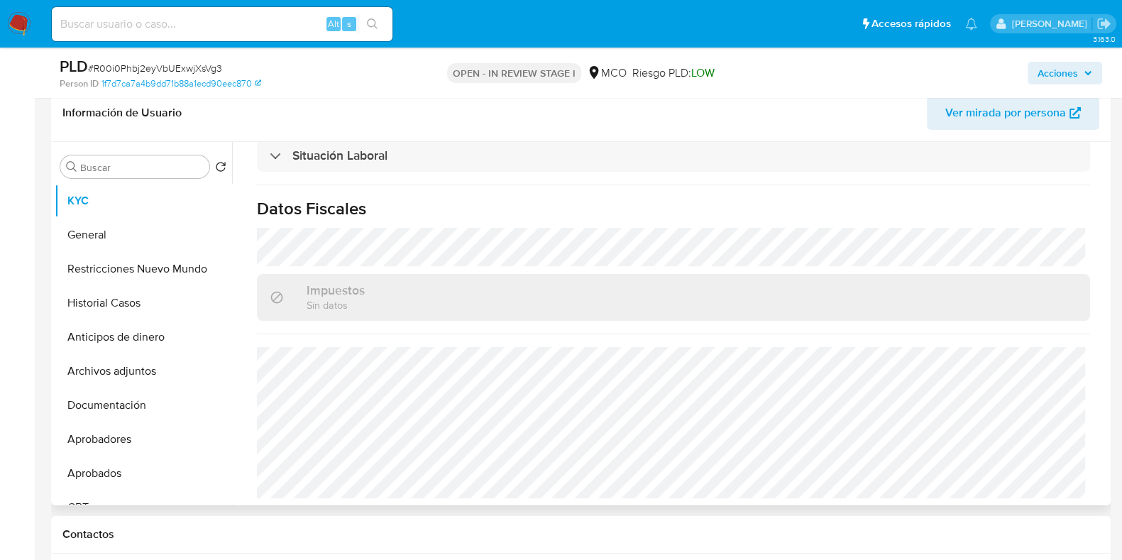
scroll to position [224, 0]
click at [121, 205] on button "KYC" at bounding box center [138, 203] width 166 height 34
click at [113, 226] on button "General" at bounding box center [138, 237] width 166 height 34
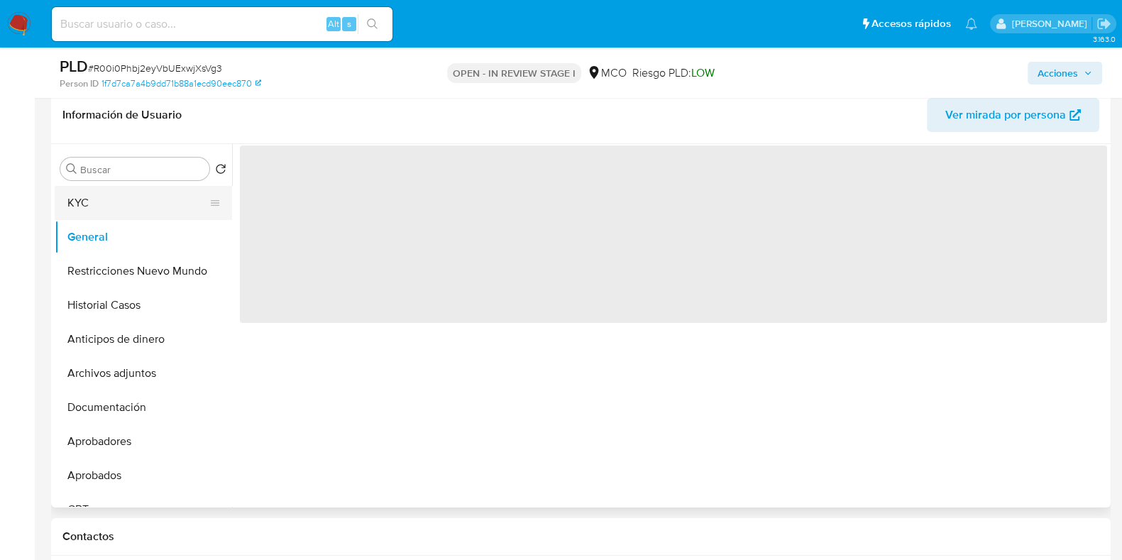
click at [123, 211] on button "KYC" at bounding box center [138, 203] width 166 height 34
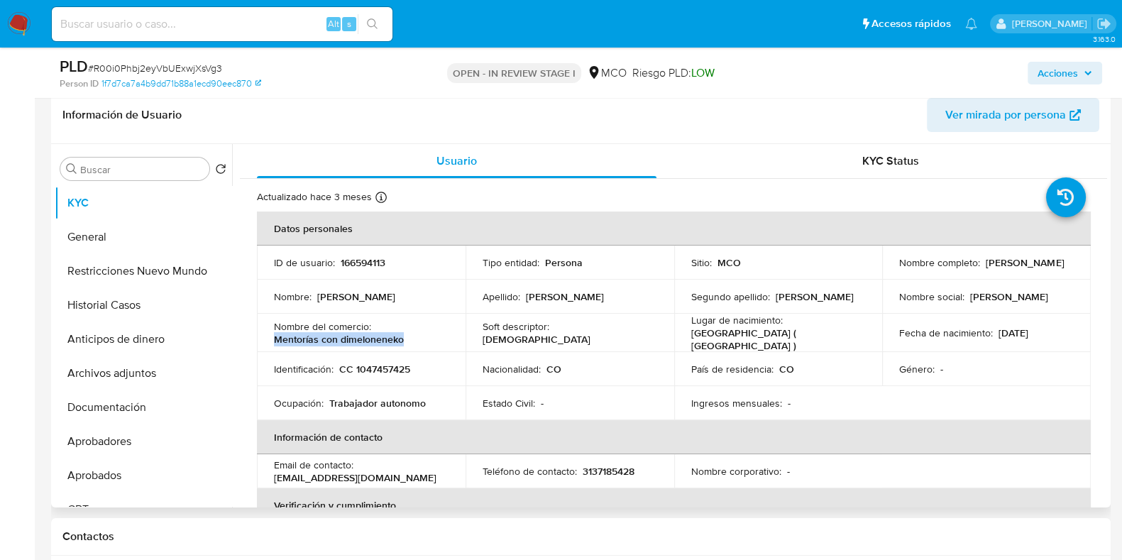
drag, startPoint x: 270, startPoint y: 342, endPoint x: 415, endPoint y: 336, distance: 145.6
click at [415, 336] on td "Nombre del comercio : Mentorías con dimeloneneko" at bounding box center [361, 333] width 209 height 38
copy p "Mentorías con dimeloneneko"
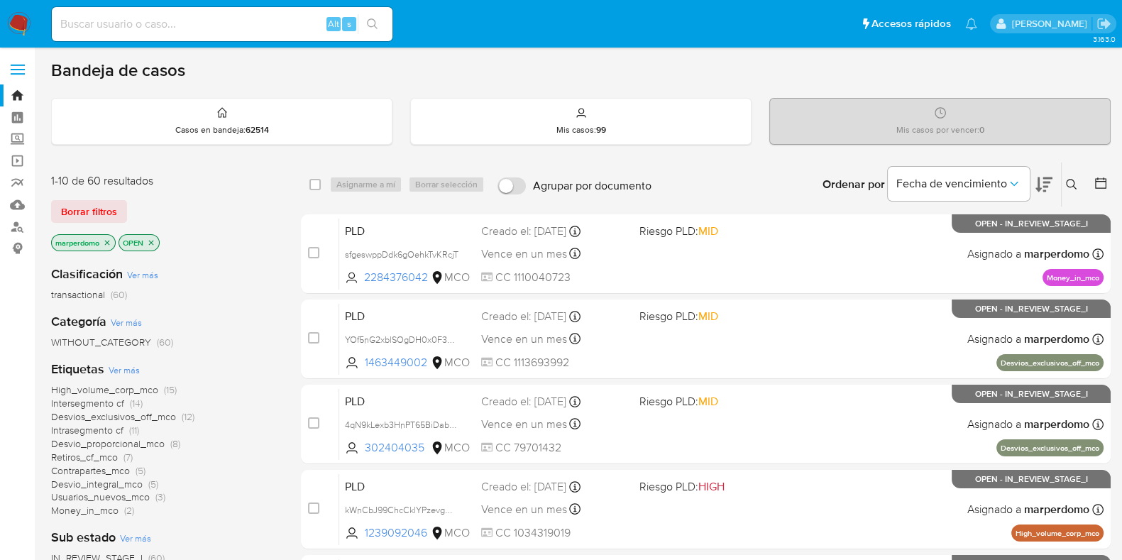
click at [1103, 182] on icon at bounding box center [1100, 183] width 14 height 14
click at [1101, 182] on icon at bounding box center [1100, 183] width 14 height 14
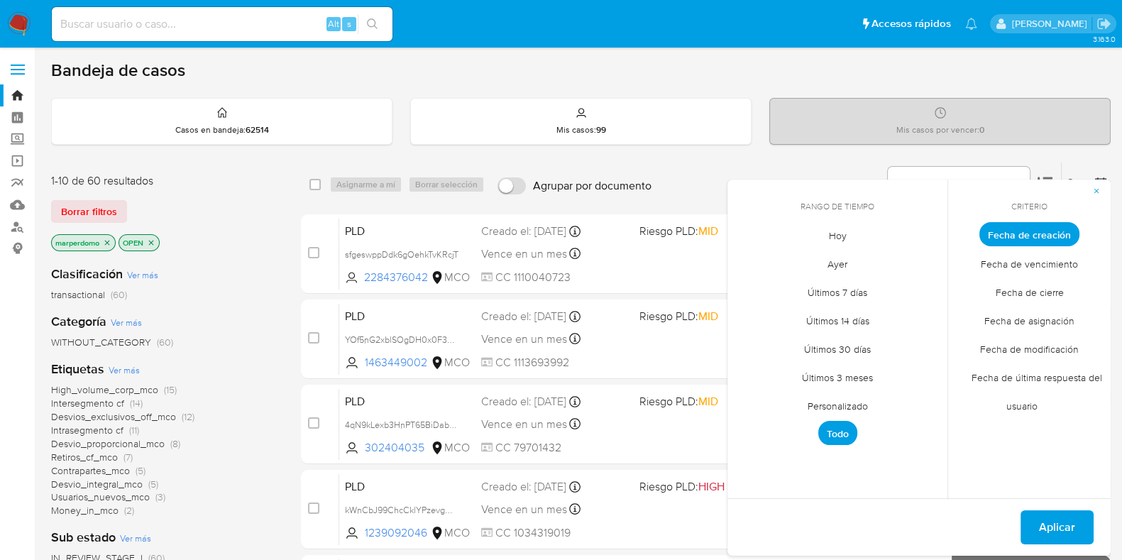
click at [105, 243] on icon "close-filter" at bounding box center [107, 242] width 9 height 9
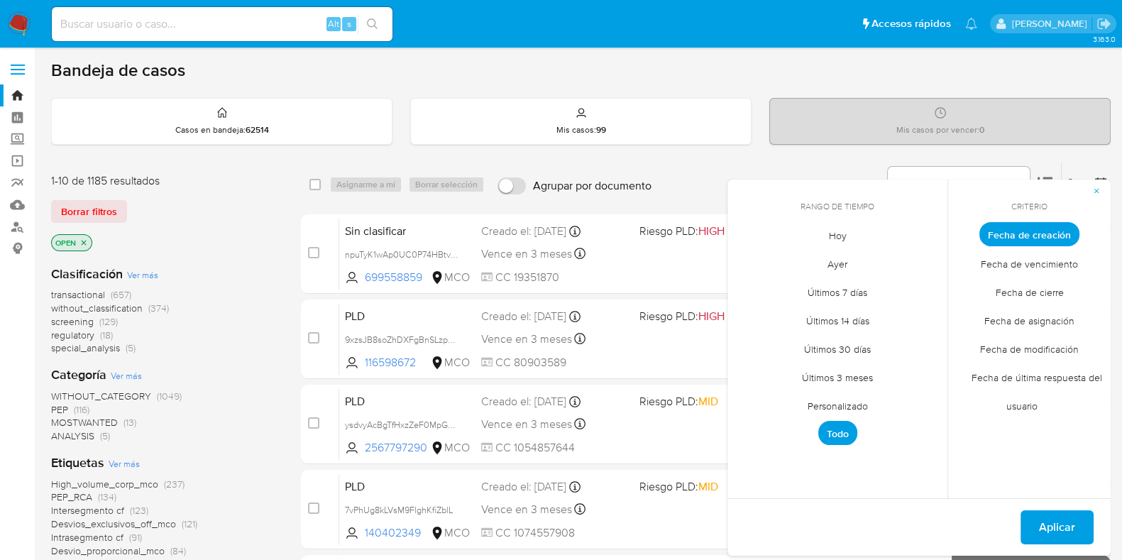
click at [849, 397] on span "Personalizado" at bounding box center [838, 405] width 90 height 29
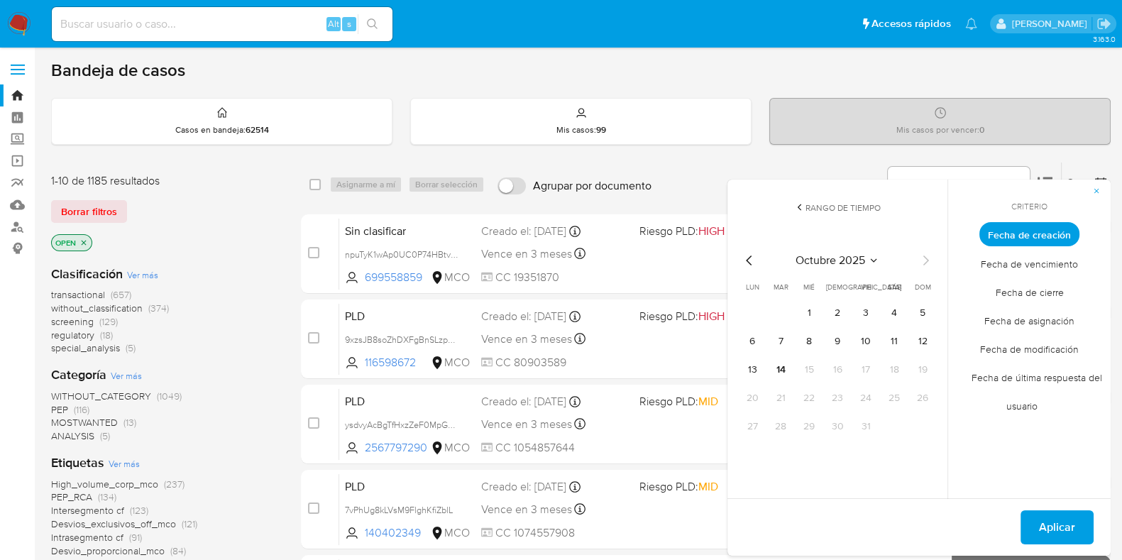
click at [749, 257] on icon "Mes anterior" at bounding box center [749, 260] width 6 height 10
click at [927, 263] on icon "Mes siguiente" at bounding box center [925, 260] width 17 height 17
click at [898, 343] on button "11" at bounding box center [894, 341] width 23 height 23
click at [761, 368] on button "13" at bounding box center [752, 369] width 23 height 23
click at [1058, 526] on span "Aplicar" at bounding box center [1057, 527] width 36 height 31
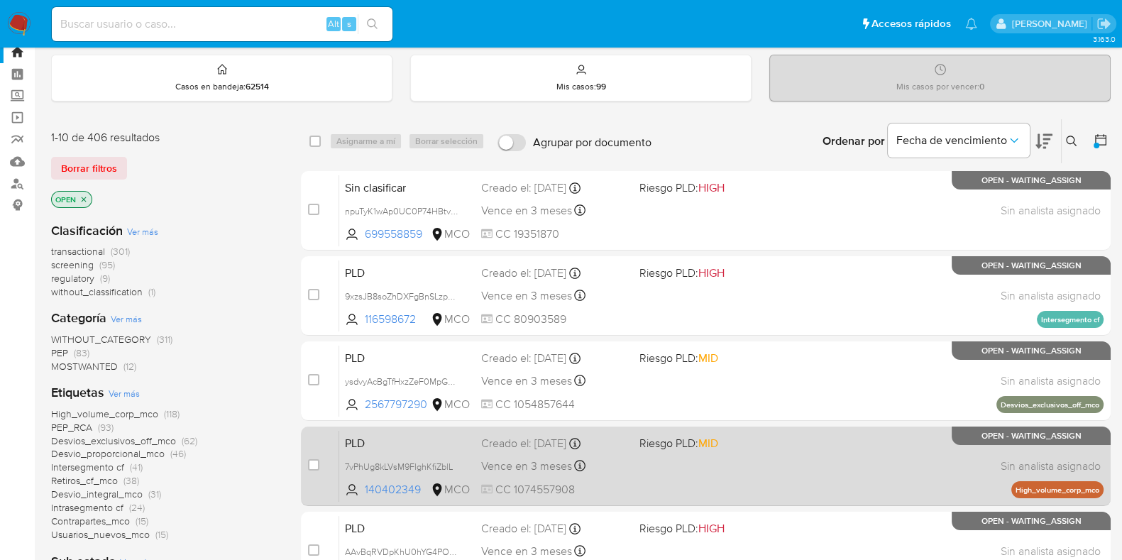
scroll to position [42, 0]
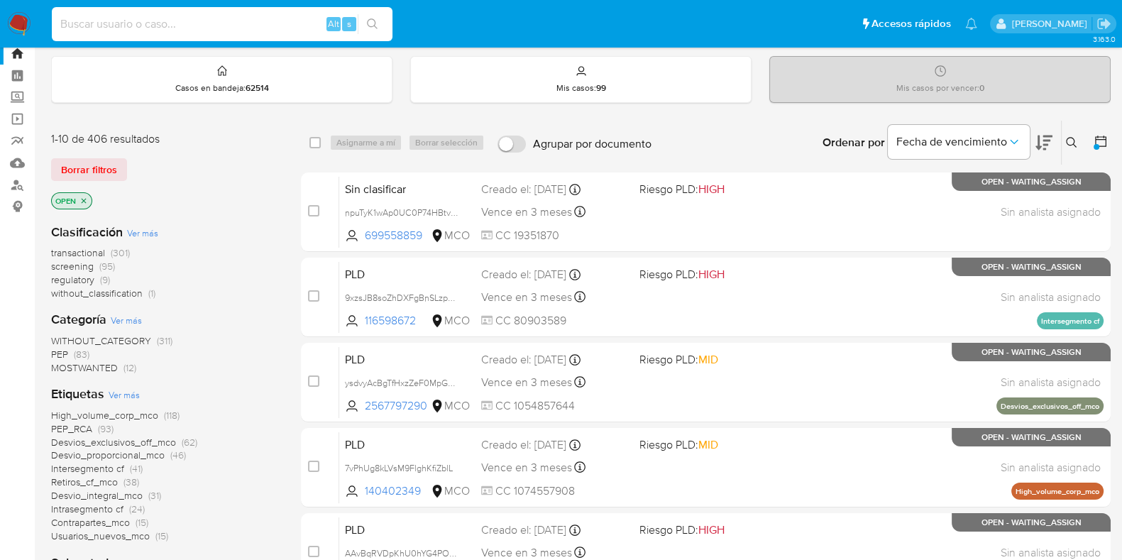
click at [211, 26] on input at bounding box center [222, 24] width 341 height 18
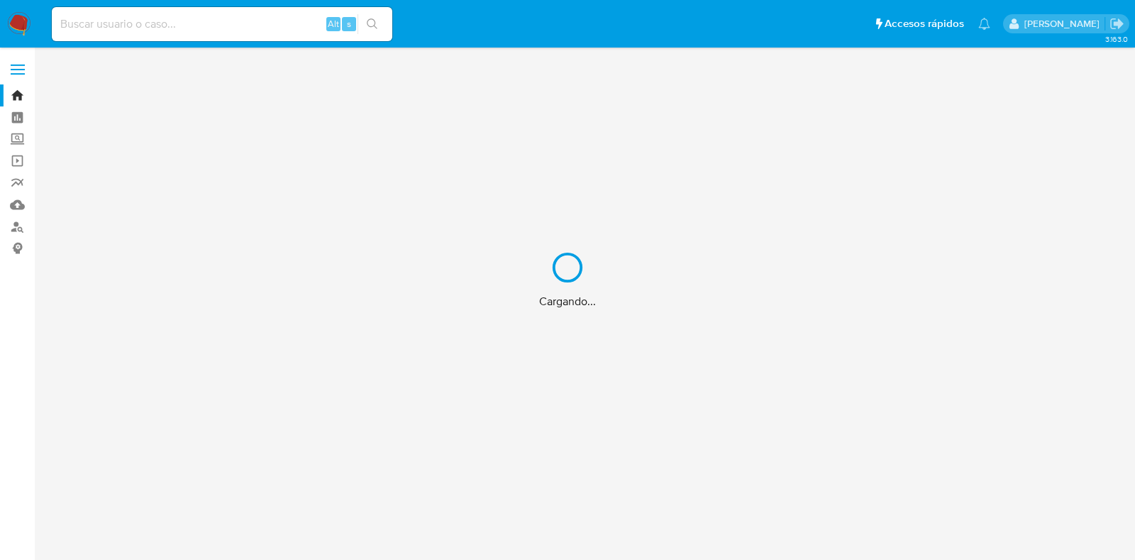
click at [252, 32] on div "Cargando..." at bounding box center [567, 280] width 1135 height 560
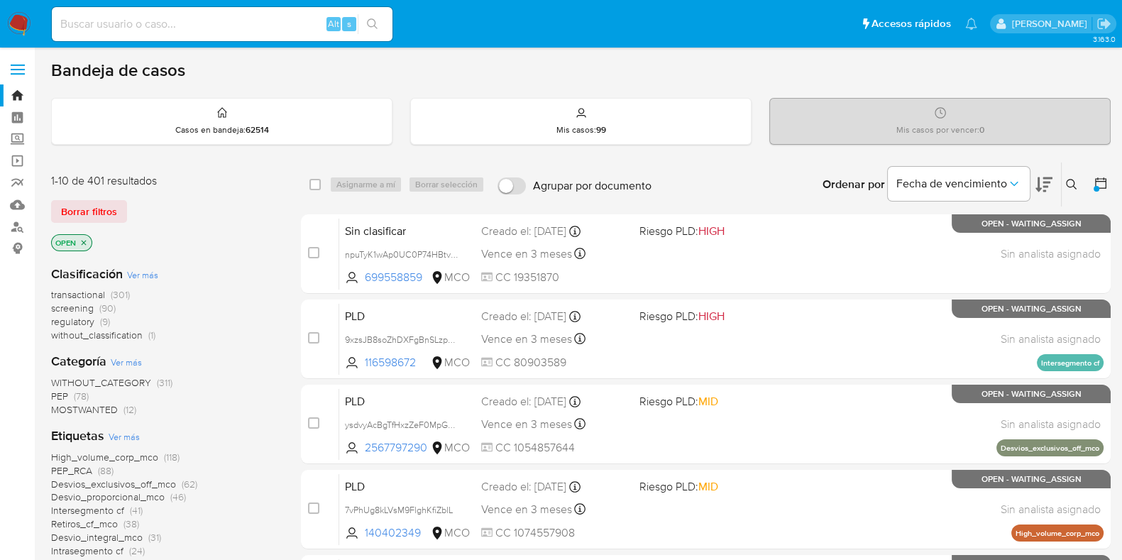
click at [244, 31] on input at bounding box center [222, 24] width 341 height 18
paste input "kWnCbJ99ChcCklYPzevgN1f1"
type input "kWnCbJ99ChcCklYPzevgN1f1"
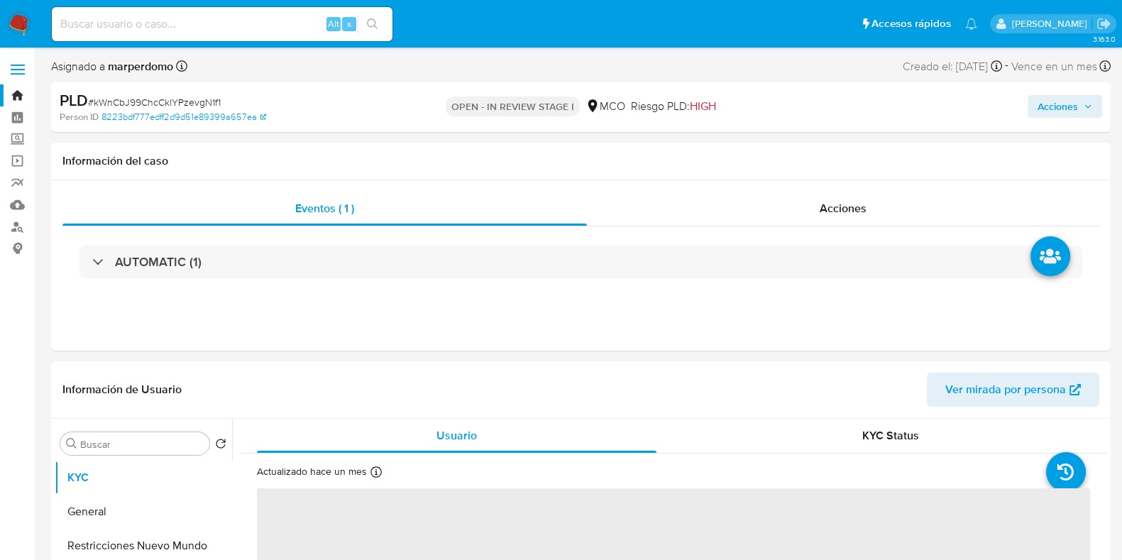
select select "10"
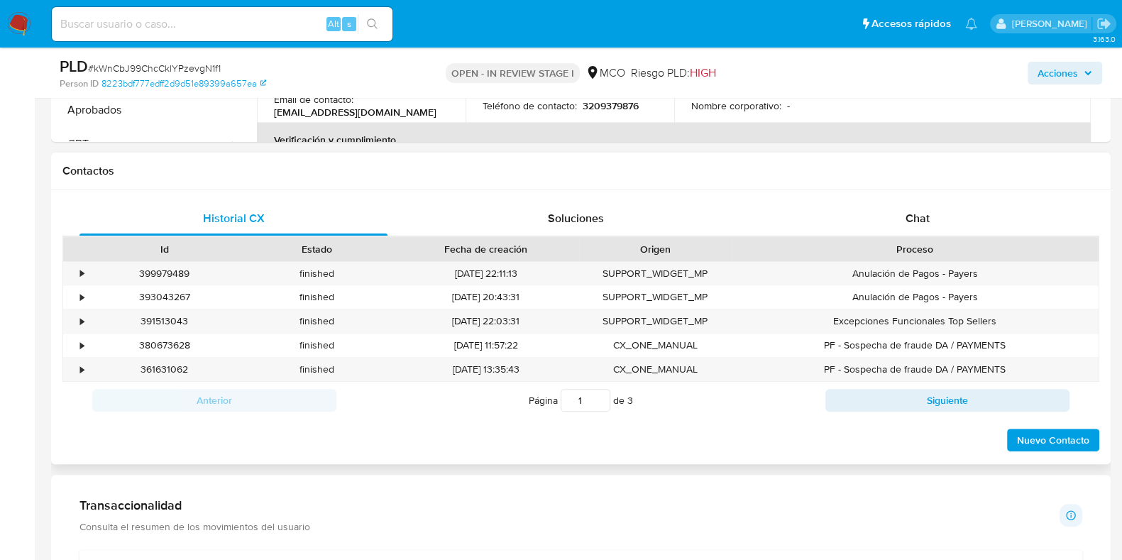
scroll to position [586, 0]
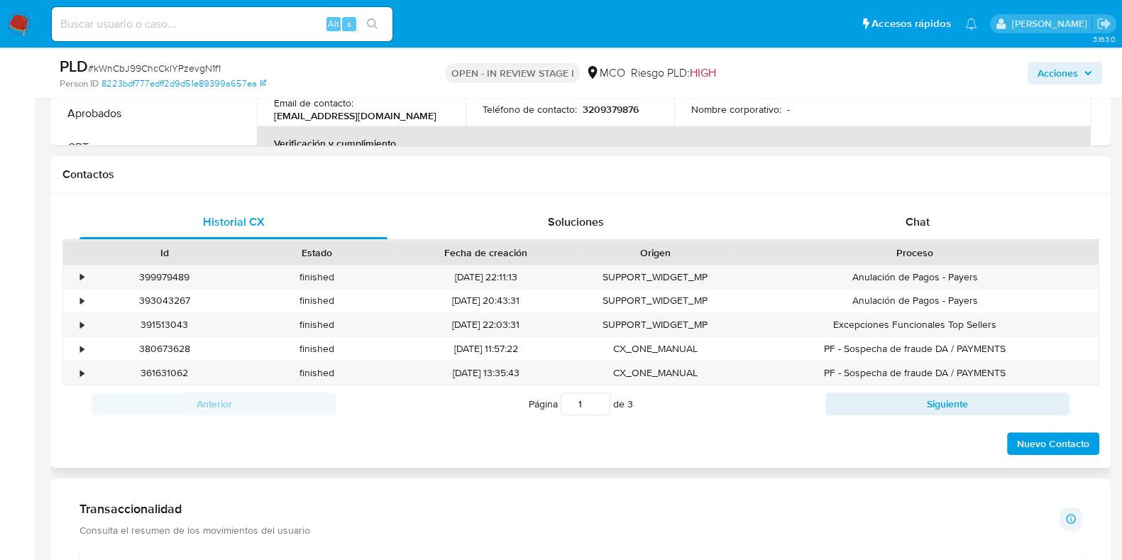
click at [915, 202] on div "Historial CX Soluciones Chat Id Estado Fecha de creación Origen Proceso • 39997…" at bounding box center [580, 331] width 1059 height 274
click at [908, 219] on span "Chat" at bounding box center [917, 222] width 24 height 16
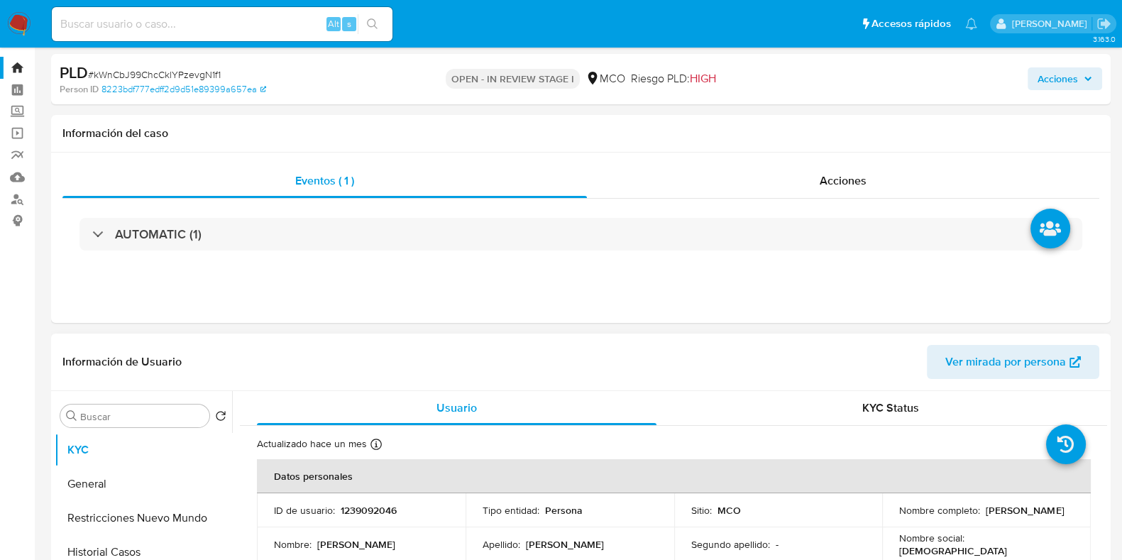
scroll to position [0, 0]
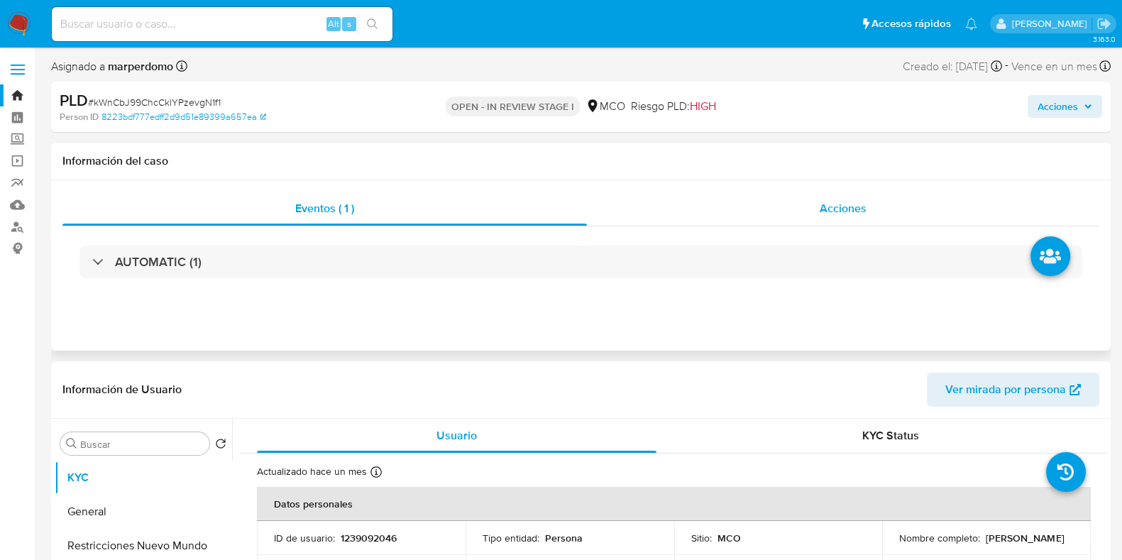
click at [841, 215] on span "Acciones" at bounding box center [843, 208] width 47 height 16
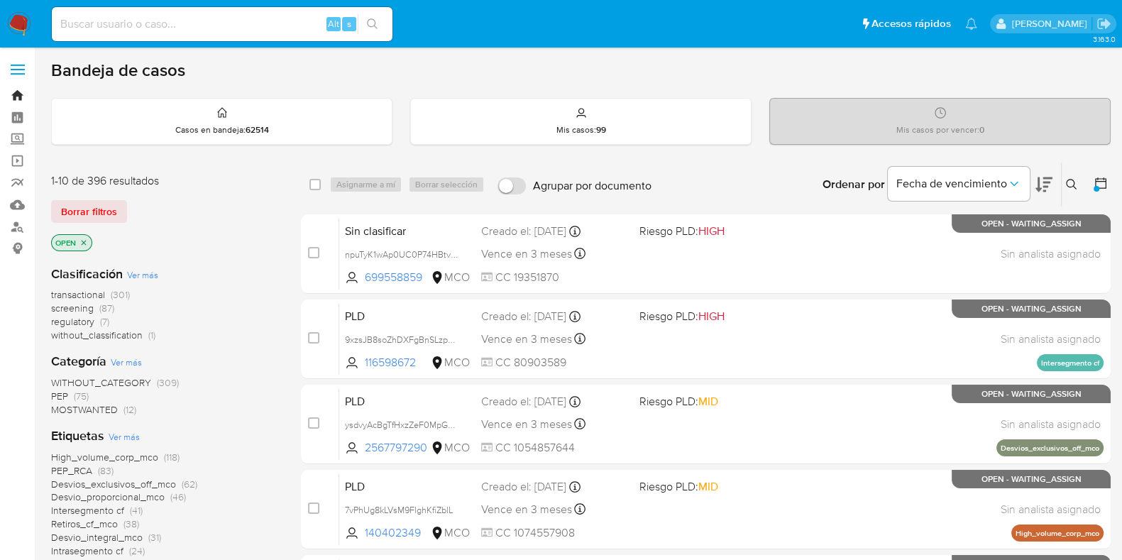
click at [15, 89] on link "Bandeja" at bounding box center [84, 95] width 169 height 22
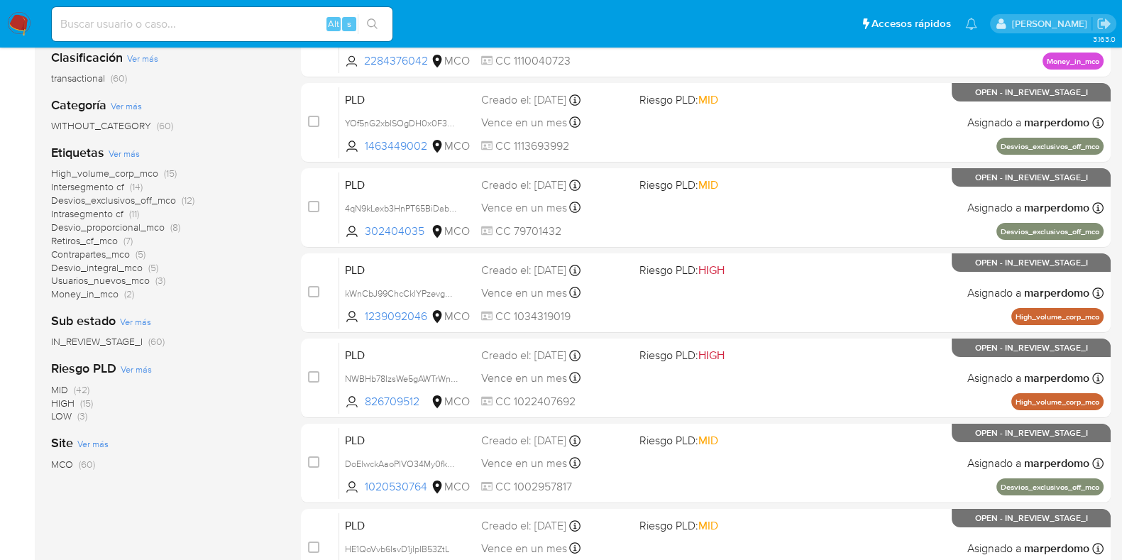
scroll to position [177, 0]
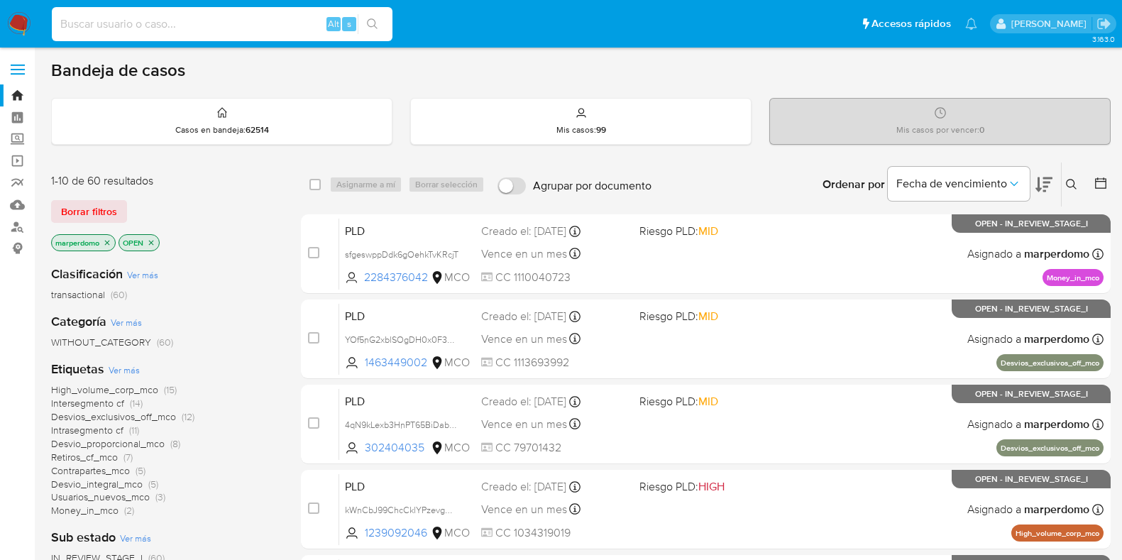
scroll to position [177, 0]
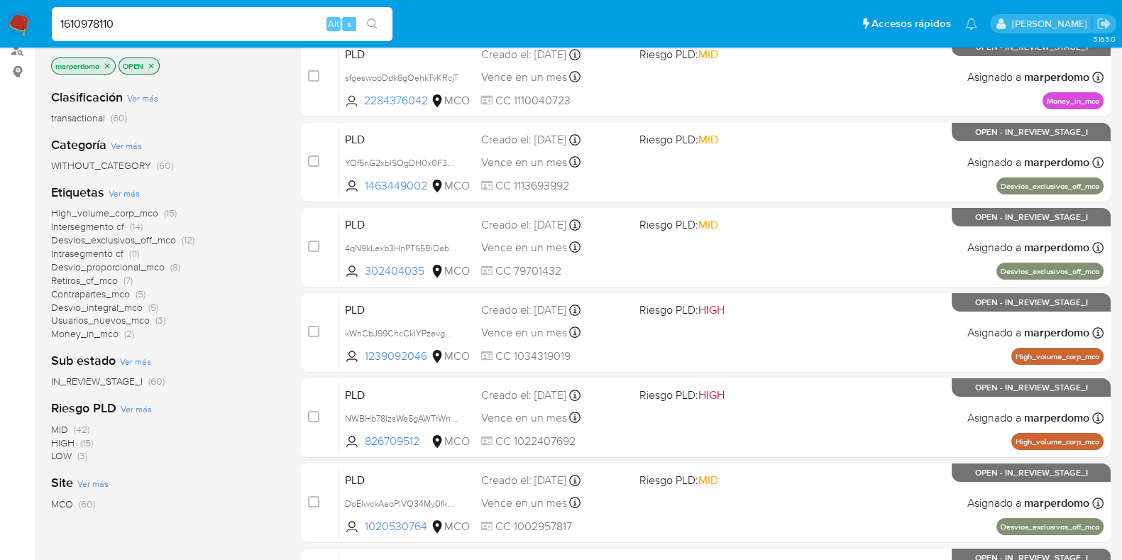
type input "1610978110"
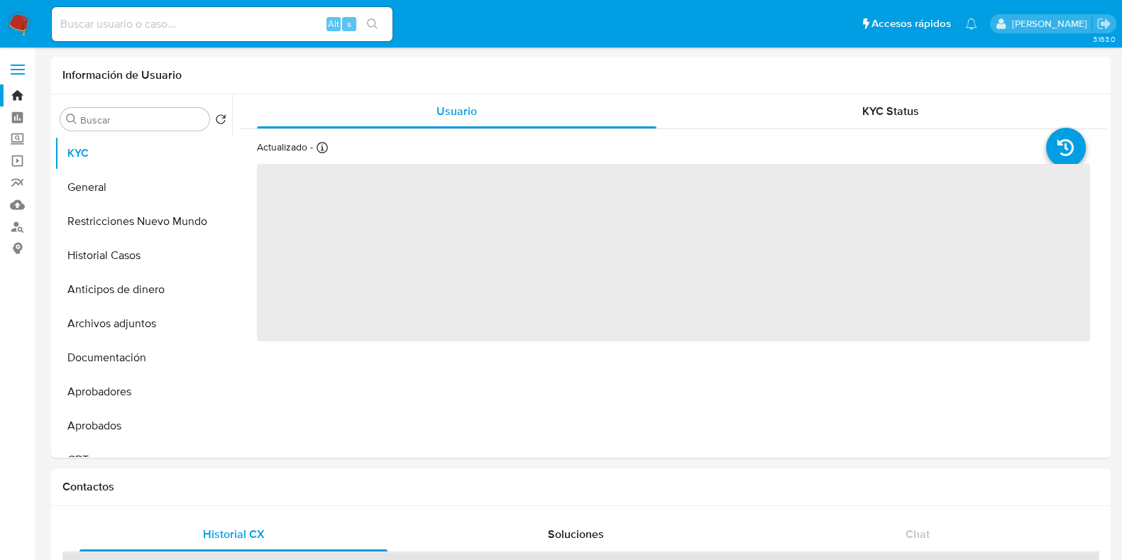
select select "10"
